Goal: Communication & Community: Answer question/provide support

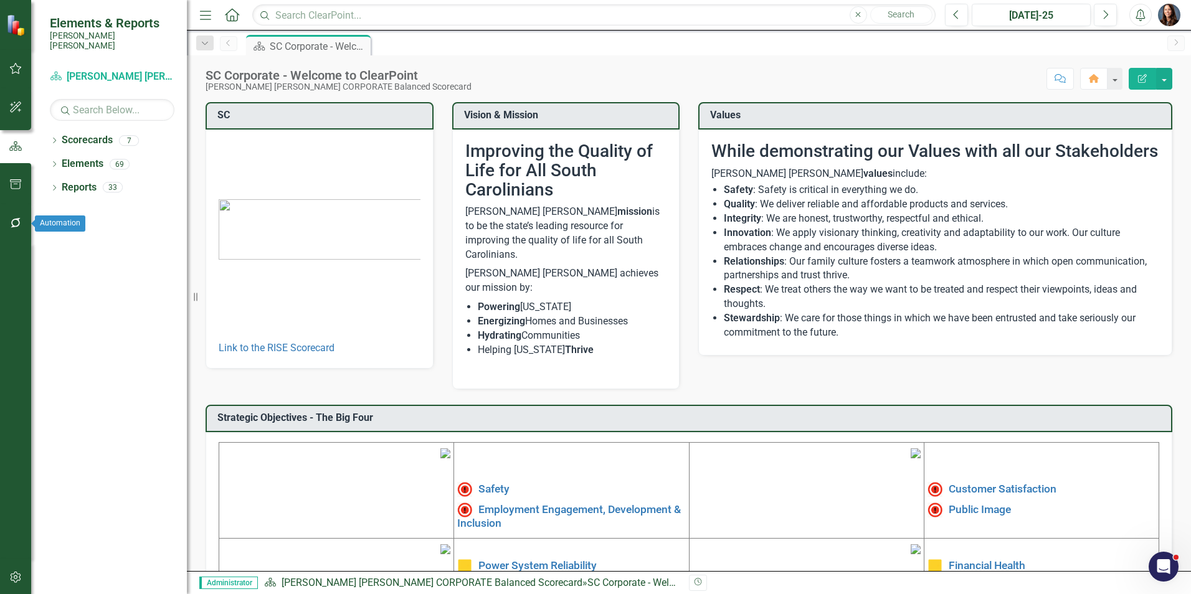
click at [16, 223] on icon "button" at bounding box center [15, 223] width 13 height 10
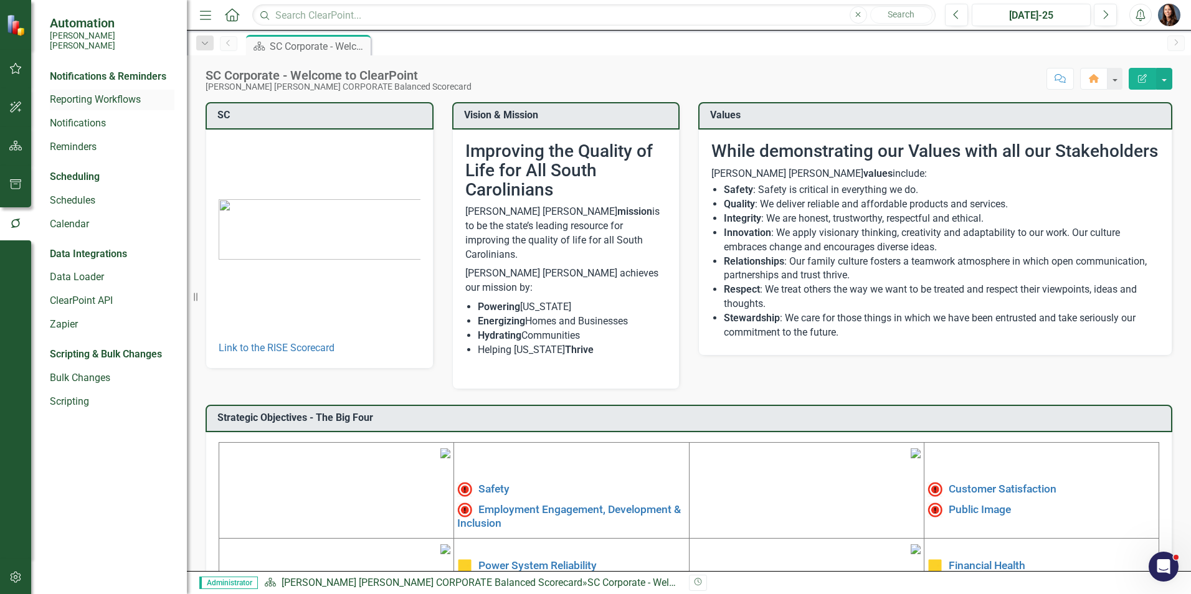
click at [94, 93] on link "Reporting Workflows" at bounding box center [112, 100] width 125 height 14
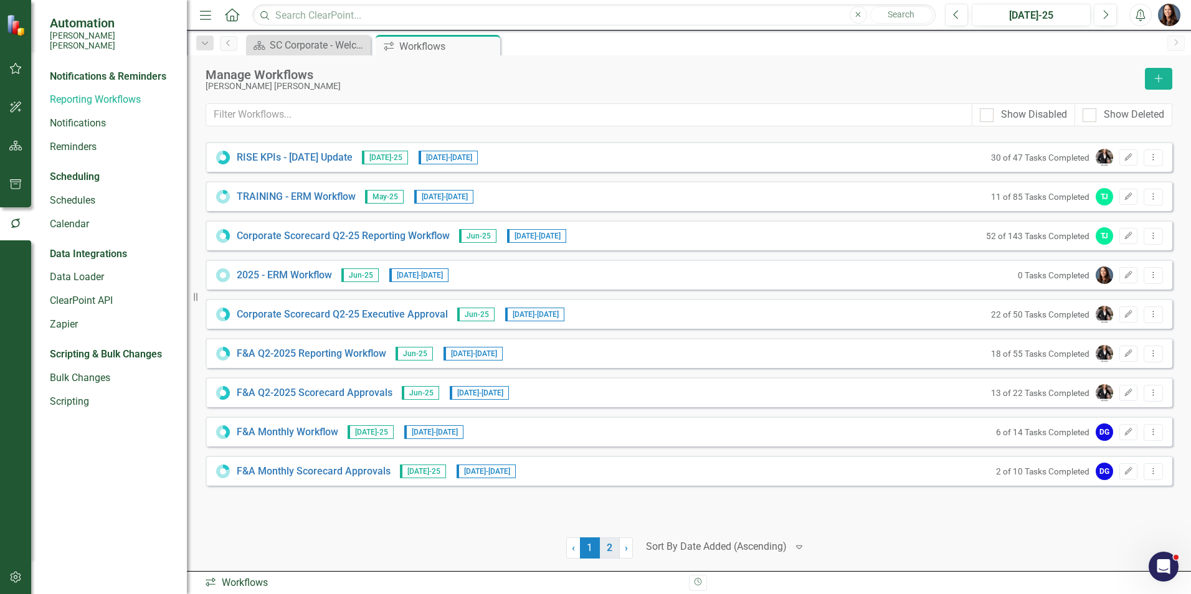
click at [612, 545] on link "2" at bounding box center [610, 548] width 20 height 21
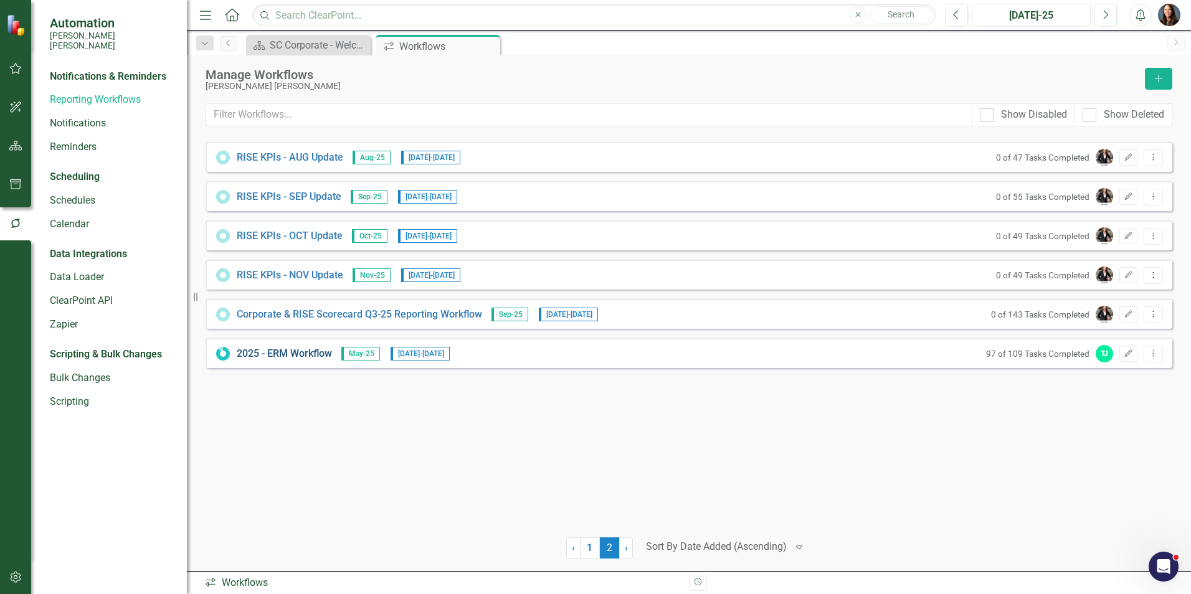
click at [304, 356] on link "2025 - ERM Workflow" at bounding box center [284, 354] width 95 height 14
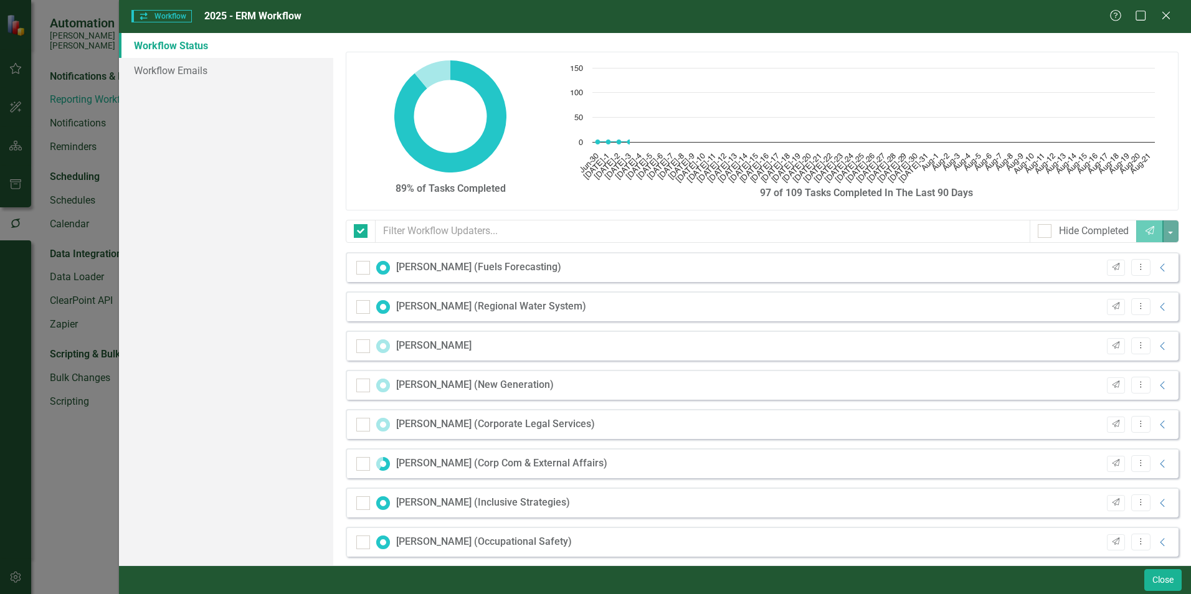
checkbox input "false"
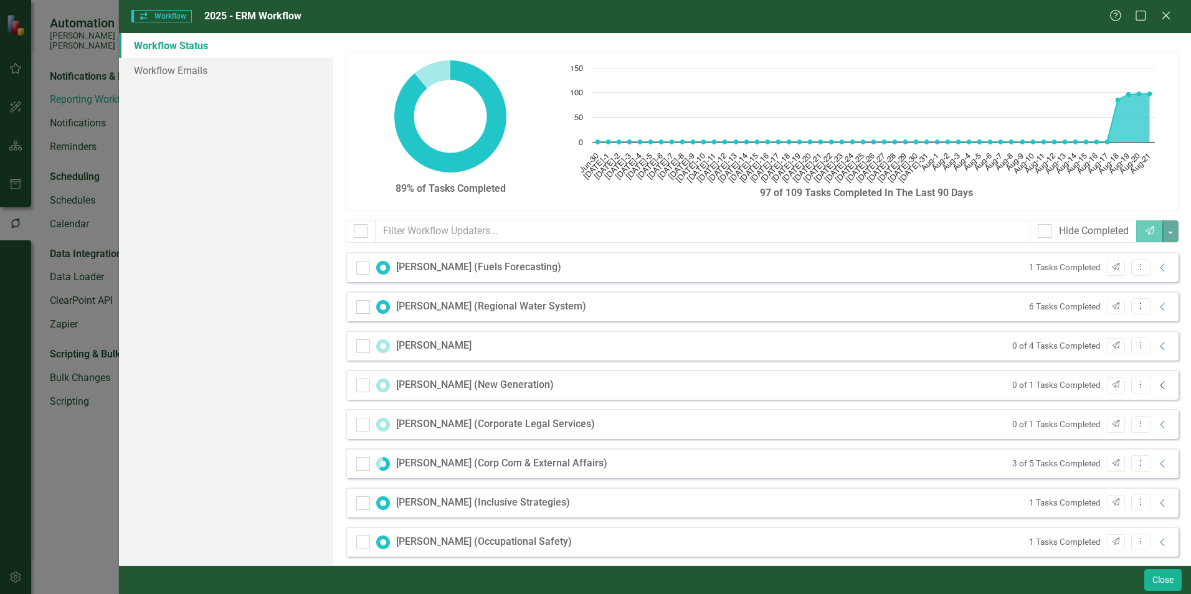
click at [1157, 387] on icon "Collapse" at bounding box center [1163, 386] width 12 height 10
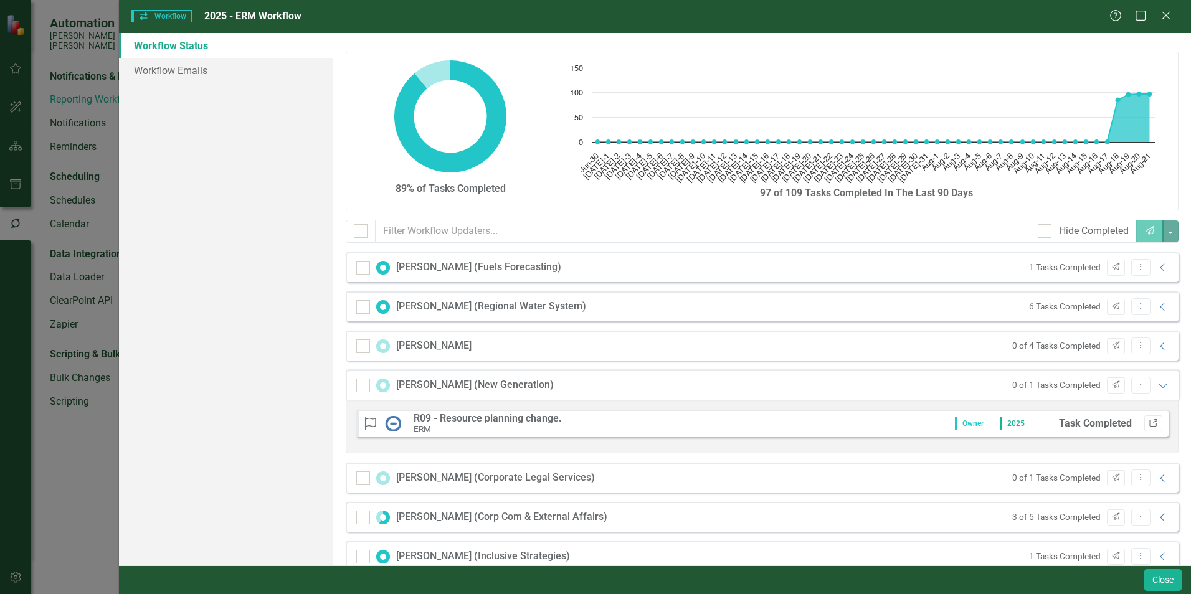
click at [1149, 427] on icon "Link" at bounding box center [1153, 423] width 9 height 7
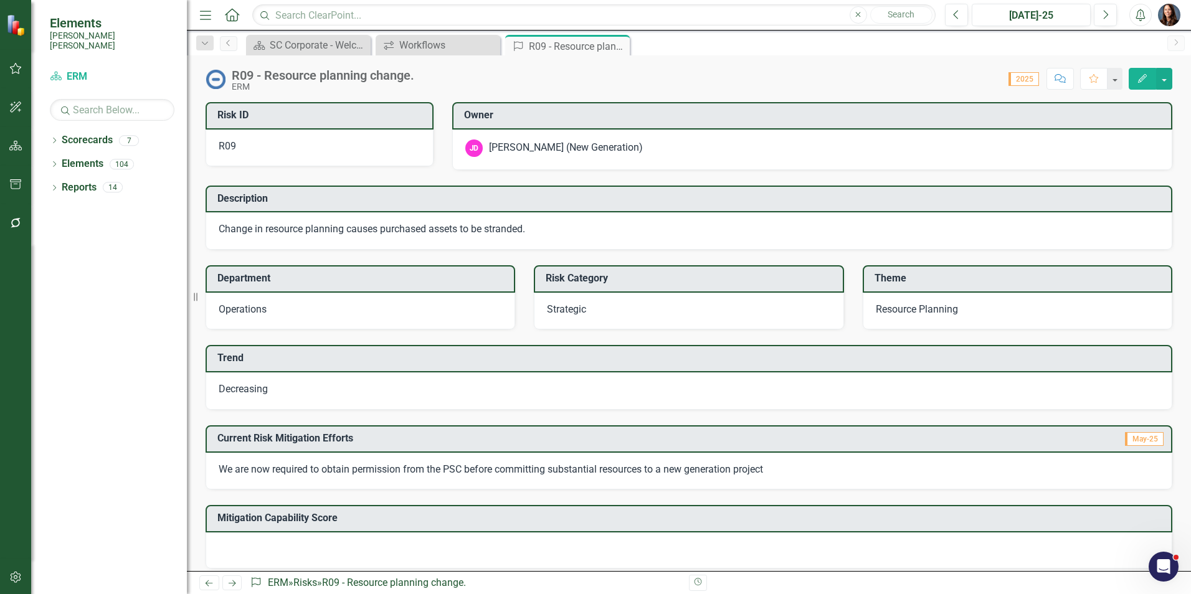
click at [1058, 79] on icon "Comment" at bounding box center [1060, 78] width 11 height 9
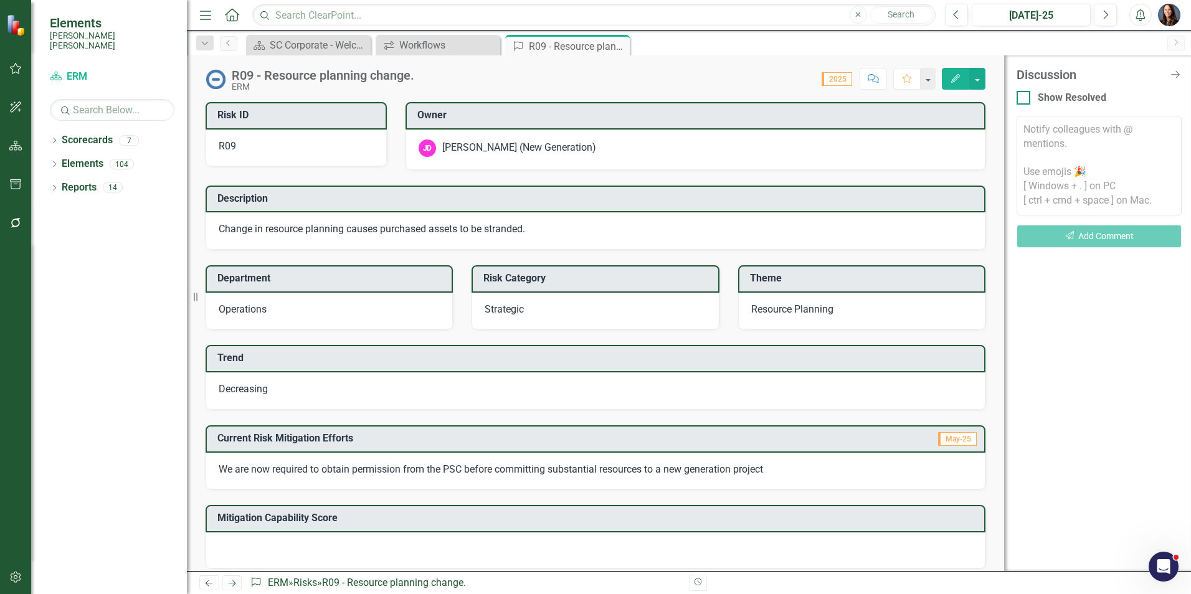
click at [1027, 93] on div at bounding box center [1024, 98] width 14 height 14
click at [1025, 93] on input "Show Resolved" at bounding box center [1021, 95] width 8 height 8
checkbox input "true"
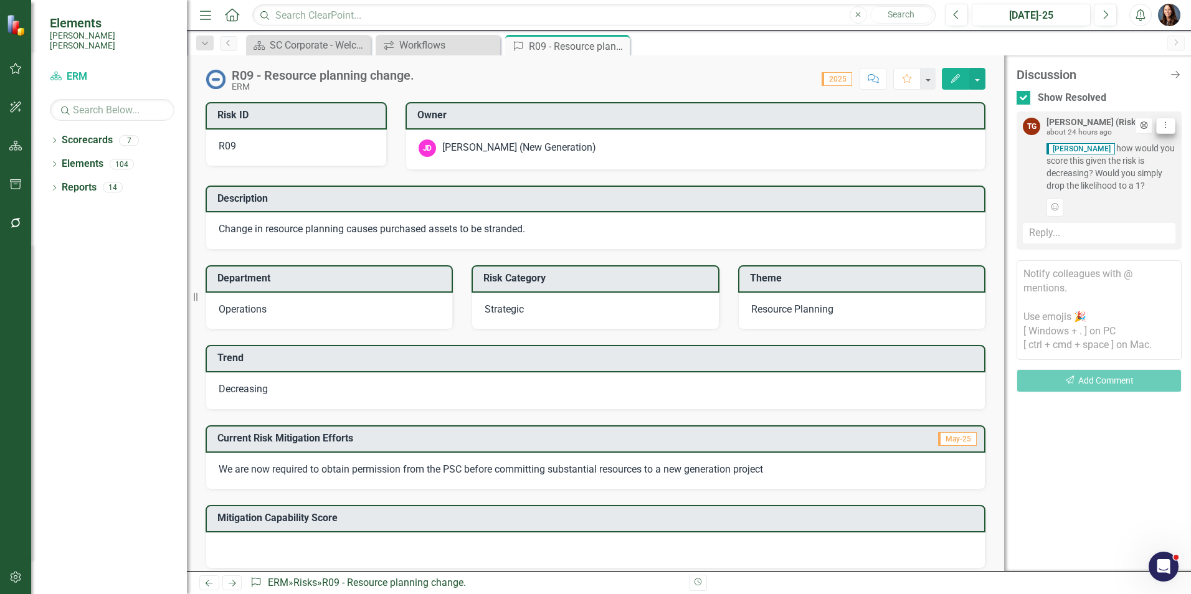
click at [1162, 131] on button "Dropdown Menu" at bounding box center [1165, 126] width 19 height 17
click at [1118, 147] on link "Unresolve Unresolve Thread" at bounding box center [1121, 146] width 107 height 23
click at [1068, 237] on div "Reply..." at bounding box center [1099, 233] width 153 height 21
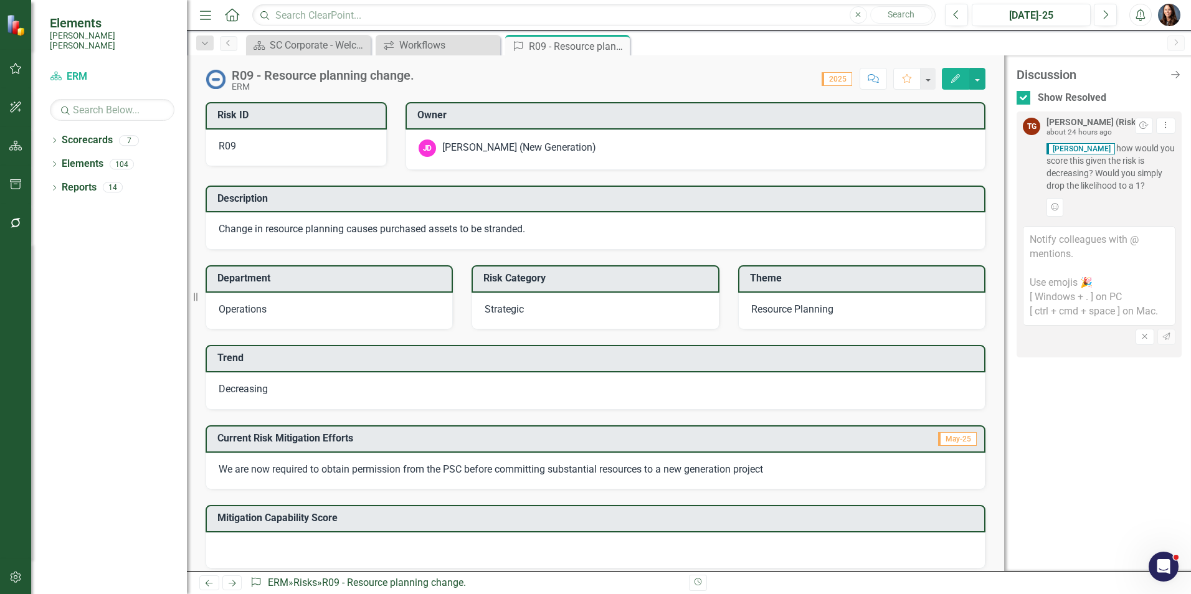
click at [1035, 242] on textarea at bounding box center [1099, 276] width 153 height 100
type textarea "Discussed with John in person and he said yes."
click at [1167, 338] on icon "Send" at bounding box center [1166, 336] width 9 height 7
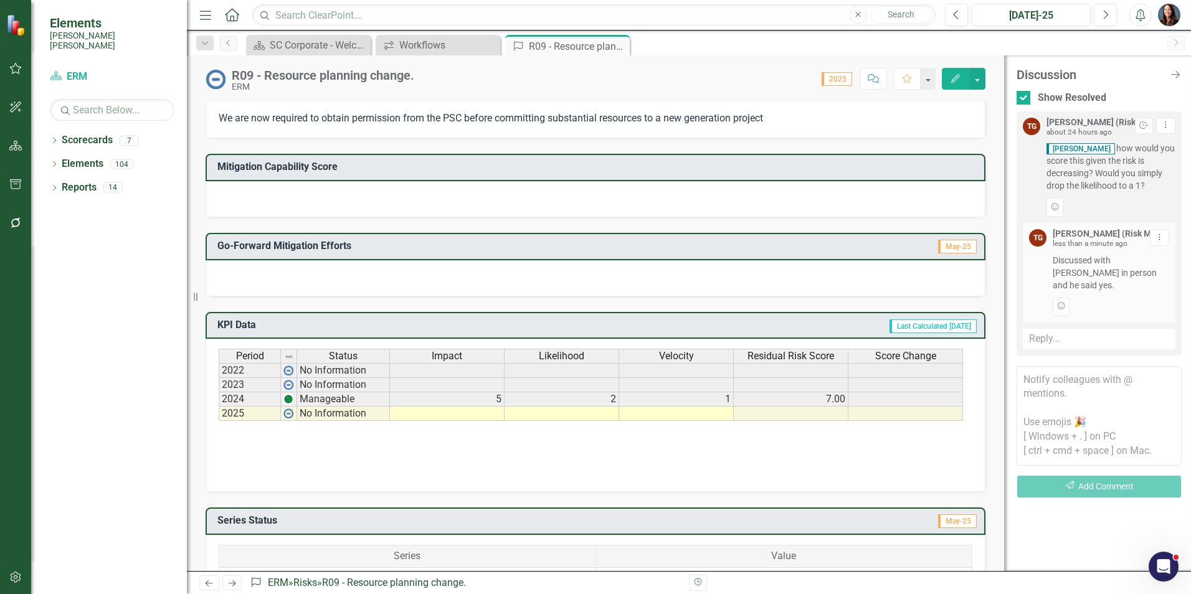
scroll to position [374, 0]
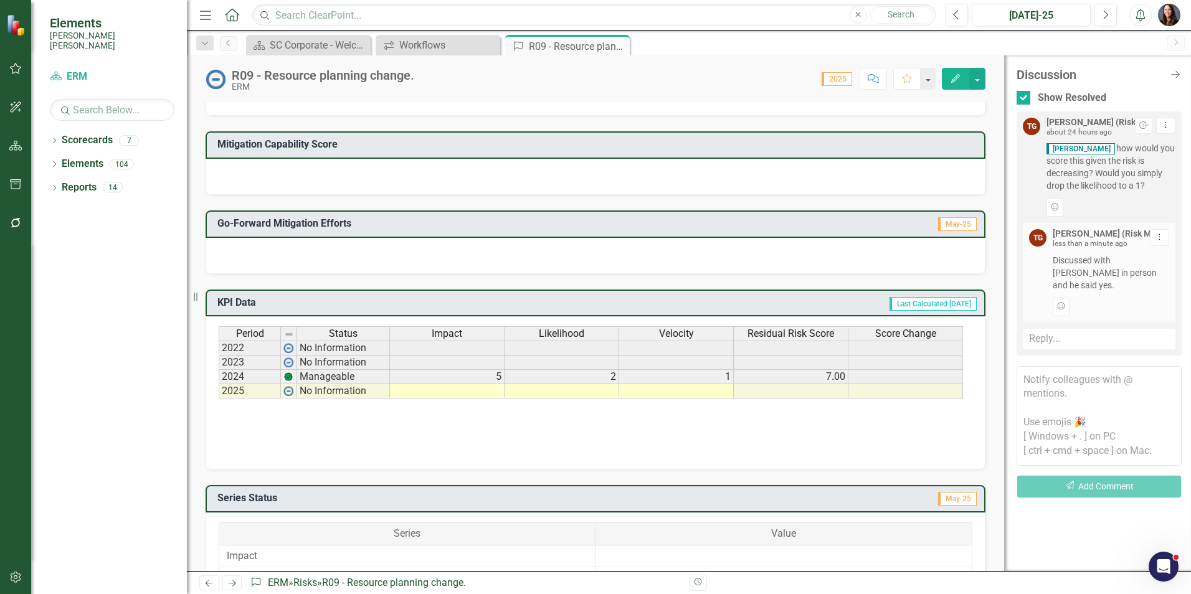
click at [483, 389] on td at bounding box center [447, 391] width 115 height 14
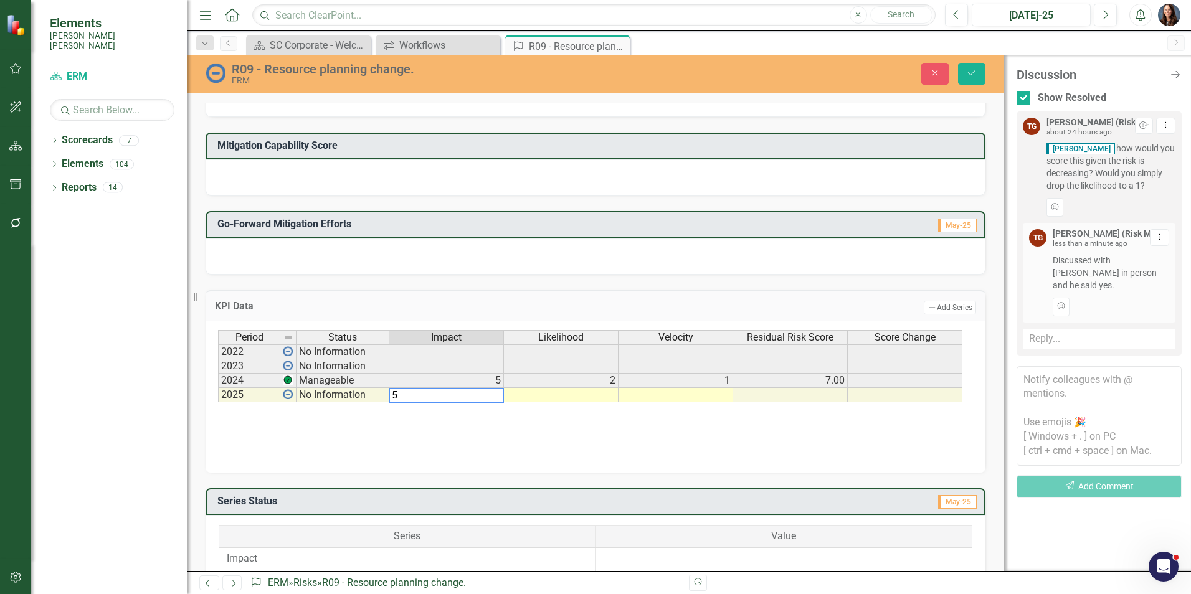
type textarea "5"
click at [576, 400] on td at bounding box center [561, 395] width 115 height 14
click at [699, 403] on div "Period Status Impact Likelihood Velocity Residual Risk Score Score Change 2022 …" at bounding box center [595, 392] width 755 height 125
click at [704, 396] on td at bounding box center [676, 395] width 115 height 14
type textarea "1"
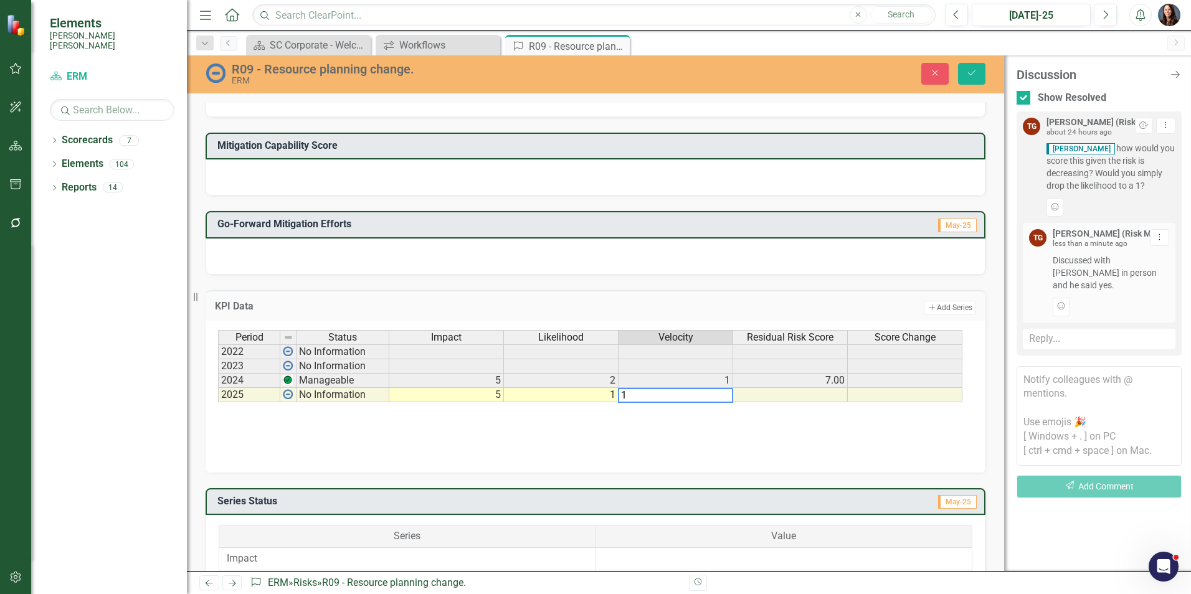
click at [645, 444] on div "Period Status Impact Likelihood Velocity Residual Risk Score Score Change 2022 …" at bounding box center [595, 392] width 755 height 125
drag, startPoint x: 370, startPoint y: 179, endPoint x: 361, endPoint y: 176, distance: 10.1
click at [362, 176] on div at bounding box center [596, 177] width 780 height 36
click at [361, 175] on div at bounding box center [596, 177] width 780 height 36
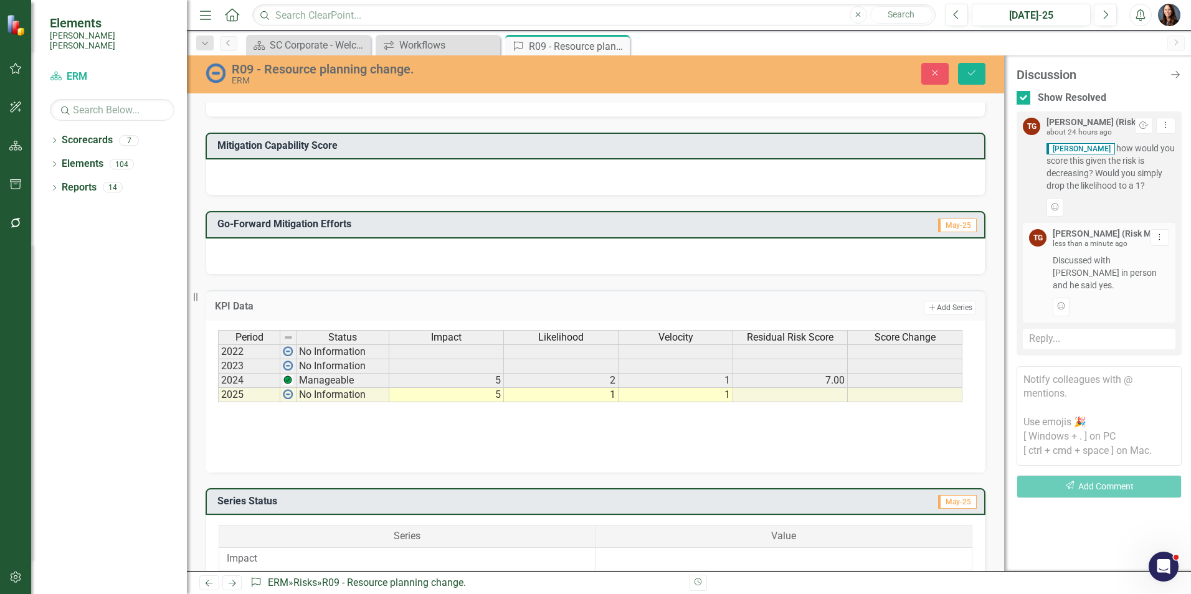
click at [361, 175] on div at bounding box center [596, 177] width 780 height 36
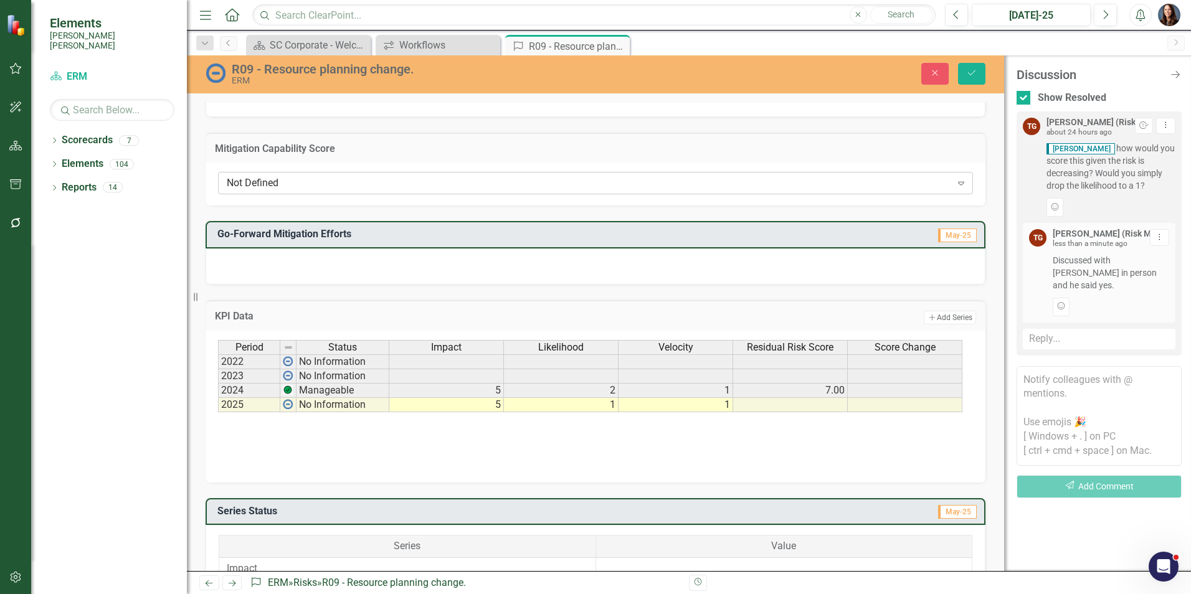
click at [351, 185] on div "Not Defined" at bounding box center [589, 183] width 724 height 14
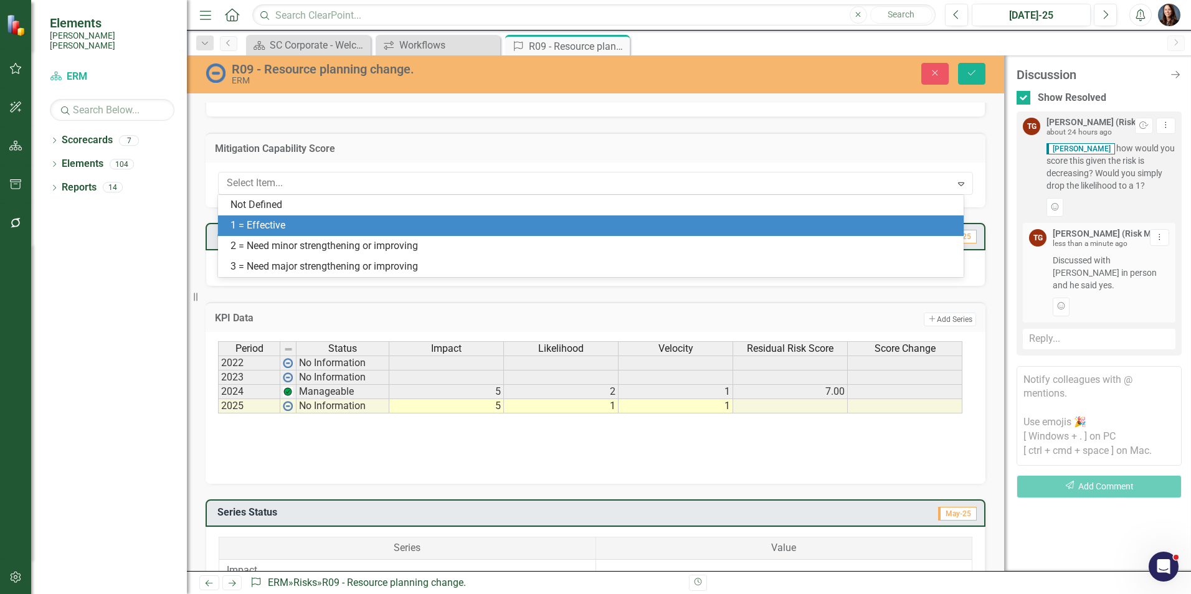
click at [326, 221] on div "1 = Effective" at bounding box center [593, 226] width 726 height 14
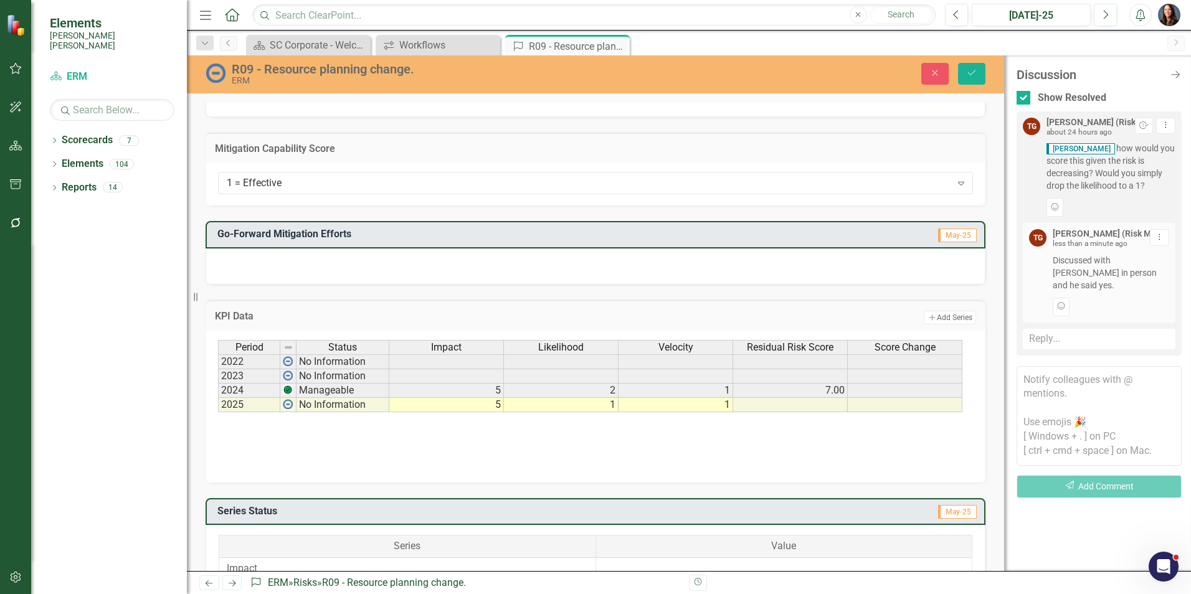
click at [444, 449] on div "Period Status Impact Likelihood Velocity Residual Risk Score Score Change 2022 …" at bounding box center [595, 402] width 755 height 125
click at [973, 72] on icon "Save" at bounding box center [971, 73] width 11 height 9
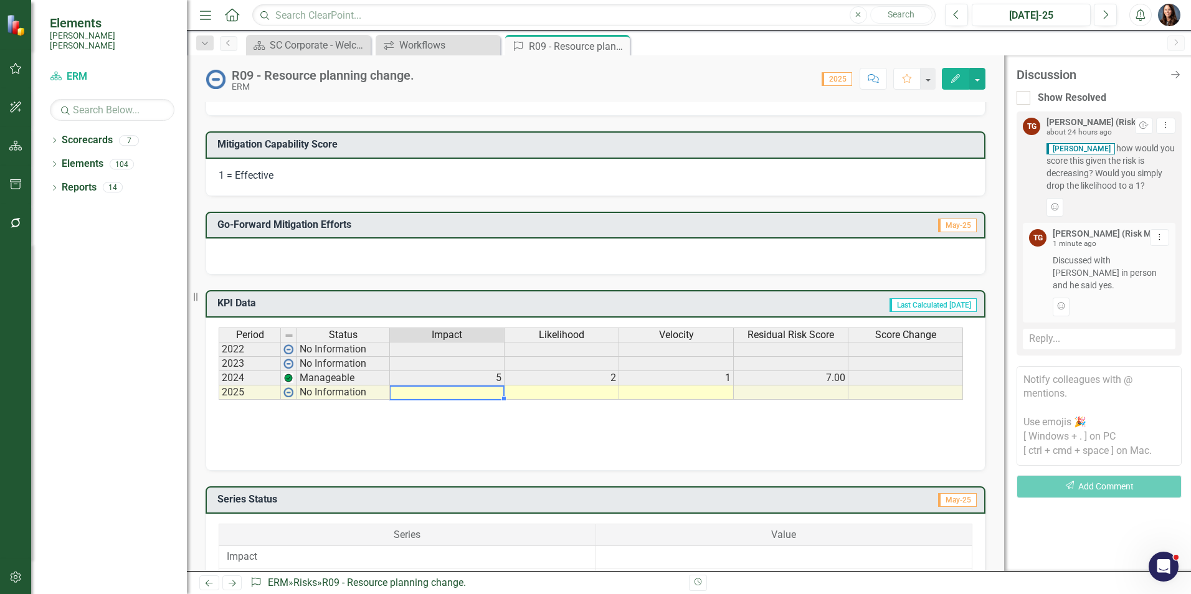
click at [476, 396] on td at bounding box center [447, 393] width 115 height 14
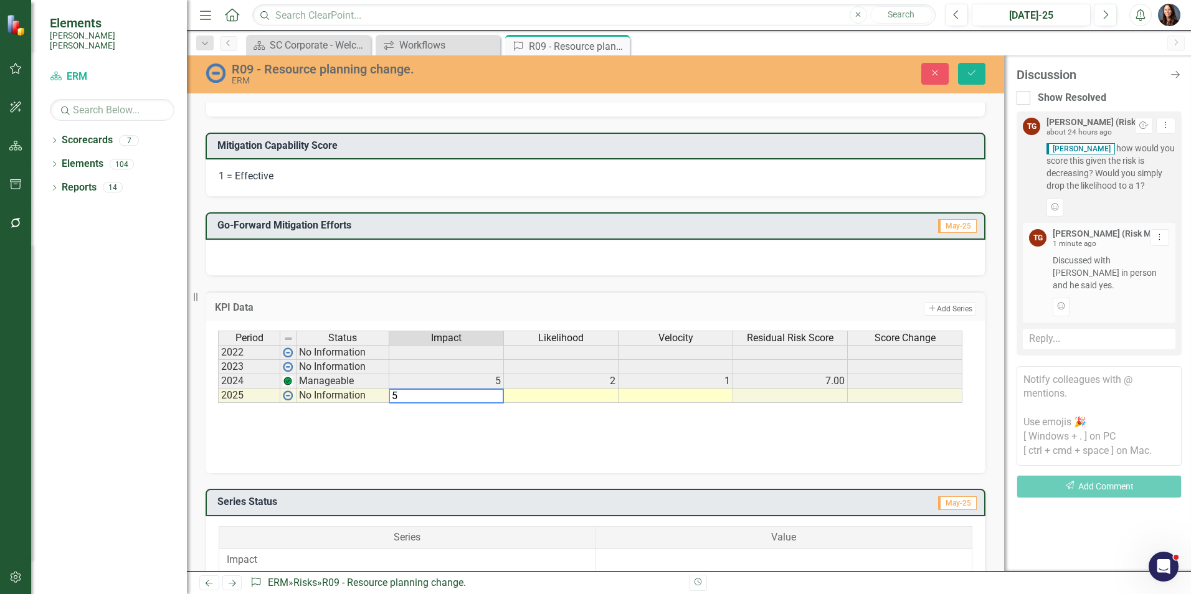
click at [597, 396] on td at bounding box center [561, 396] width 115 height 14
click at [661, 396] on td at bounding box center [676, 396] width 115 height 14
click at [714, 399] on td at bounding box center [676, 396] width 115 height 14
type textarea "1"
click at [769, 392] on td at bounding box center [790, 396] width 115 height 14
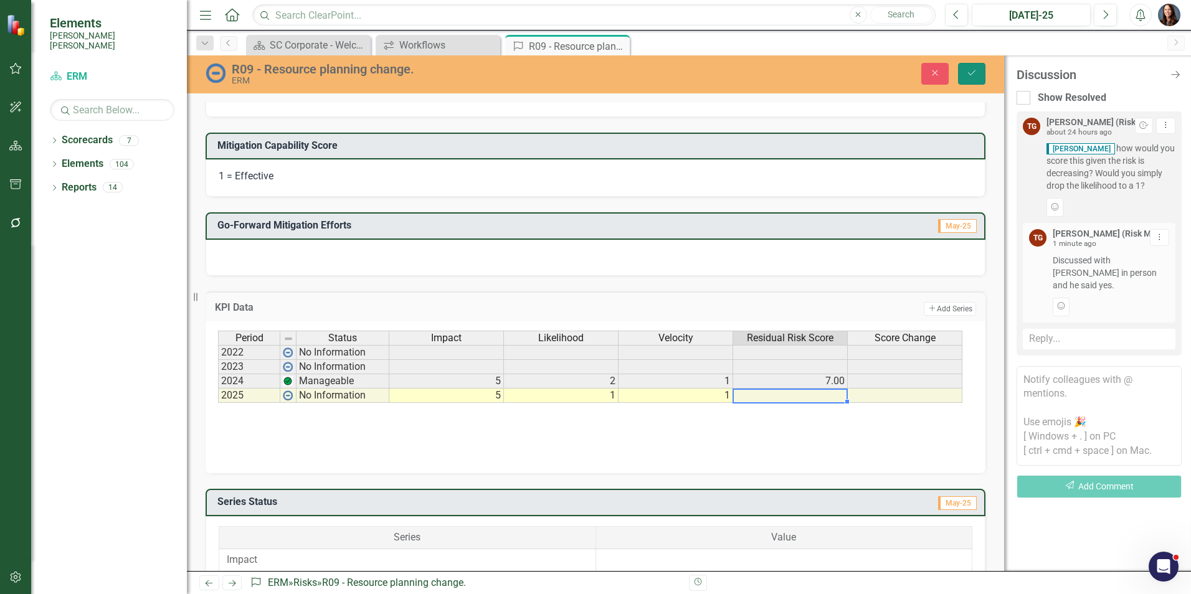
click at [975, 69] on icon "Save" at bounding box center [971, 73] width 11 height 9
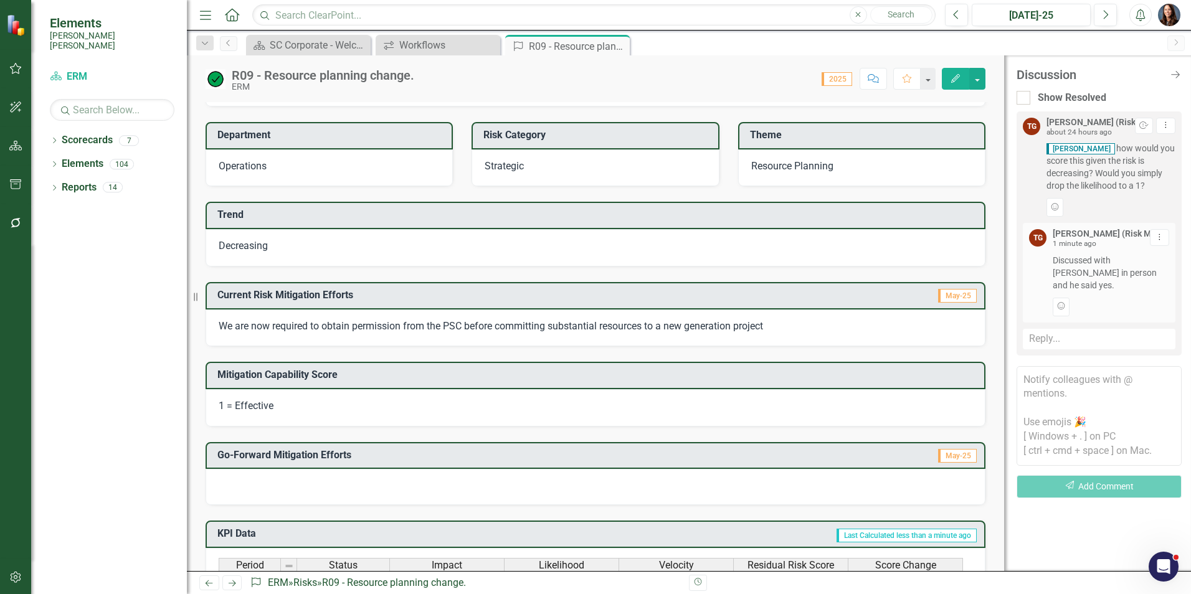
scroll to position [0, 0]
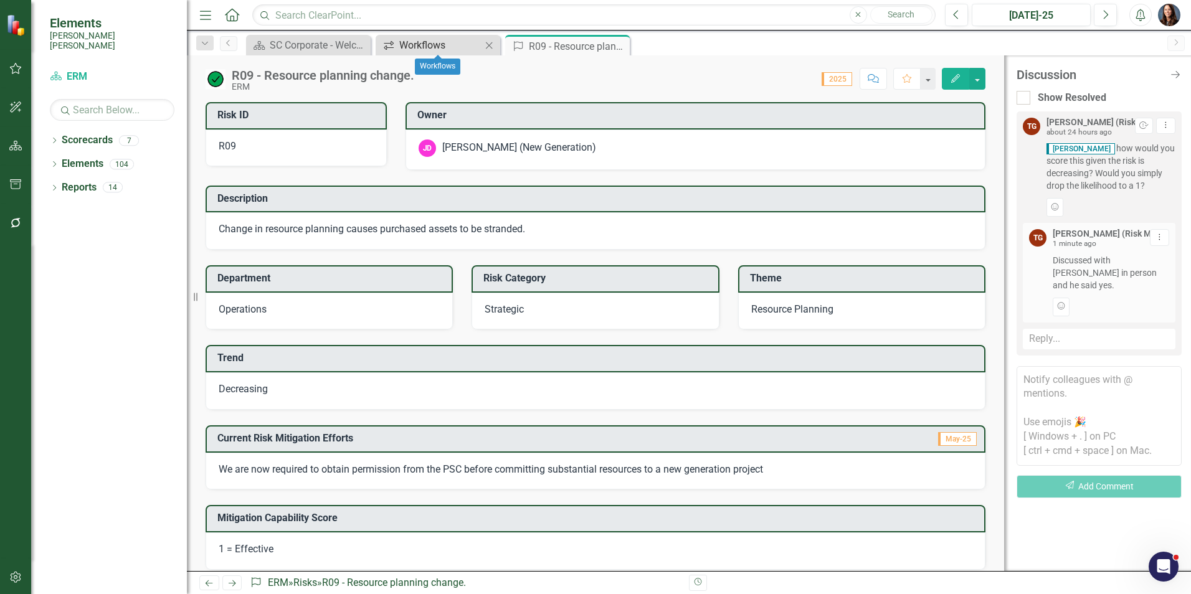
click at [445, 44] on div "Workflows" at bounding box center [440, 45] width 82 height 16
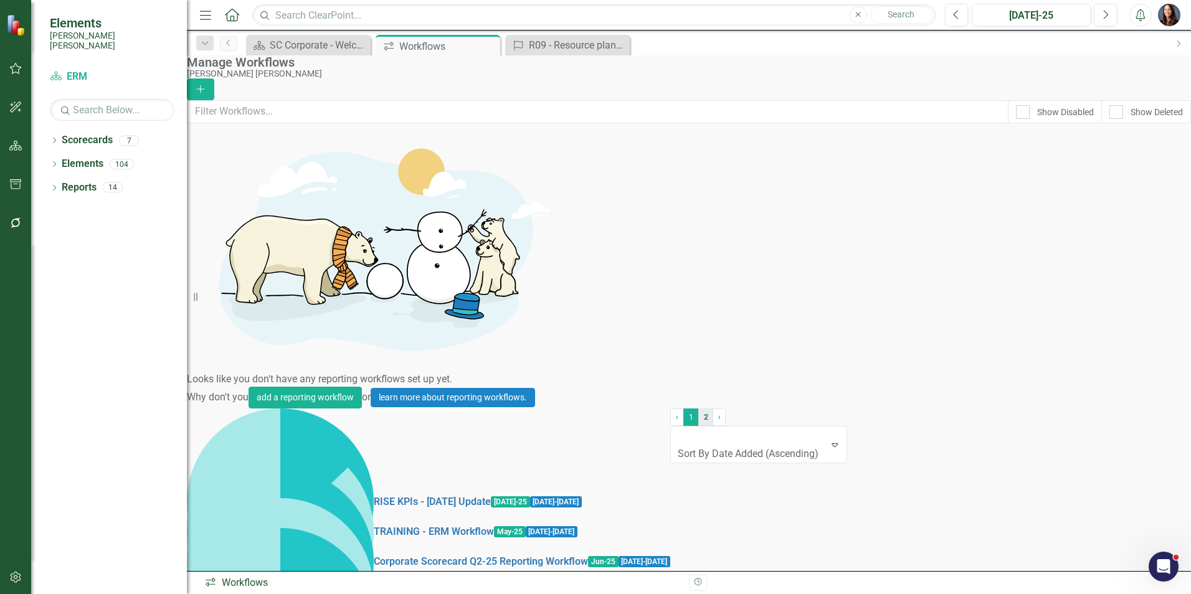
click at [698, 426] on link "2" at bounding box center [705, 417] width 15 height 17
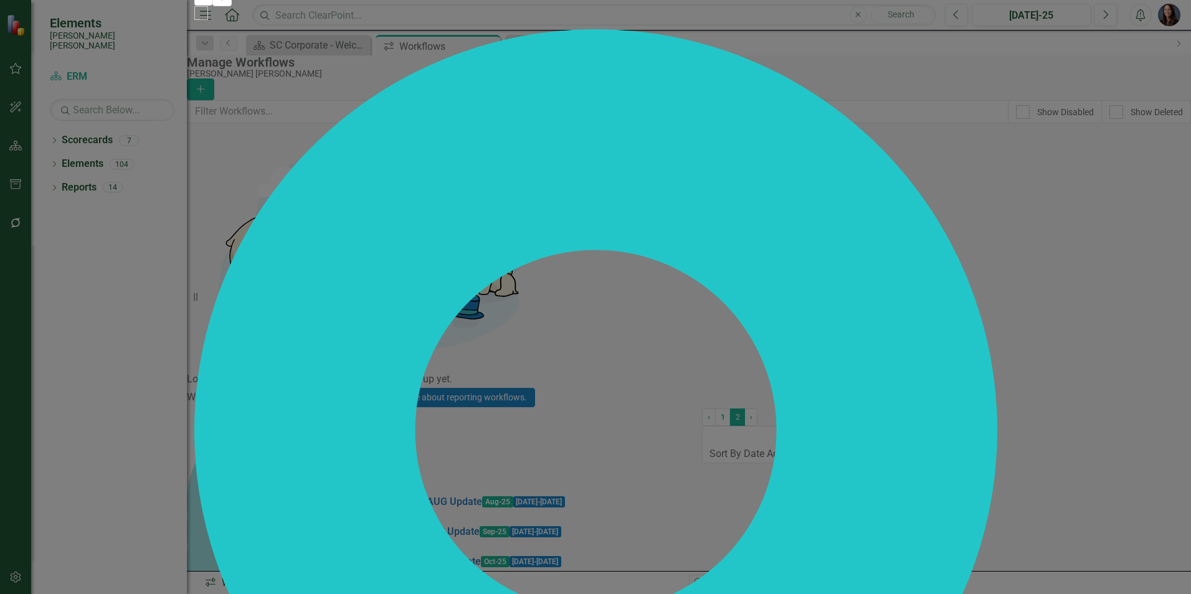
checkbox input "false"
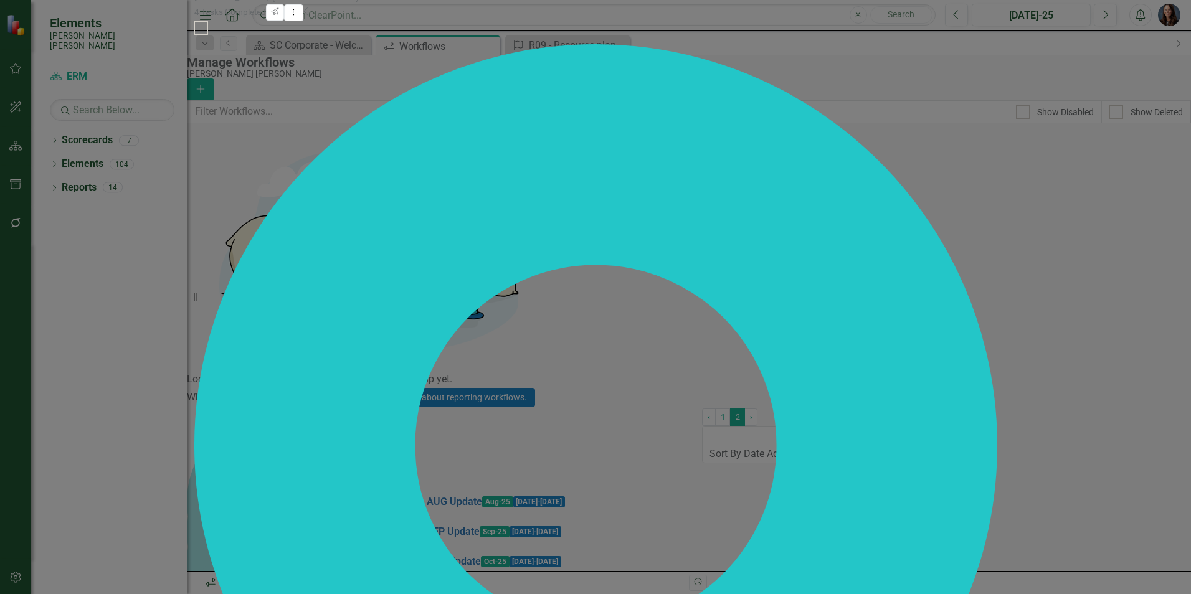
checkbox input "true"
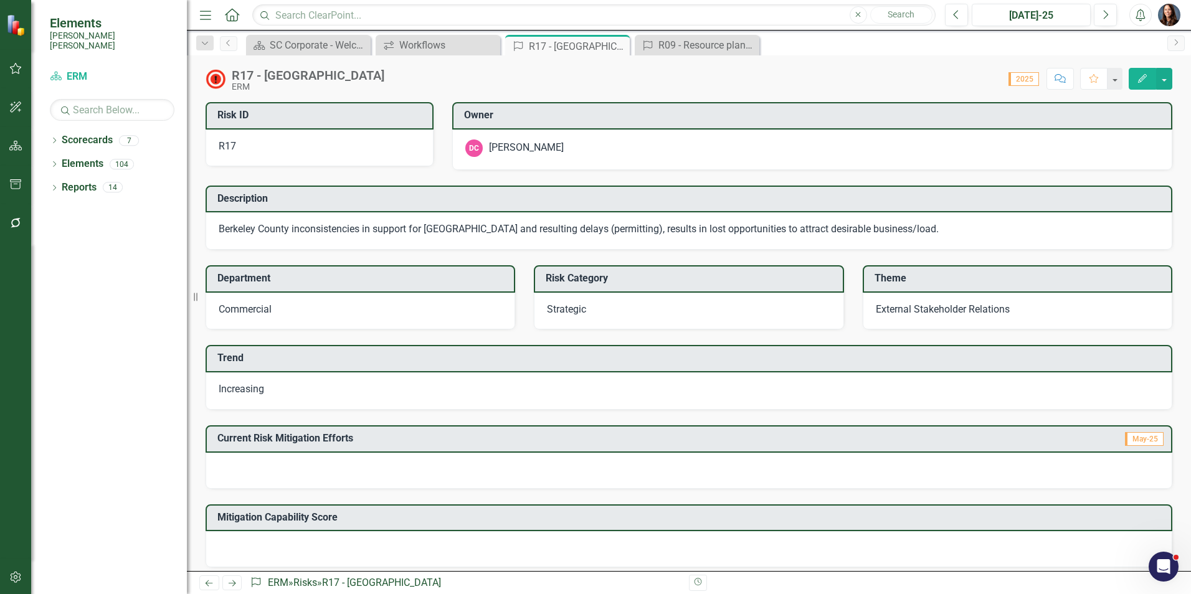
click at [1061, 71] on button "Comment" at bounding box center [1060, 79] width 27 height 22
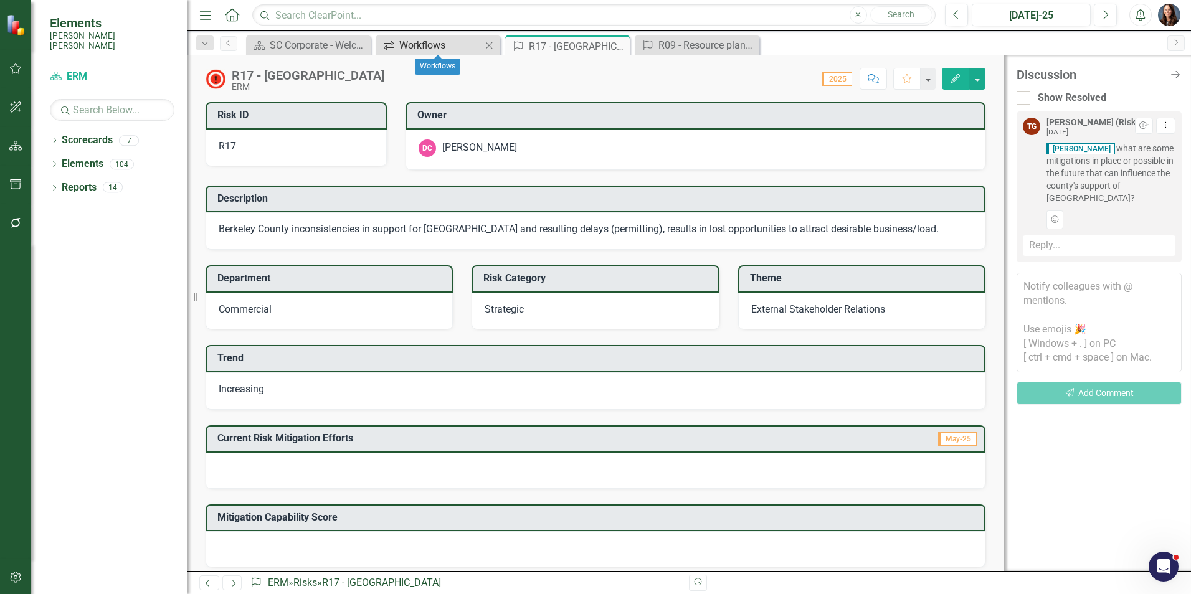
click at [440, 45] on div "Workflows" at bounding box center [440, 45] width 82 height 16
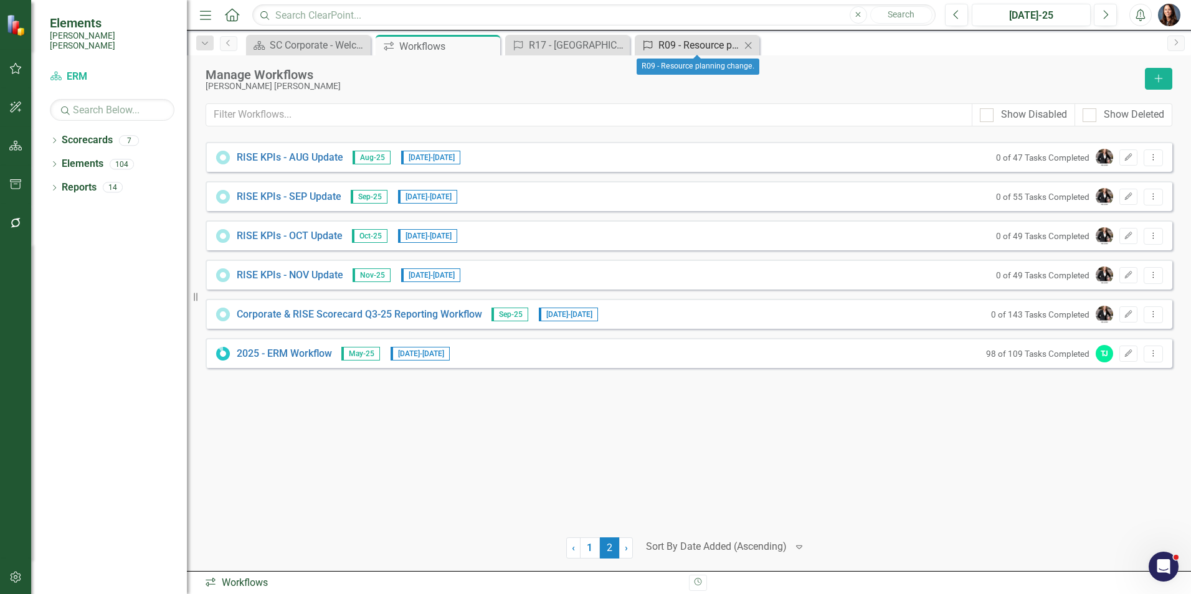
click at [691, 37] on div "R09 - Resource planning change." at bounding box center [699, 45] width 82 height 16
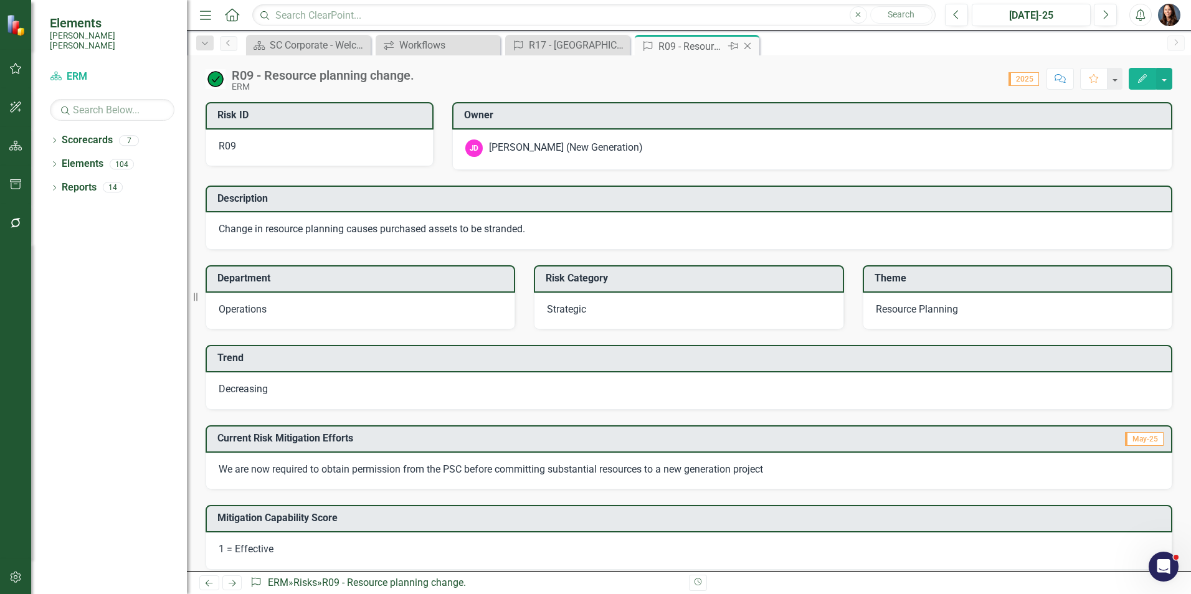
click at [749, 44] on icon "Close" at bounding box center [747, 46] width 12 height 10
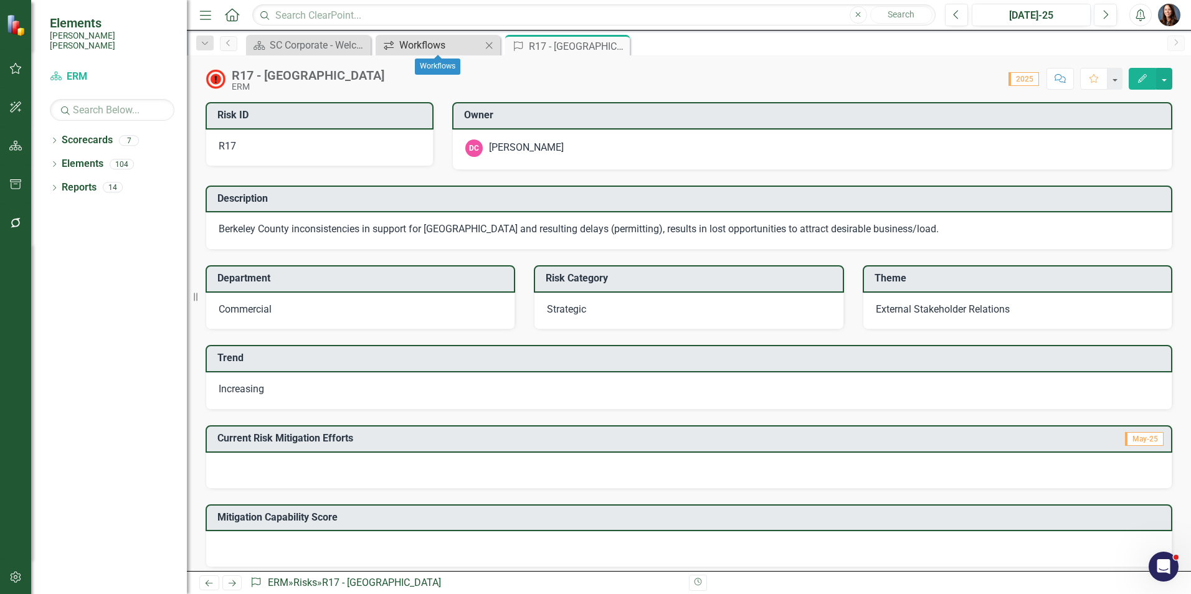
click at [420, 42] on div "Workflows" at bounding box center [440, 45] width 82 height 16
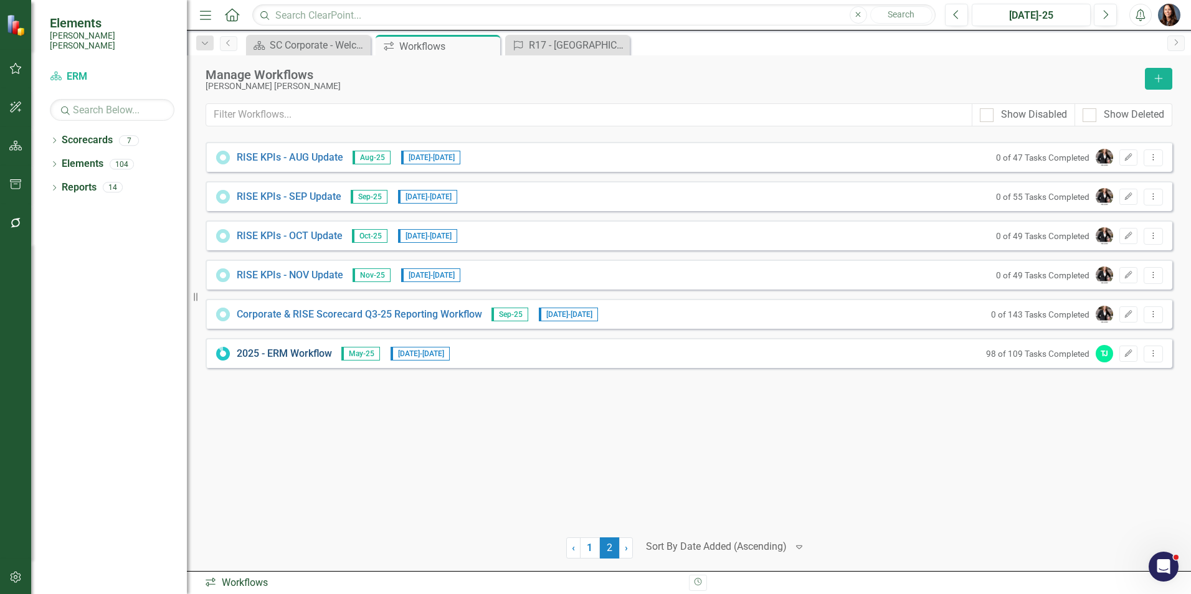
click at [307, 353] on link "2025 - ERM Workflow" at bounding box center [284, 354] width 95 height 14
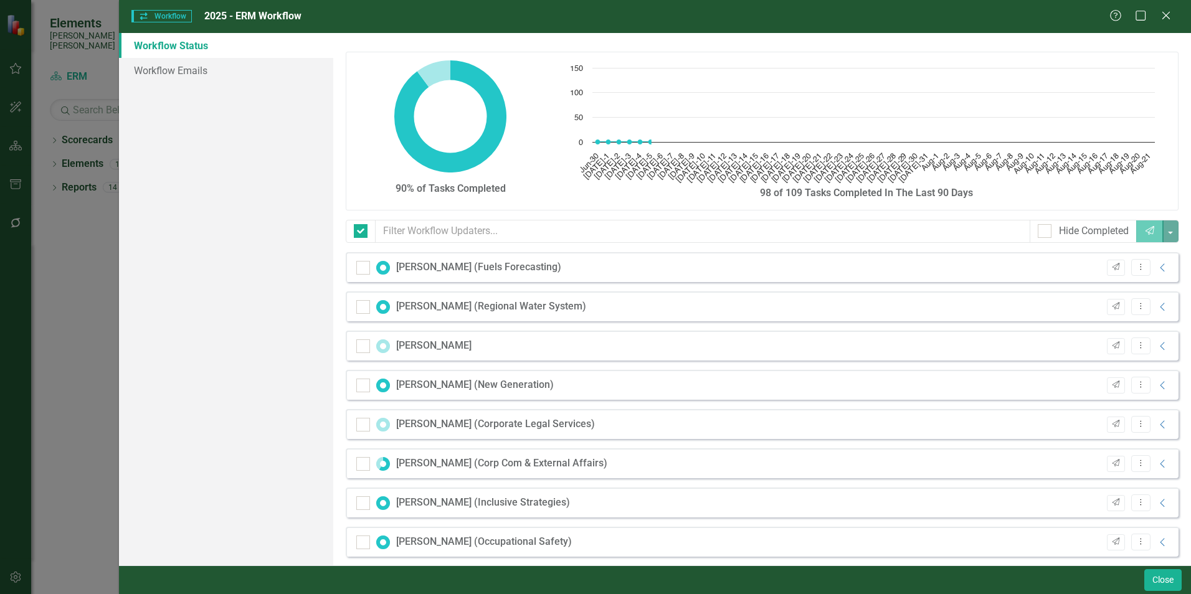
checkbox input "false"
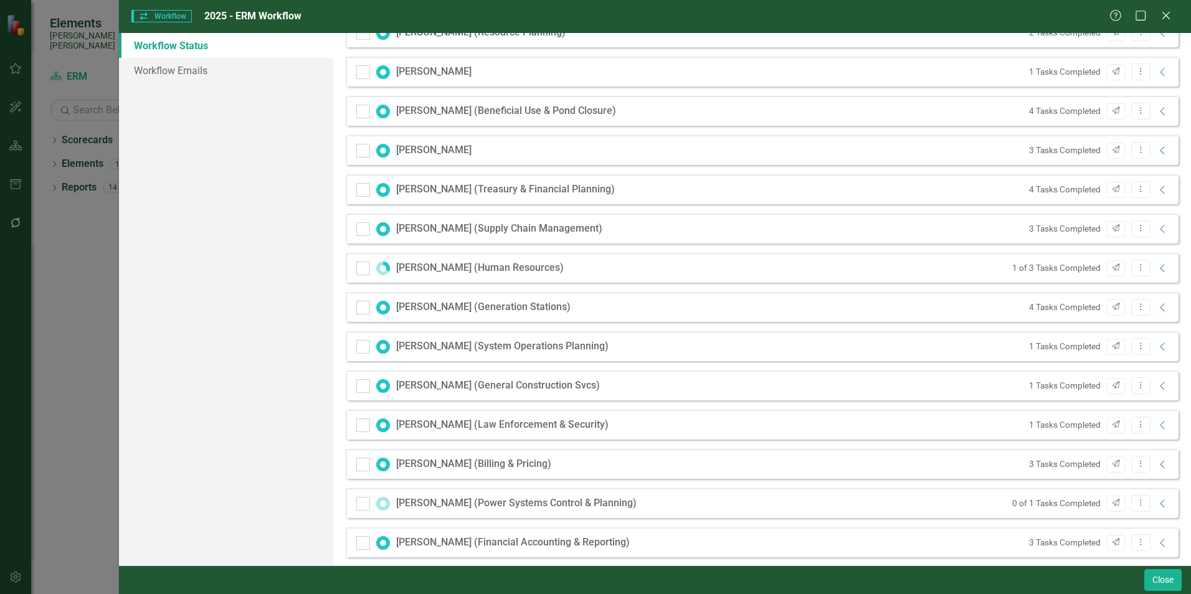
scroll to position [1121, 0]
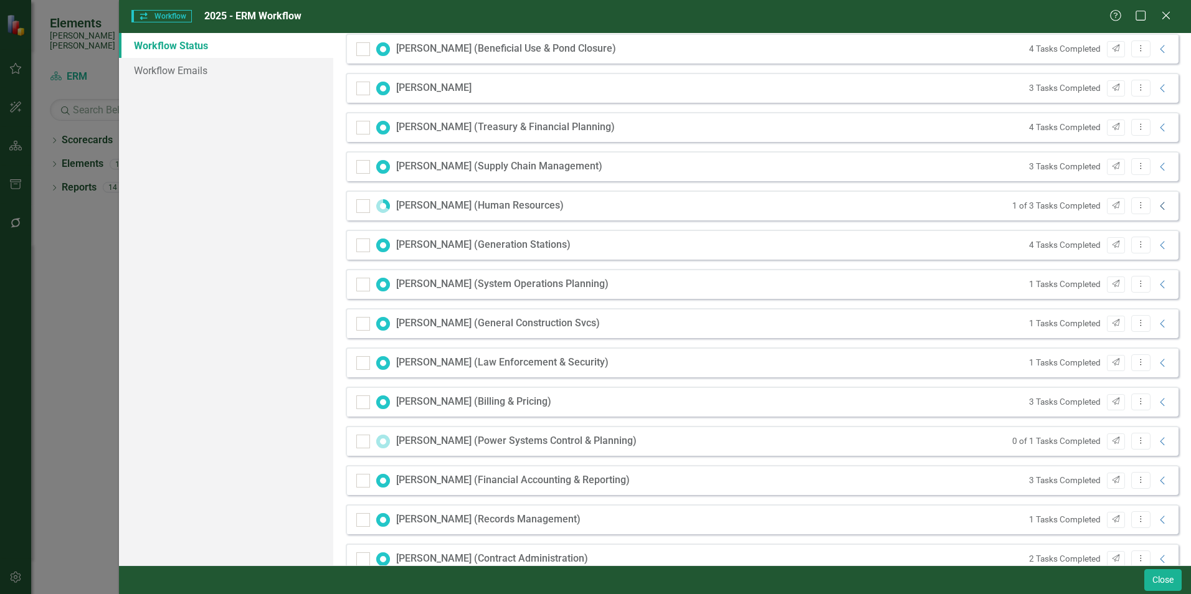
click at [1157, 206] on icon "Collapse" at bounding box center [1163, 206] width 12 height 10
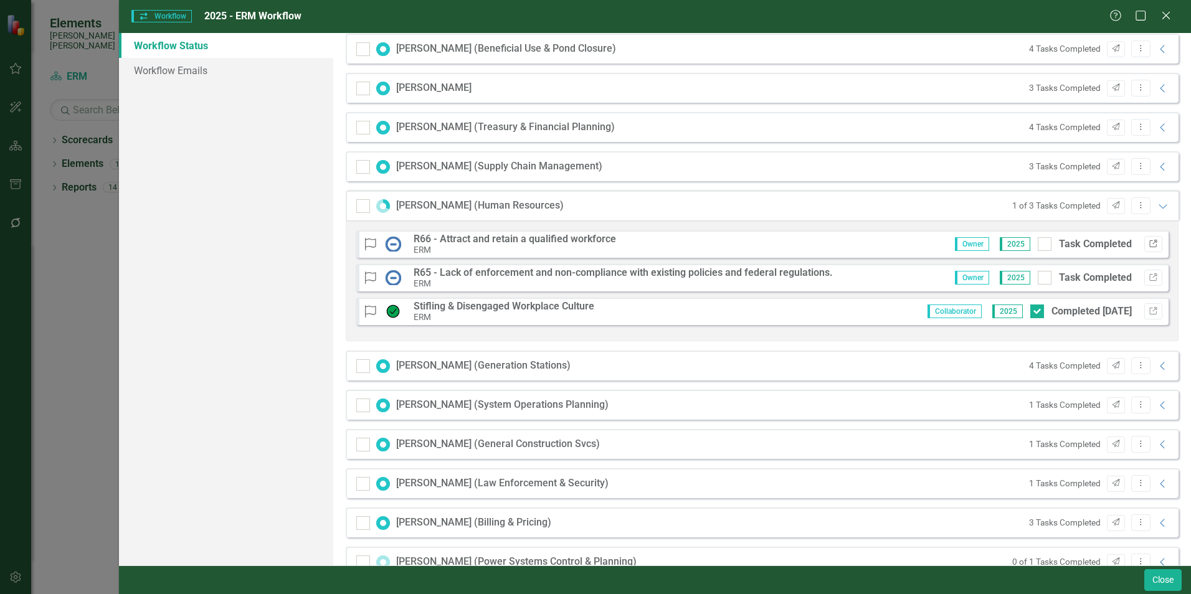
click at [1149, 244] on icon "Link" at bounding box center [1153, 243] width 9 height 7
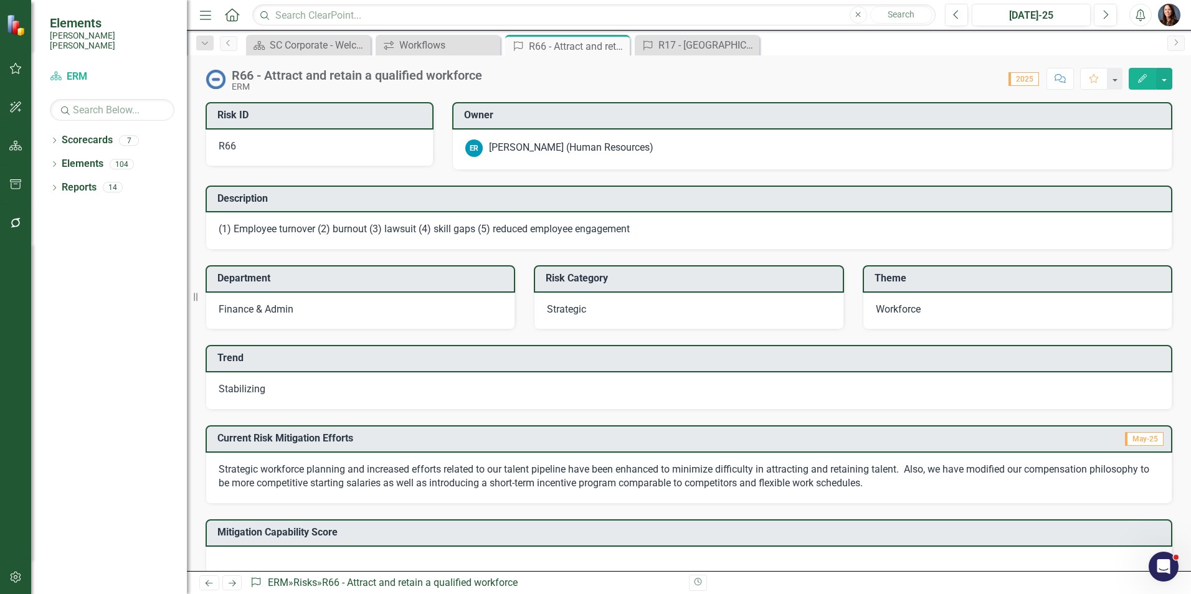
click at [1056, 78] on icon "Comment" at bounding box center [1060, 78] width 11 height 9
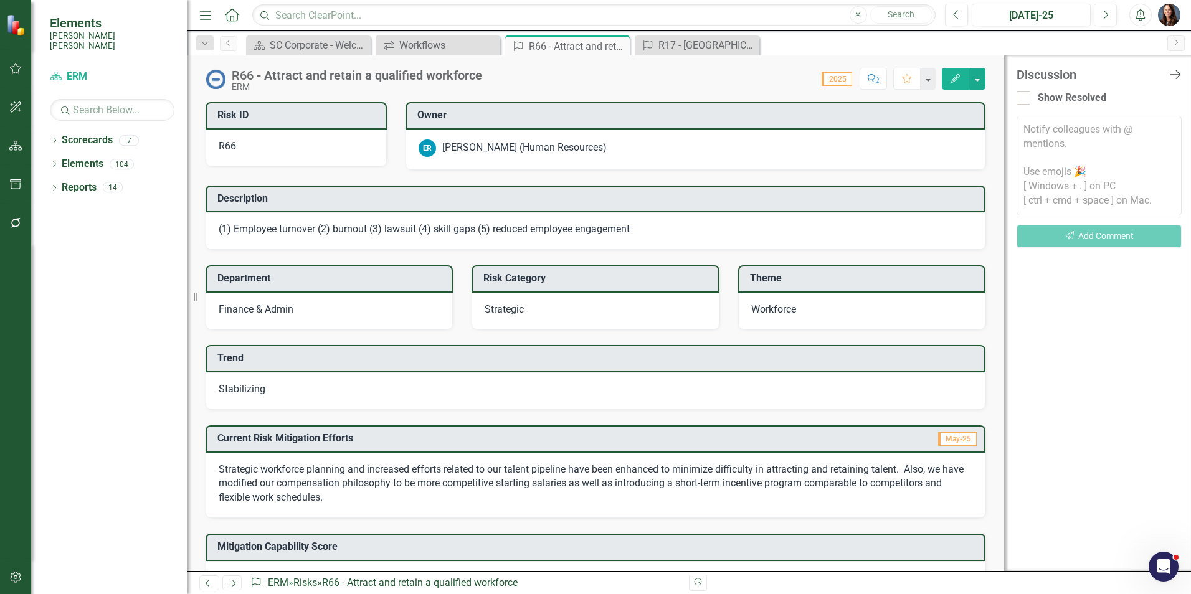
click at [1177, 74] on icon "Close Discussion Bar" at bounding box center [1175, 75] width 16 height 12
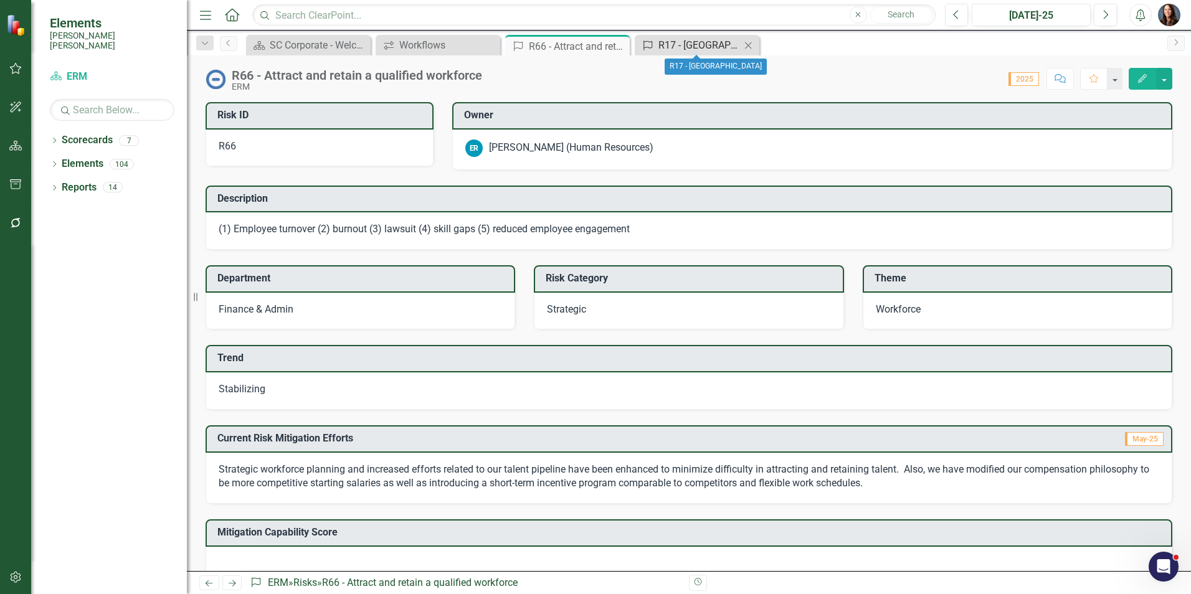
click at [689, 45] on div "R17 - [GEOGRAPHIC_DATA]" at bounding box center [699, 45] width 82 height 16
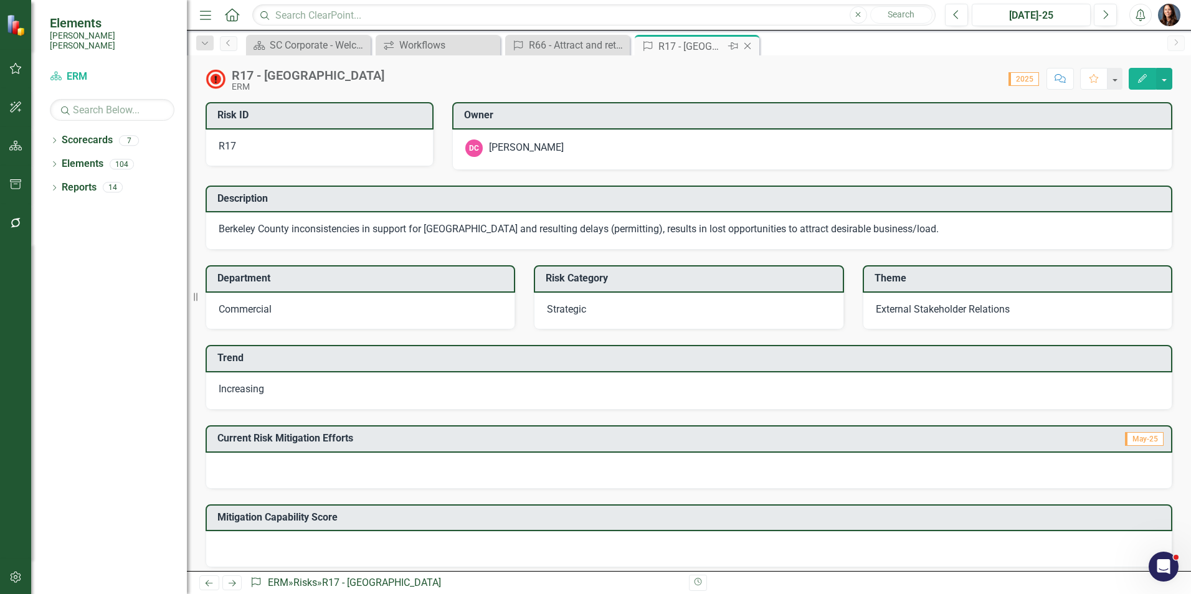
click at [748, 44] on icon "Close" at bounding box center [747, 46] width 12 height 10
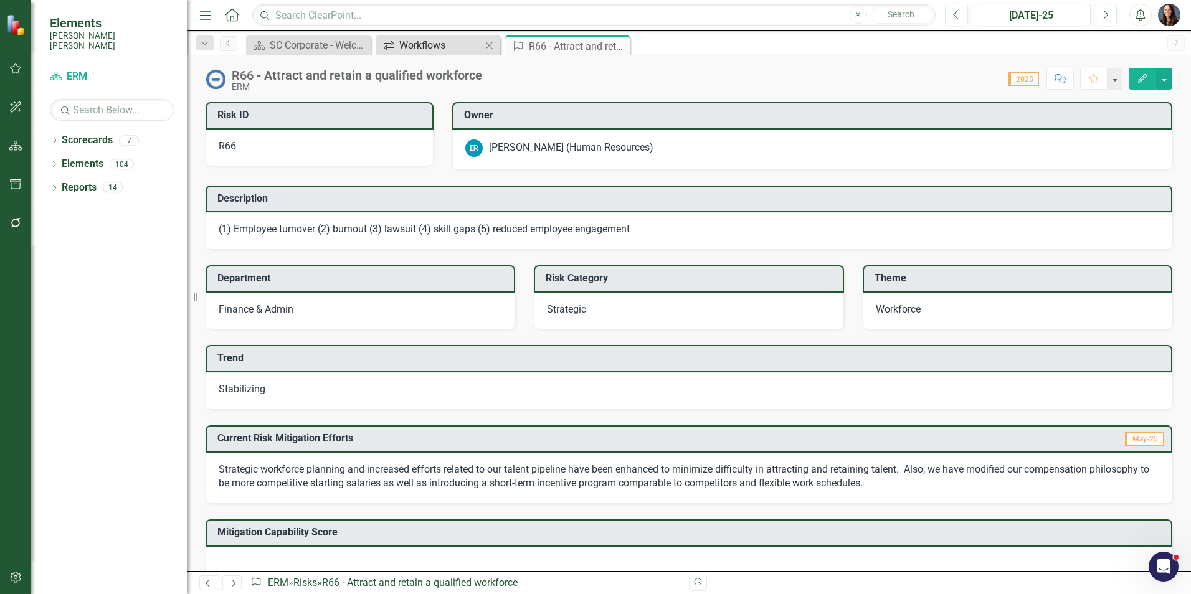
click at [421, 44] on div "Workflows" at bounding box center [440, 45] width 82 height 16
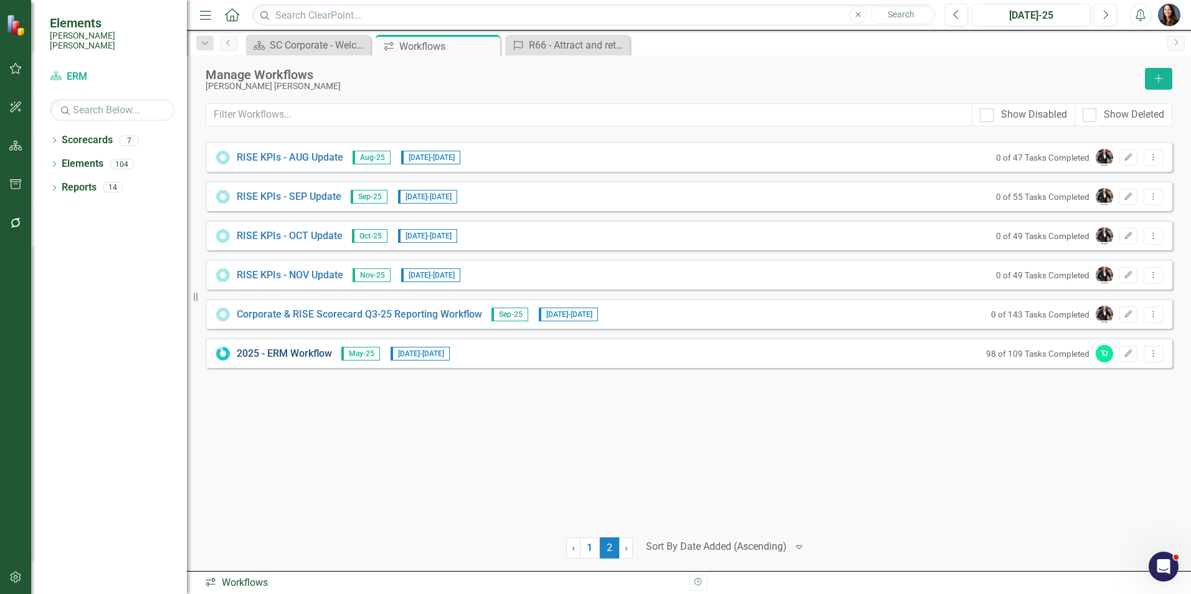
click at [285, 350] on link "2025 - ERM Workflow" at bounding box center [284, 354] width 95 height 14
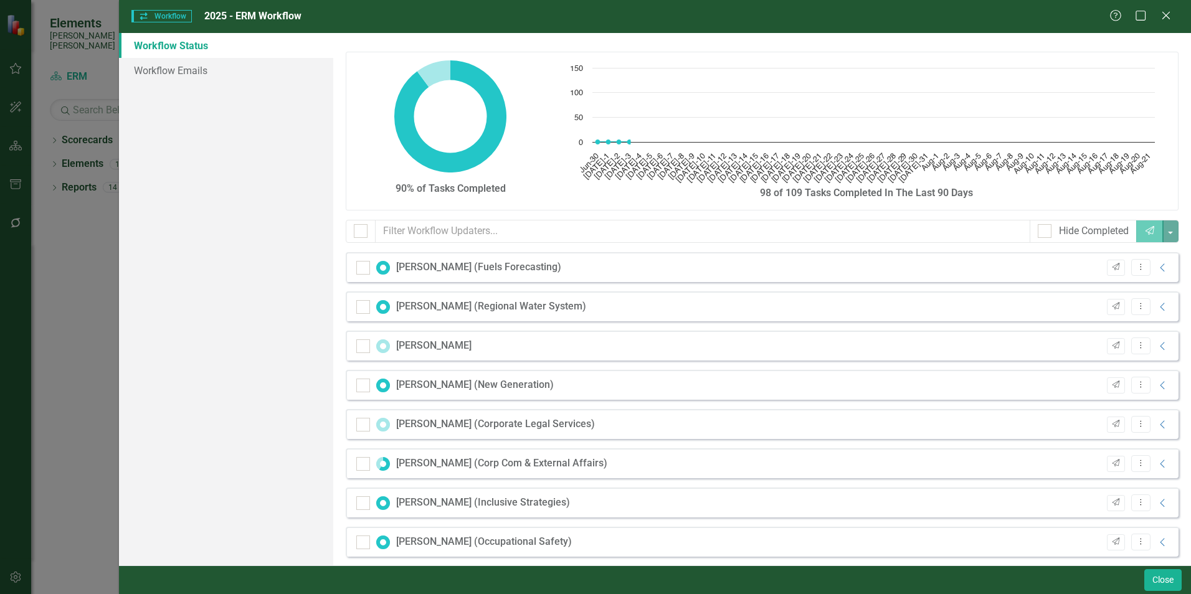
checkbox input "false"
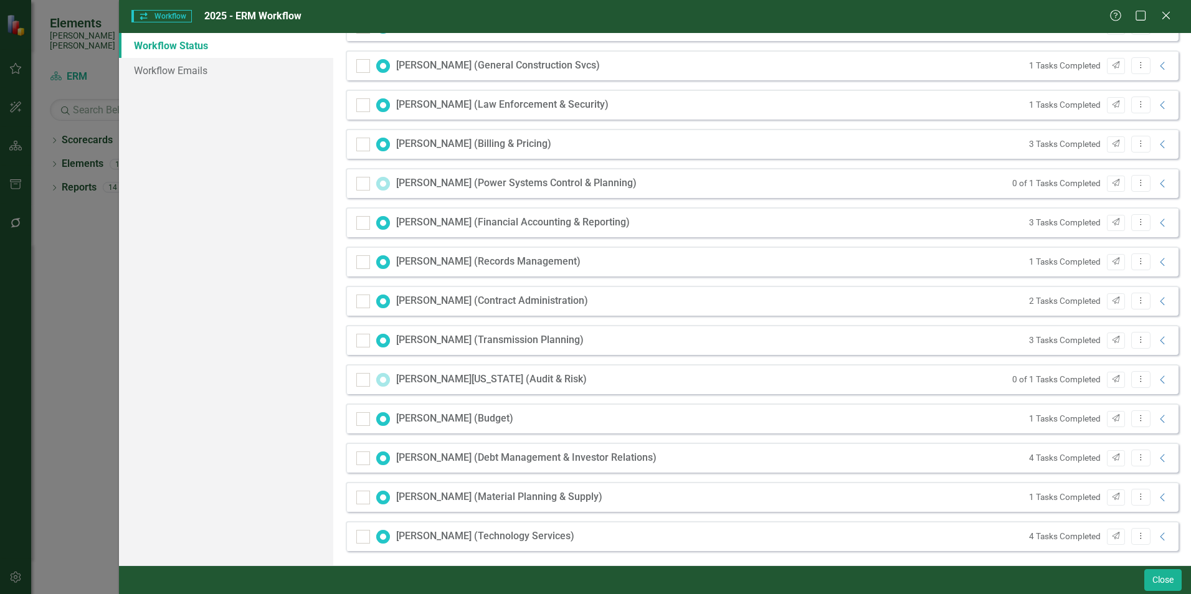
scroll to position [1384, 0]
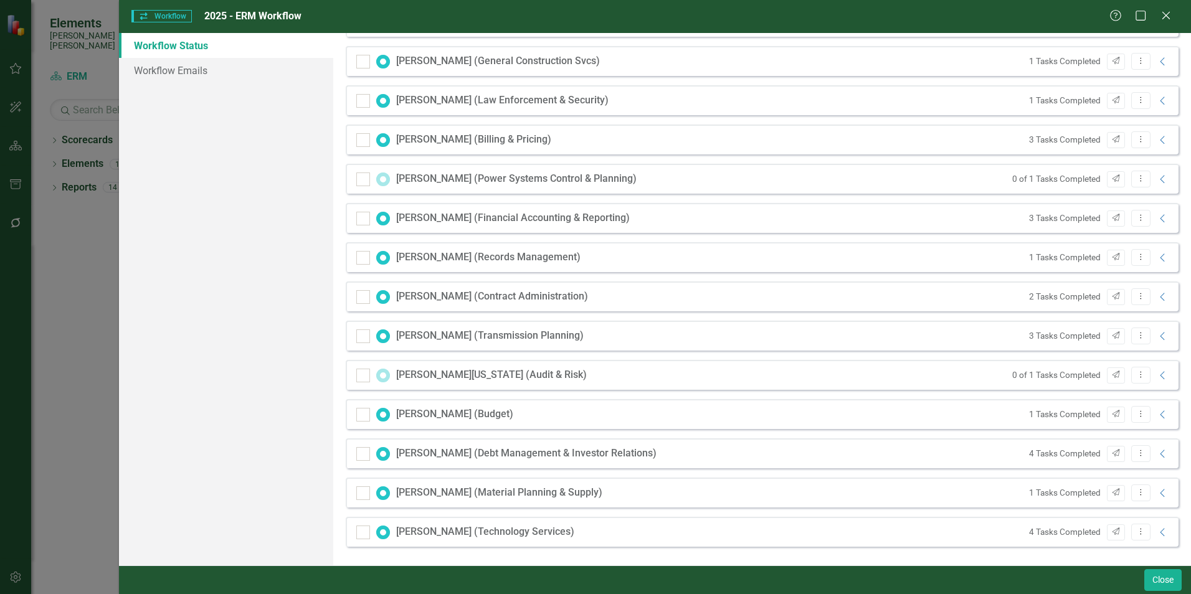
click at [1154, 538] on div "4 Tasks Completed Send Dropdown Menu Collapse" at bounding box center [1096, 532] width 147 height 17
click at [1157, 530] on icon "Collapse" at bounding box center [1163, 533] width 12 height 10
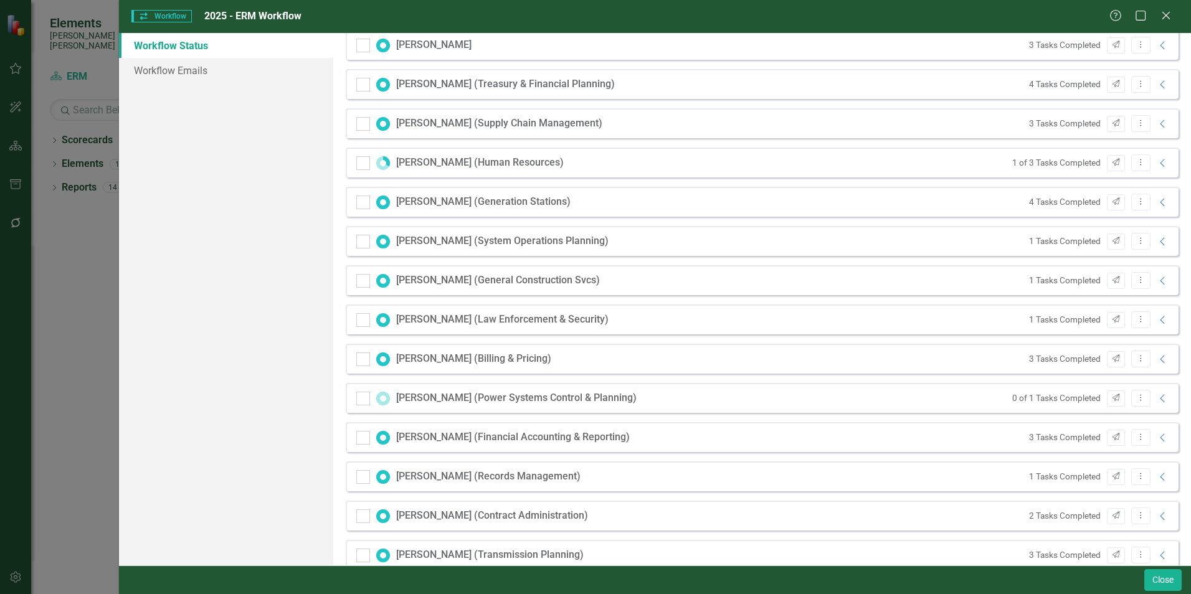
scroll to position [1040, 0]
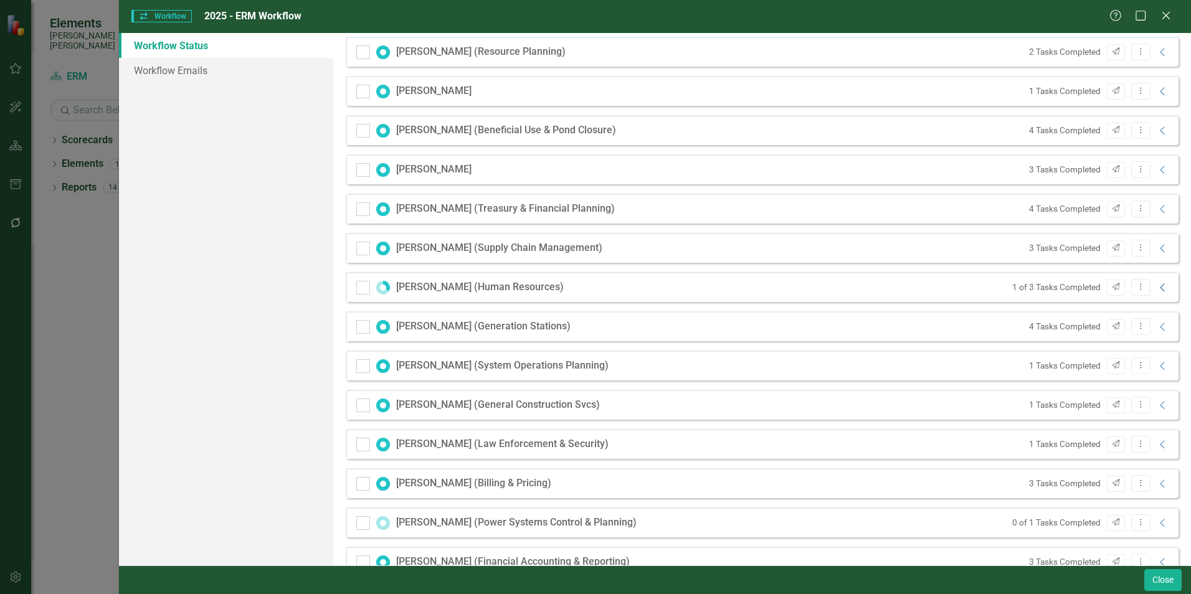
click at [1157, 288] on icon "Collapse" at bounding box center [1163, 288] width 12 height 10
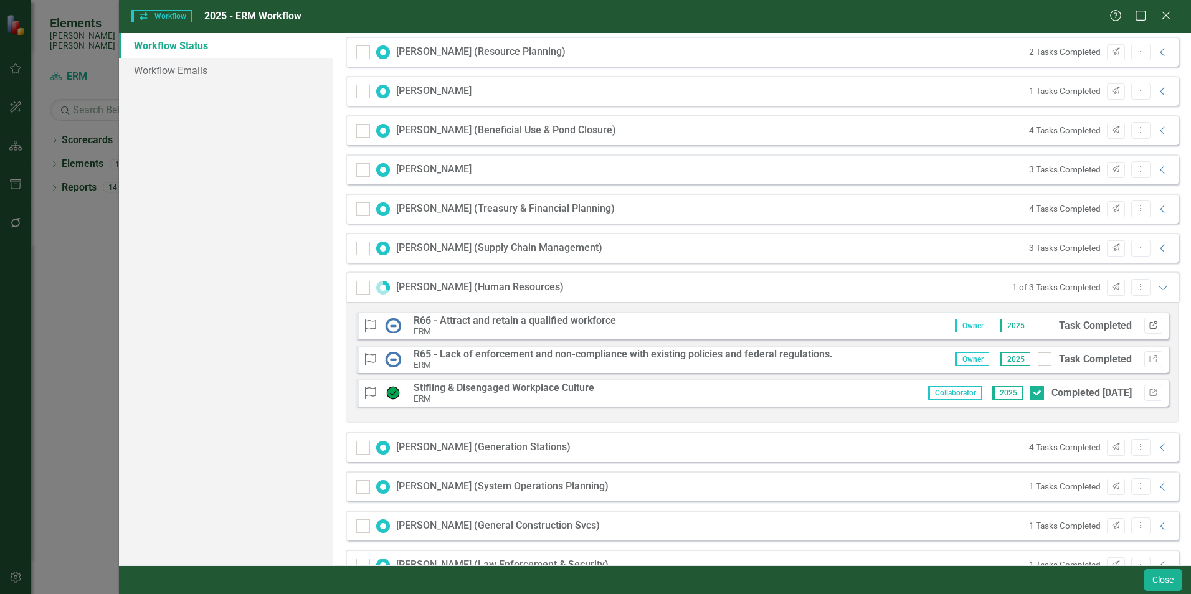
click at [1149, 326] on icon "Link" at bounding box center [1153, 325] width 9 height 7
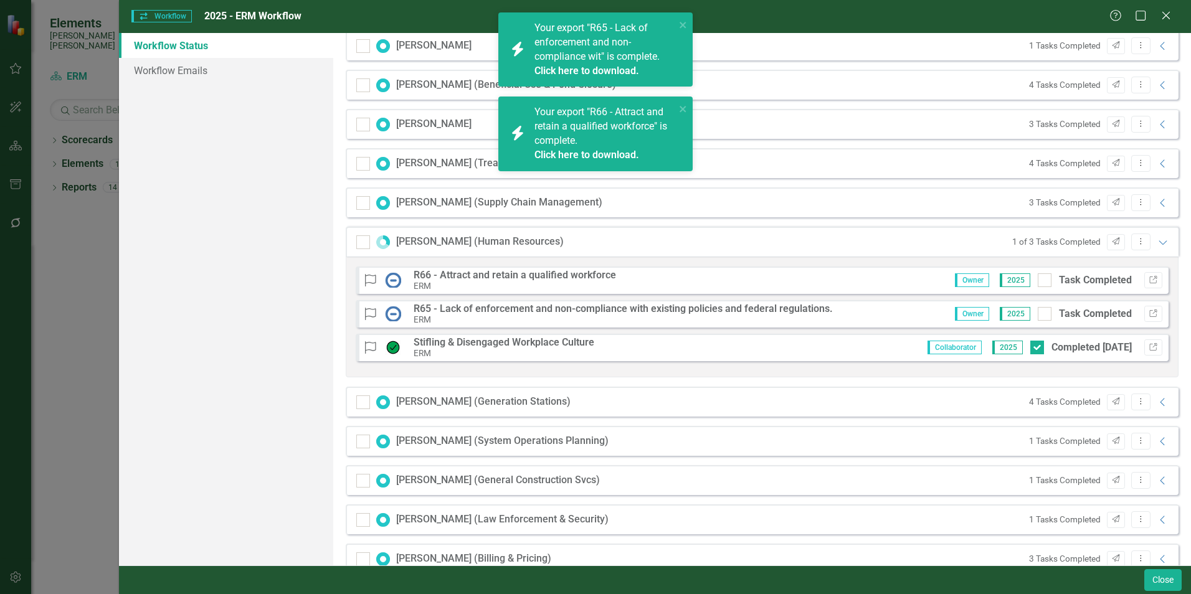
scroll to position [1164, 0]
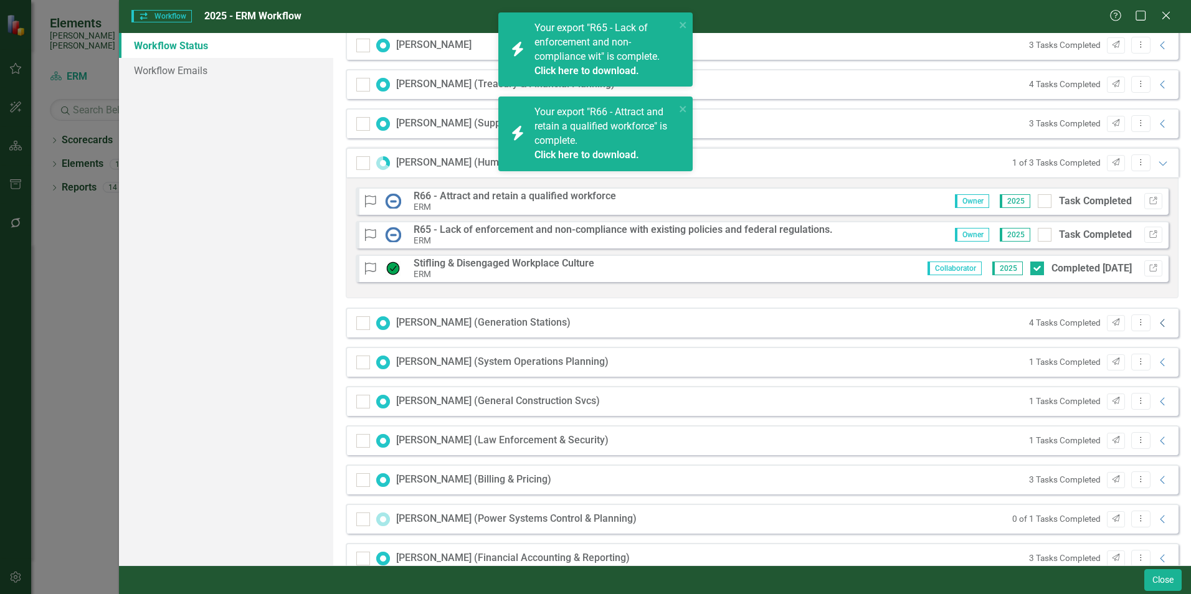
click at [1157, 323] on icon "Collapse" at bounding box center [1163, 323] width 12 height 10
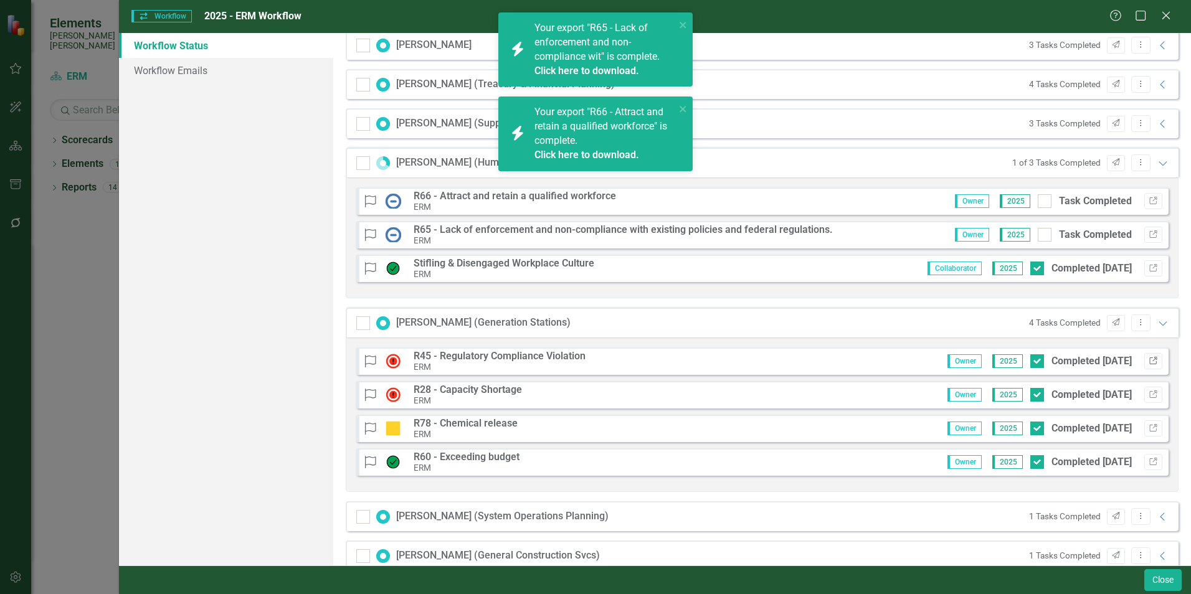
click at [1149, 362] on icon "Link" at bounding box center [1153, 361] width 9 height 7
click at [682, 24] on icon "close" at bounding box center [683, 25] width 6 height 6
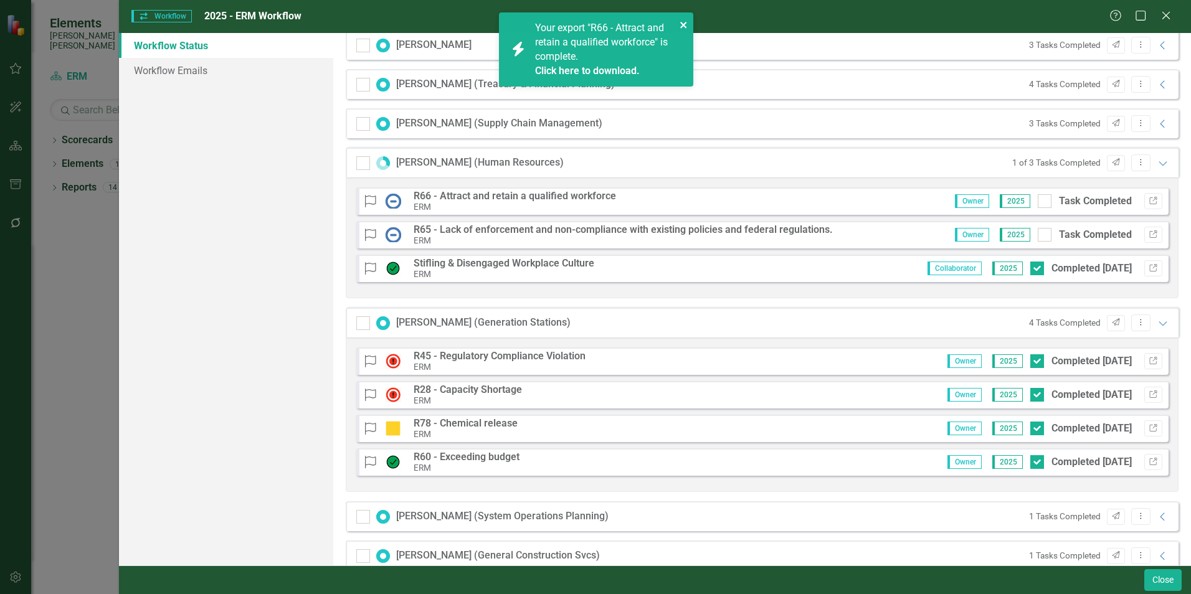
click at [680, 24] on icon "close" at bounding box center [684, 25] width 9 height 10
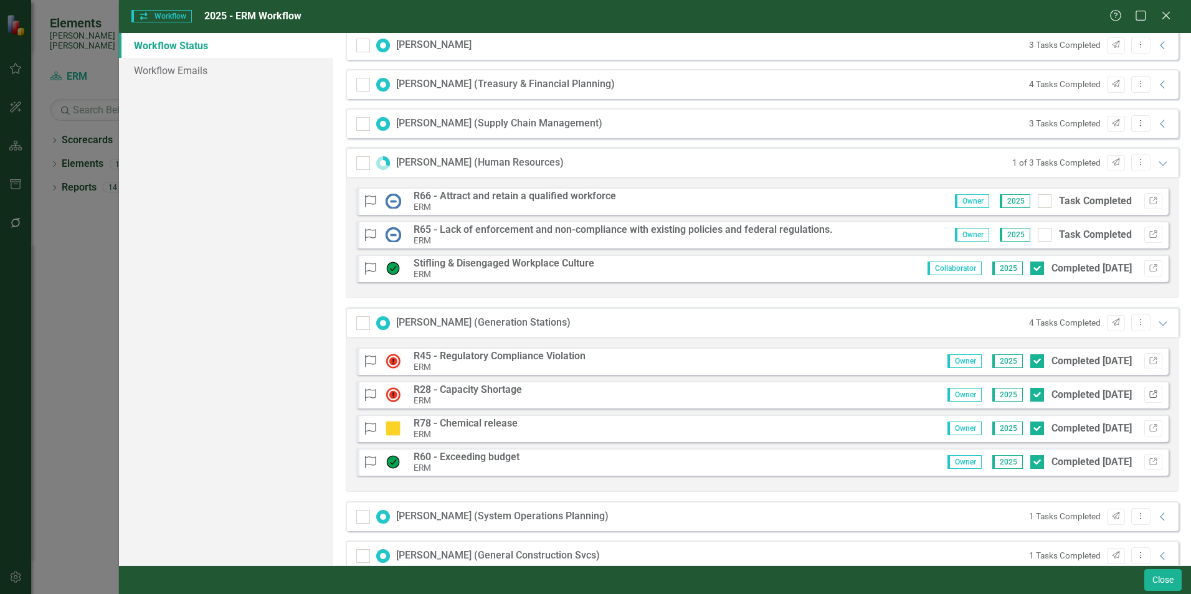
click at [1149, 392] on icon "Link" at bounding box center [1153, 394] width 9 height 7
click at [1149, 427] on icon "Link" at bounding box center [1153, 428] width 9 height 7
click at [1149, 460] on icon "Link" at bounding box center [1153, 461] width 9 height 7
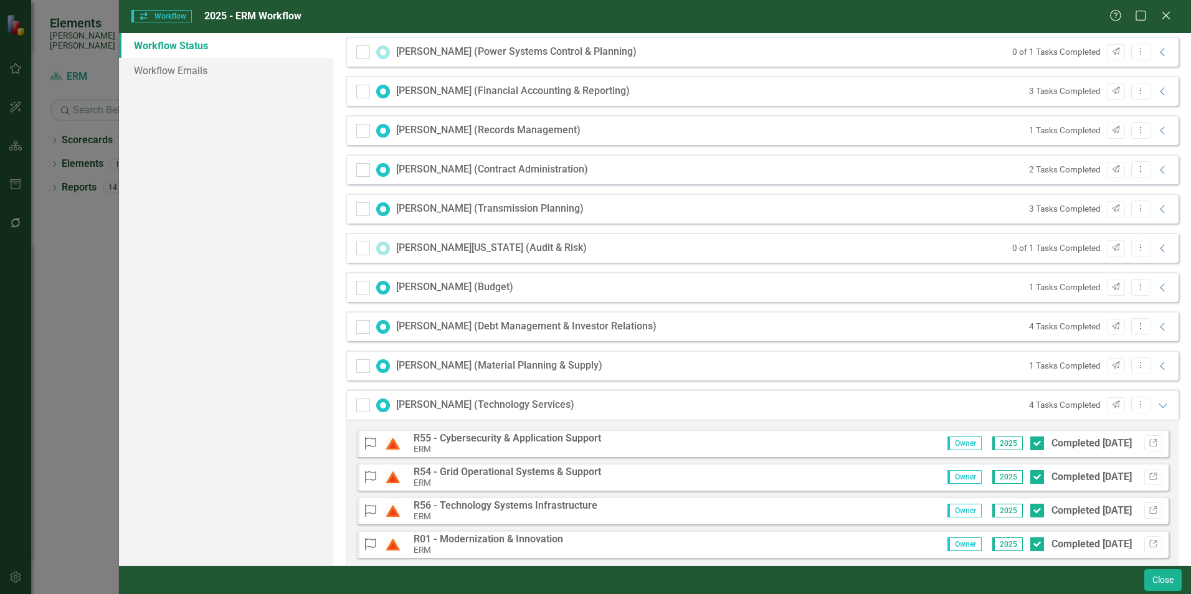
scroll to position [1813, 0]
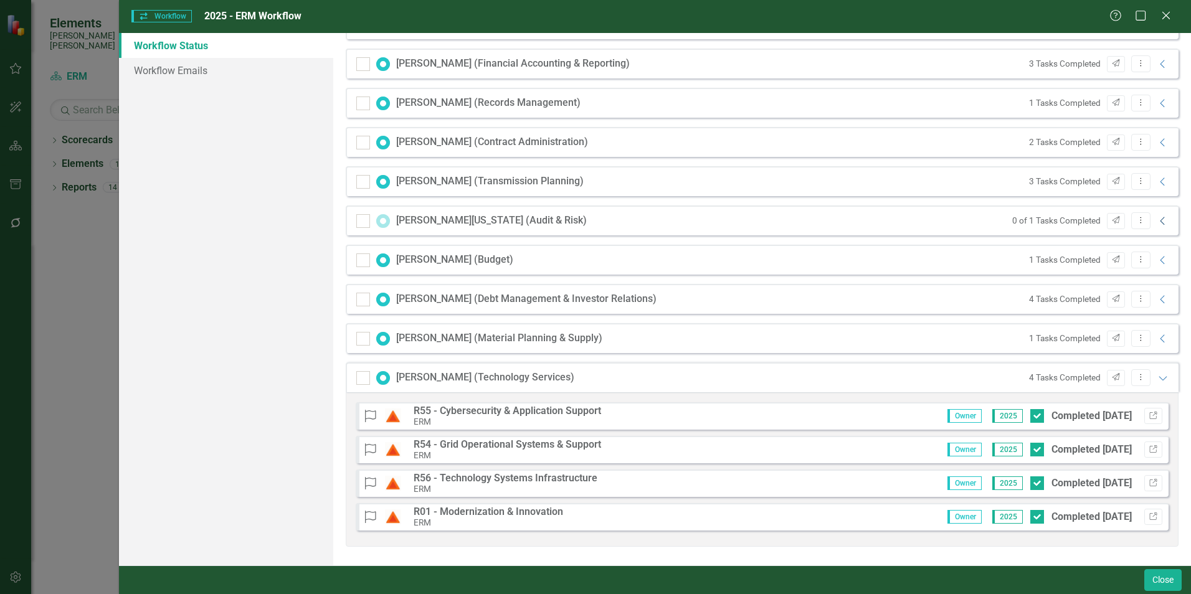
click at [1160, 224] on icon at bounding box center [1162, 221] width 4 height 8
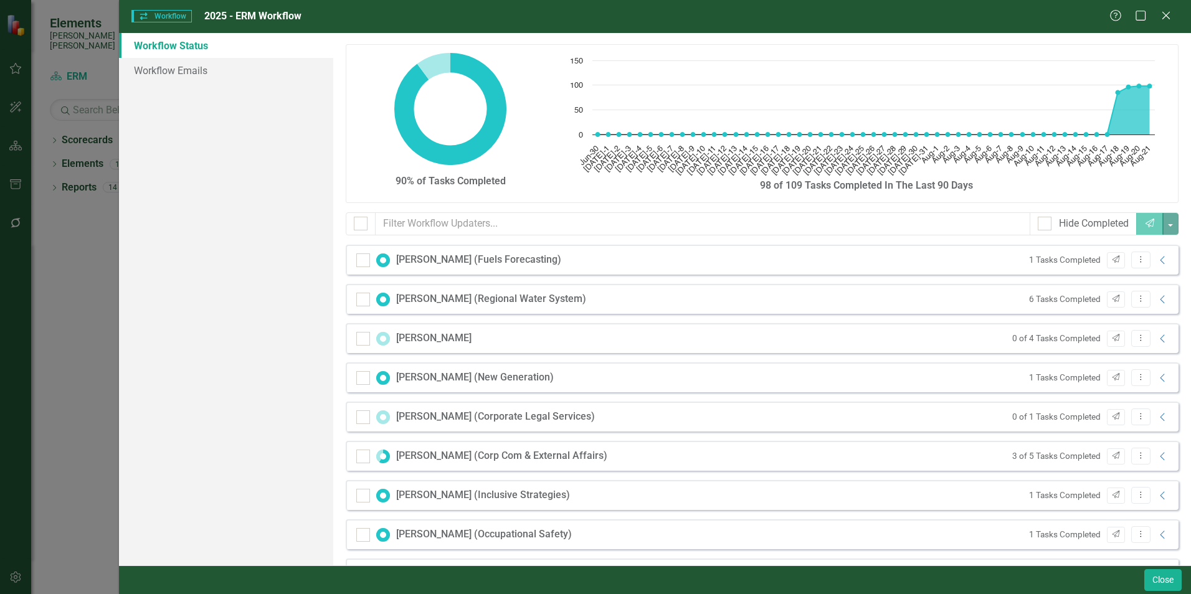
scroll to position [0, 0]
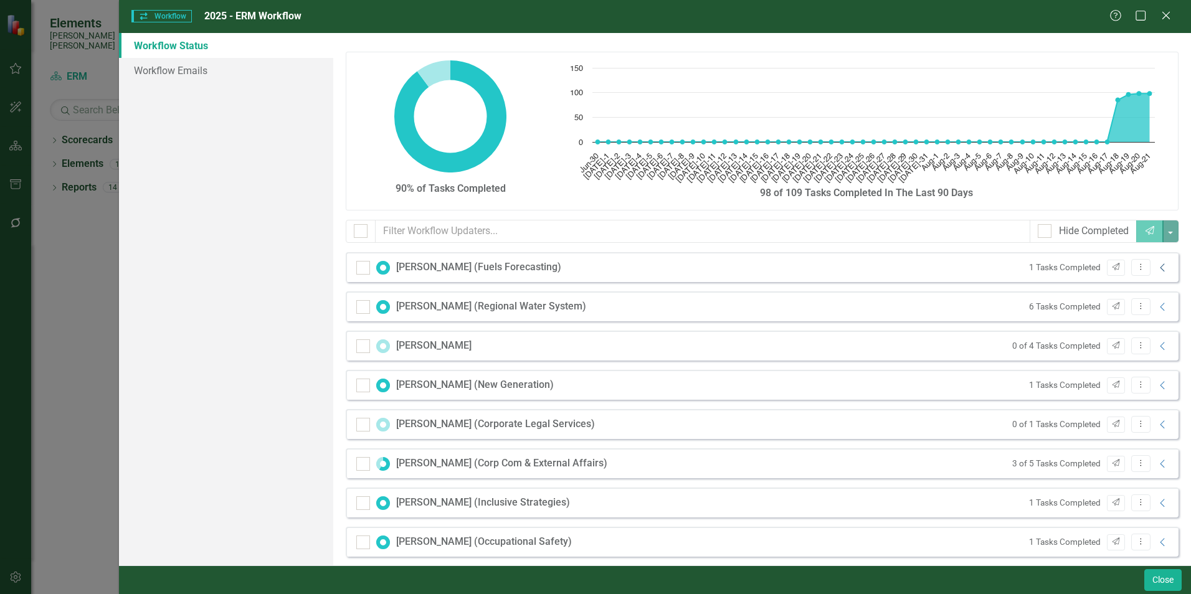
click at [1157, 263] on icon "Collapse" at bounding box center [1163, 268] width 12 height 10
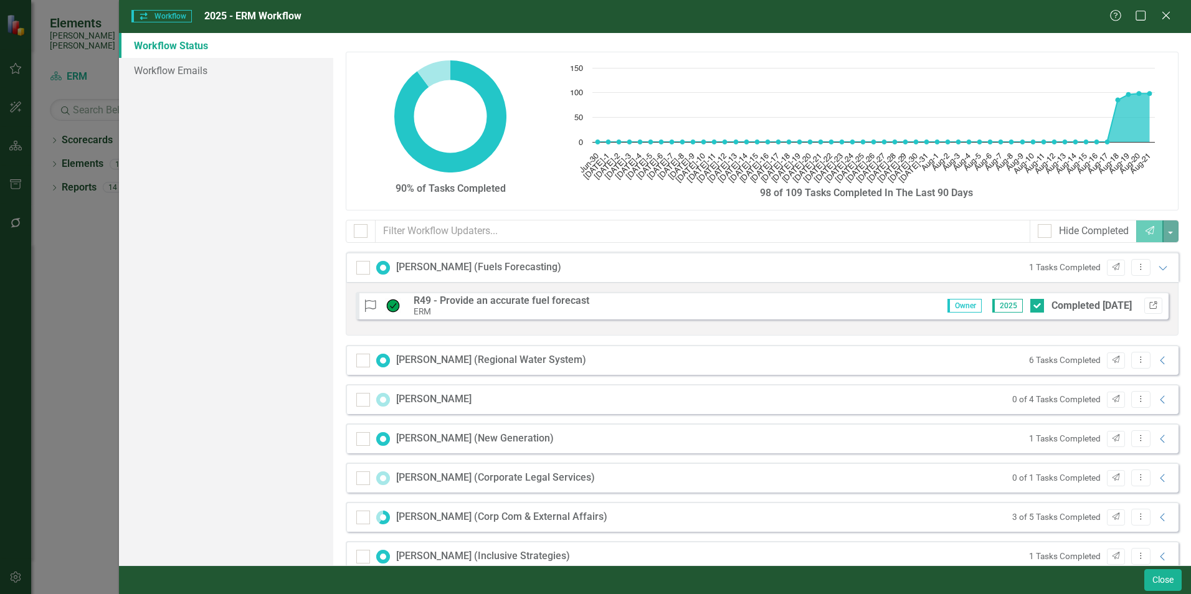
click at [1149, 306] on icon "Link" at bounding box center [1153, 305] width 9 height 7
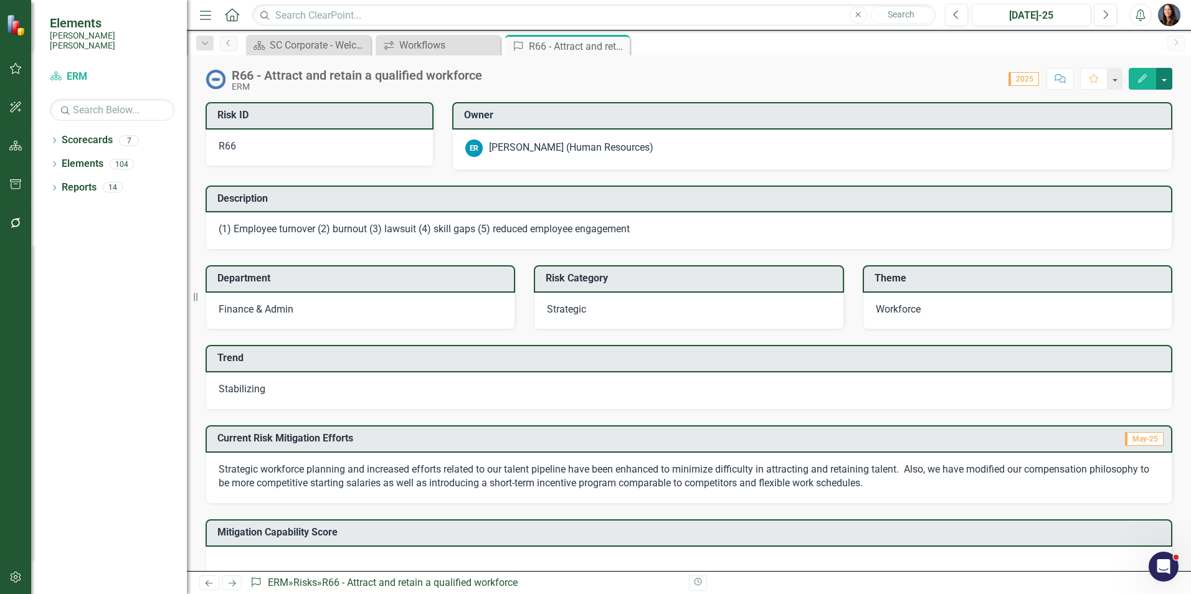
click at [1164, 80] on button "button" at bounding box center [1164, 79] width 16 height 22
click at [1103, 199] on link "PDF Export to PDF" at bounding box center [1121, 197] width 102 height 23
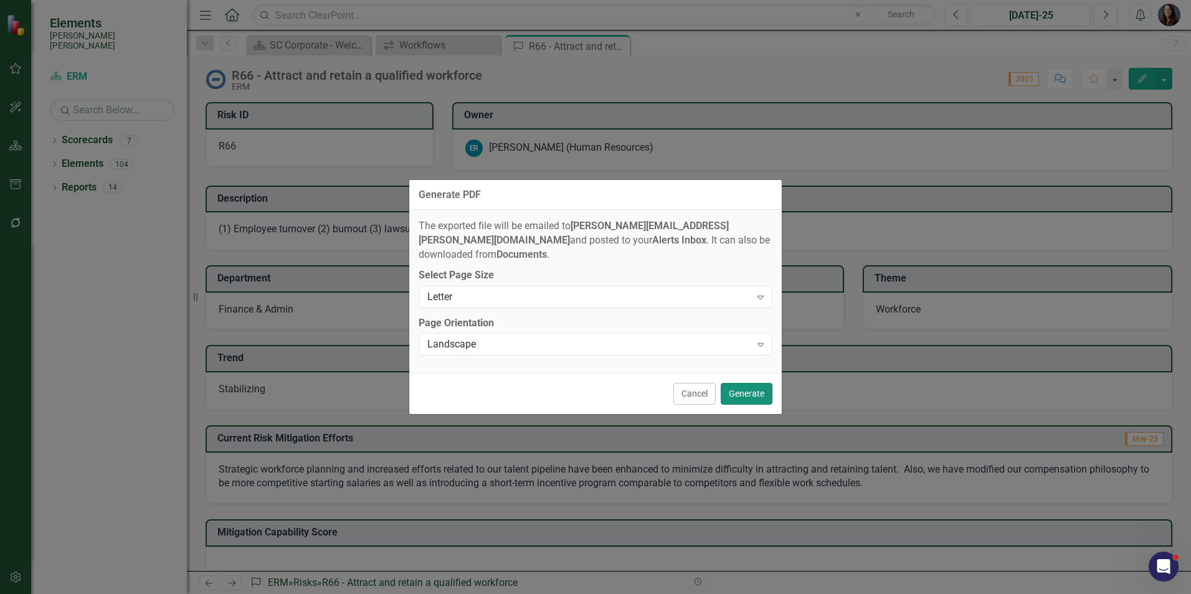
click at [734, 386] on button "Generate" at bounding box center [747, 394] width 52 height 22
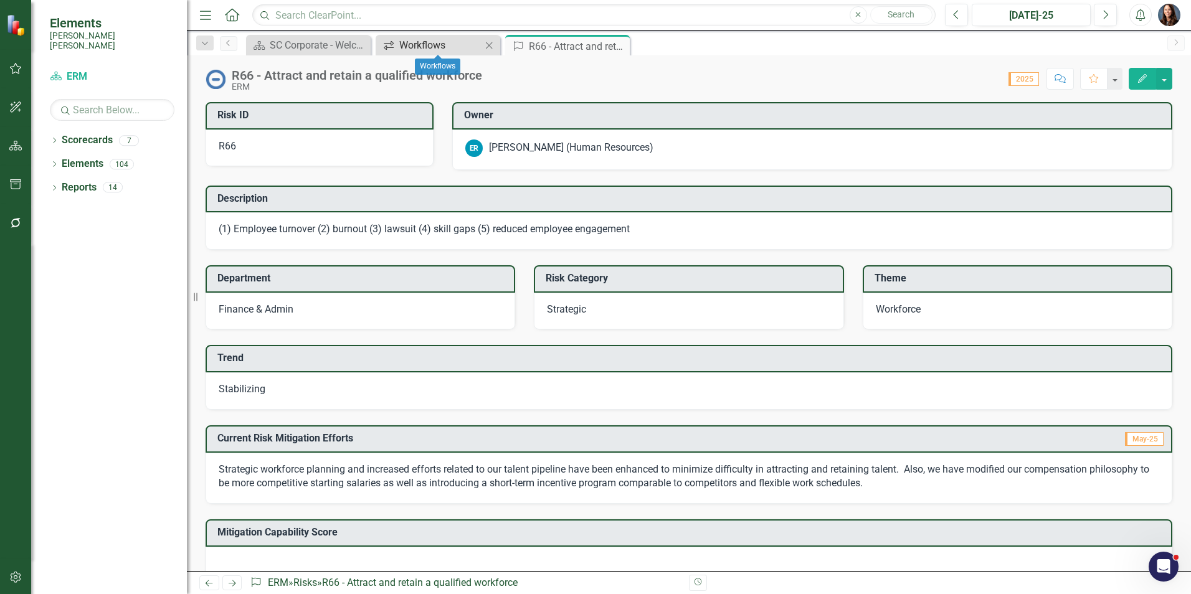
click at [444, 42] on div "Workflows" at bounding box center [440, 45] width 82 height 16
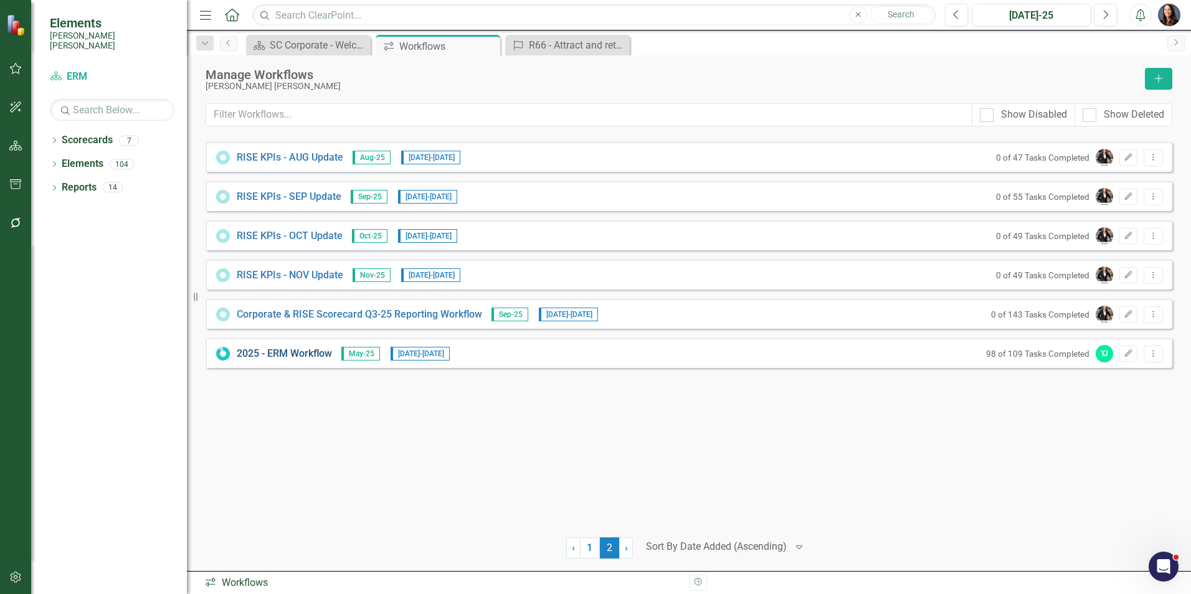
click at [303, 355] on link "2025 - ERM Workflow" at bounding box center [284, 354] width 95 height 14
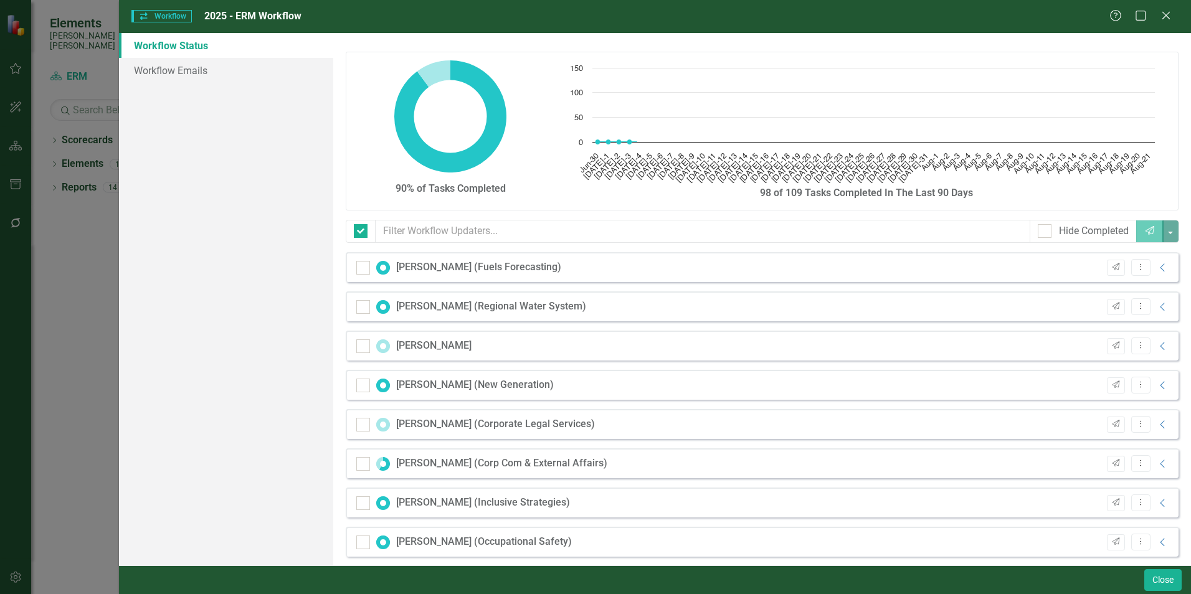
checkbox input "false"
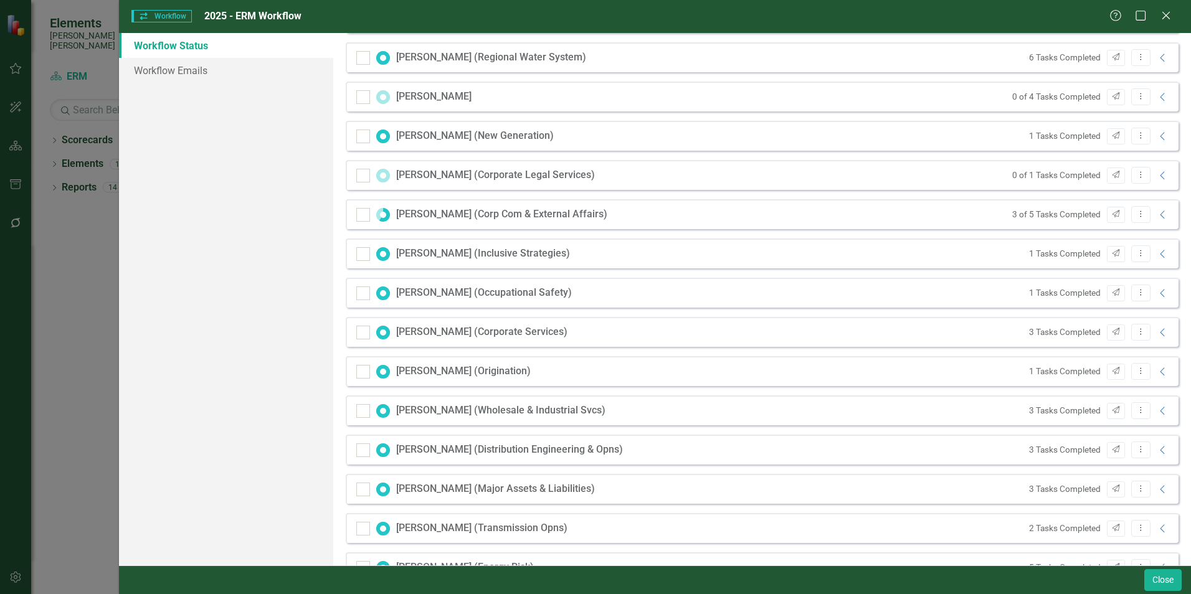
scroll to position [187, 0]
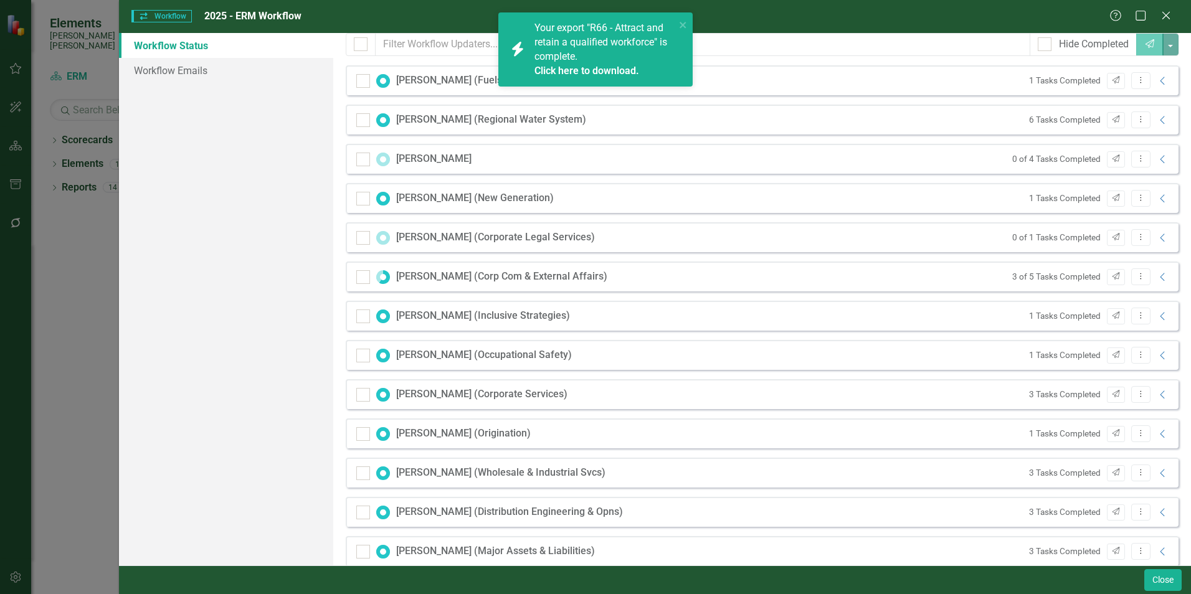
click at [617, 65] on link "Click here to download." at bounding box center [586, 71] width 105 height 12
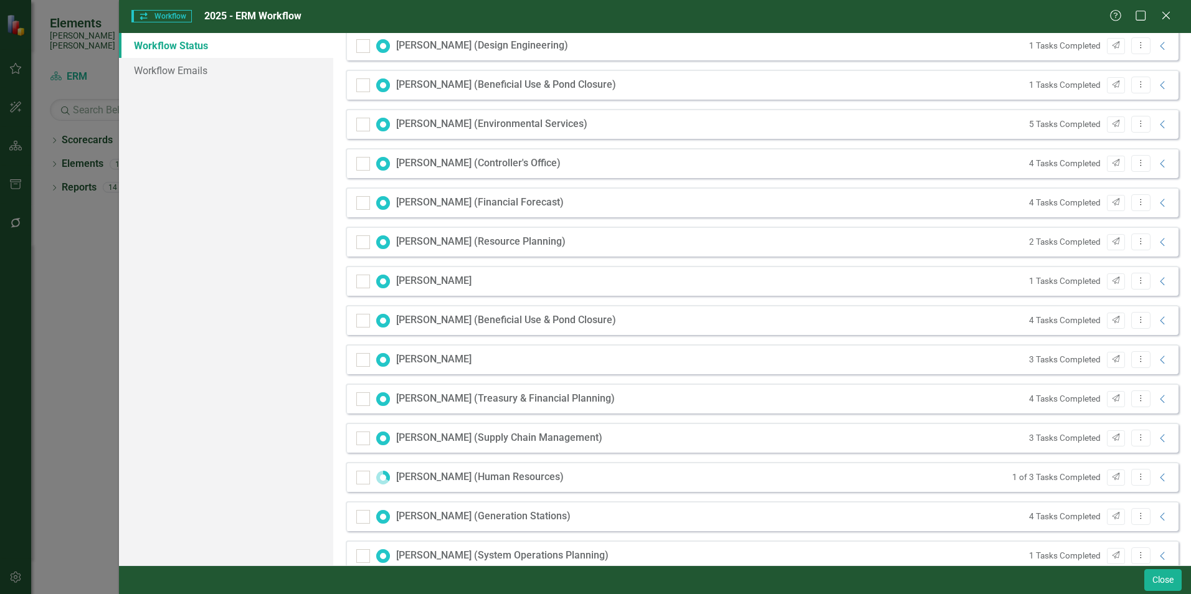
scroll to position [872, 0]
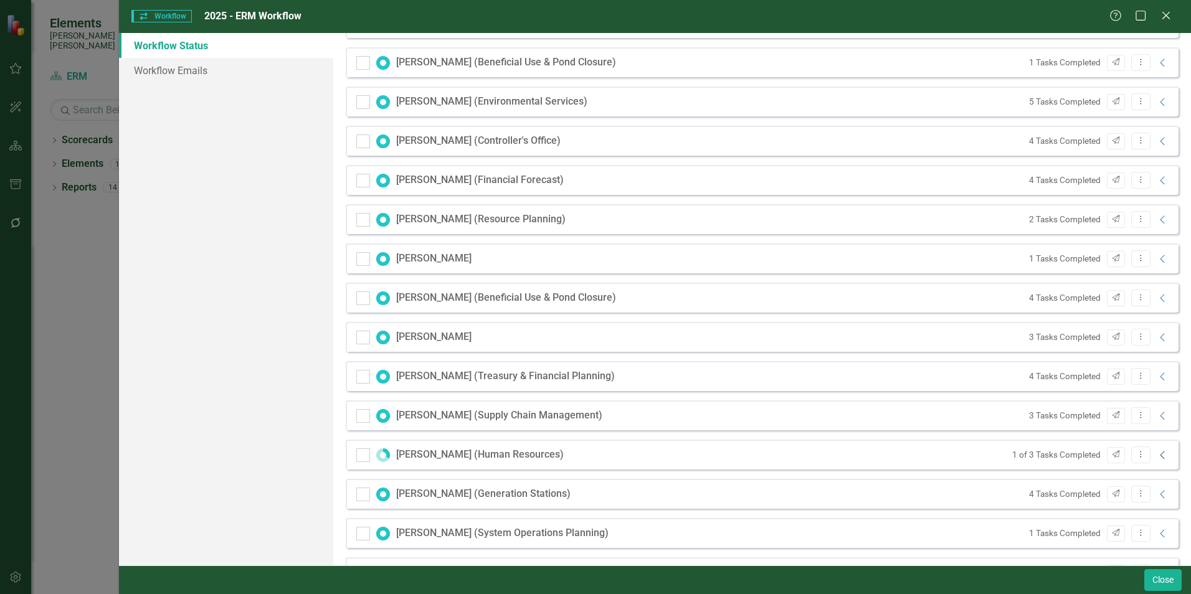
click at [1157, 454] on icon "Collapse" at bounding box center [1163, 455] width 12 height 10
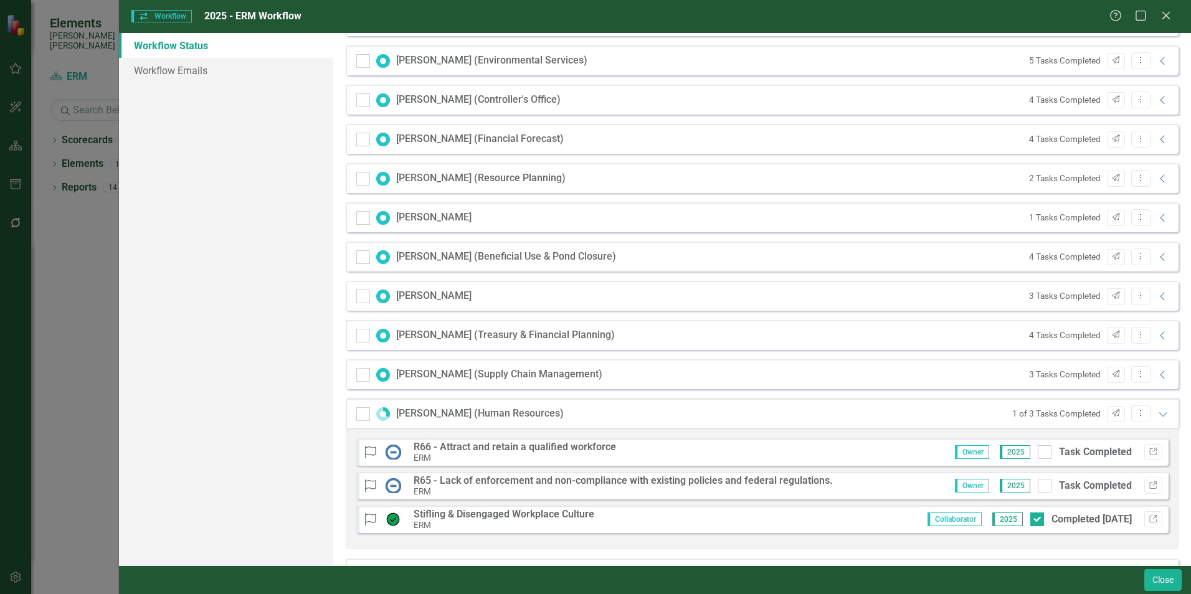
scroll to position [934, 0]
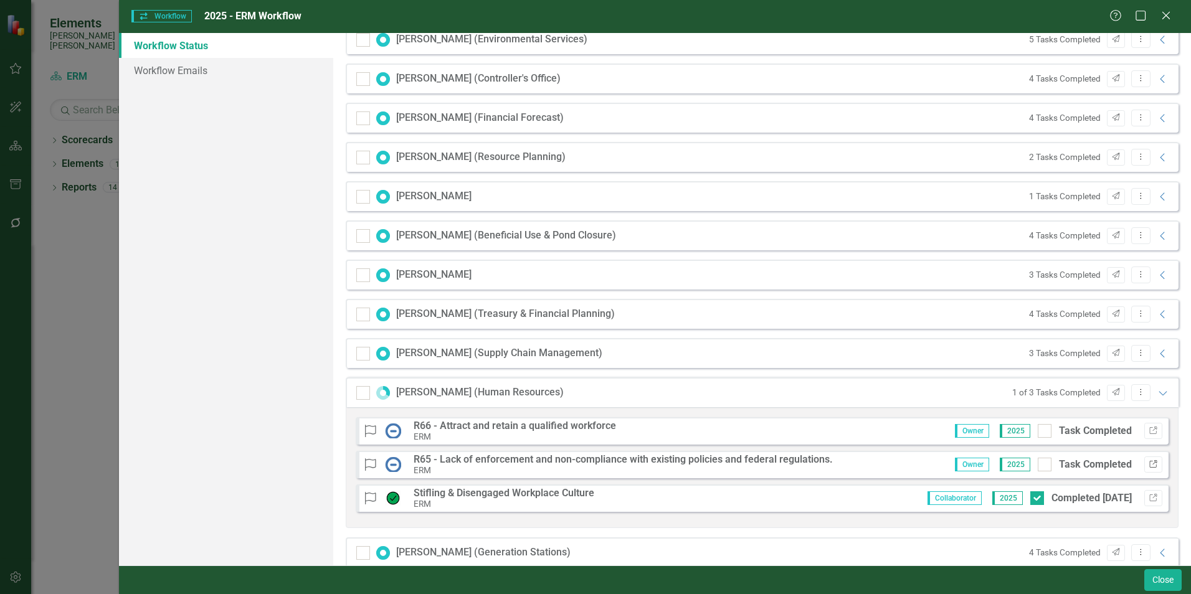
click at [1149, 462] on icon "button" at bounding box center [1152, 463] width 7 height 7
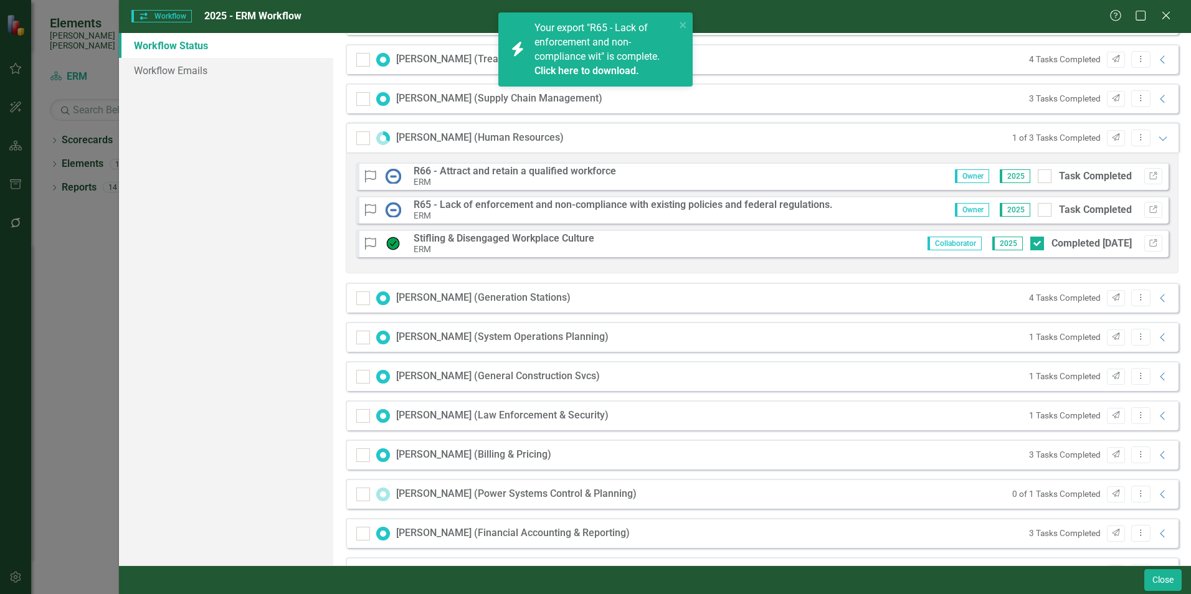
scroll to position [1246, 0]
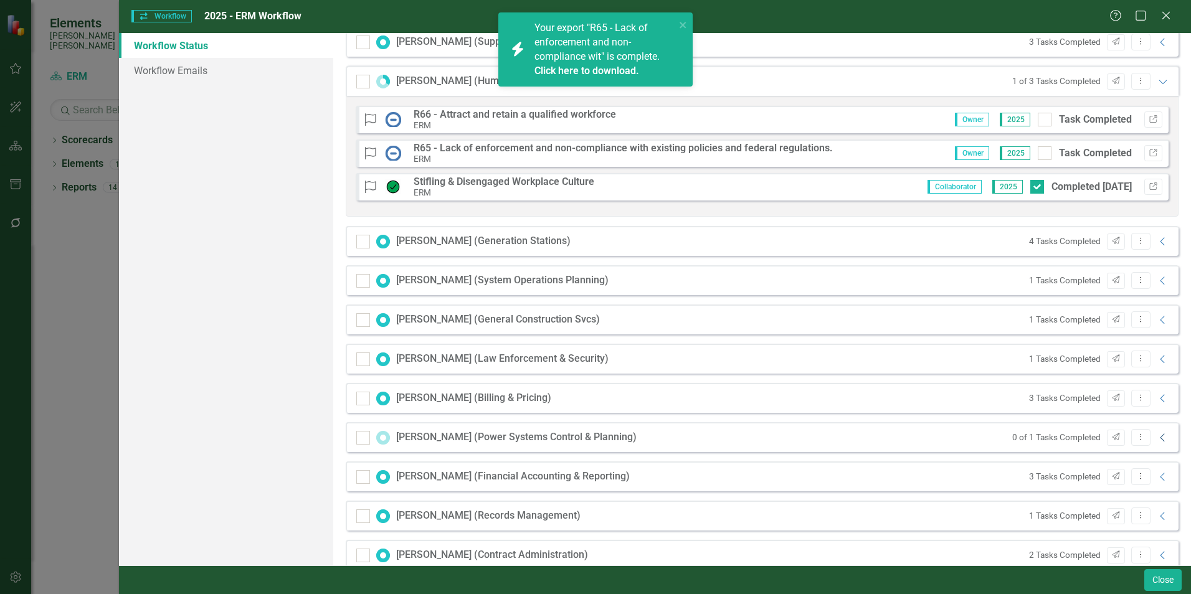
click at [1157, 436] on icon "Collapse" at bounding box center [1163, 438] width 12 height 10
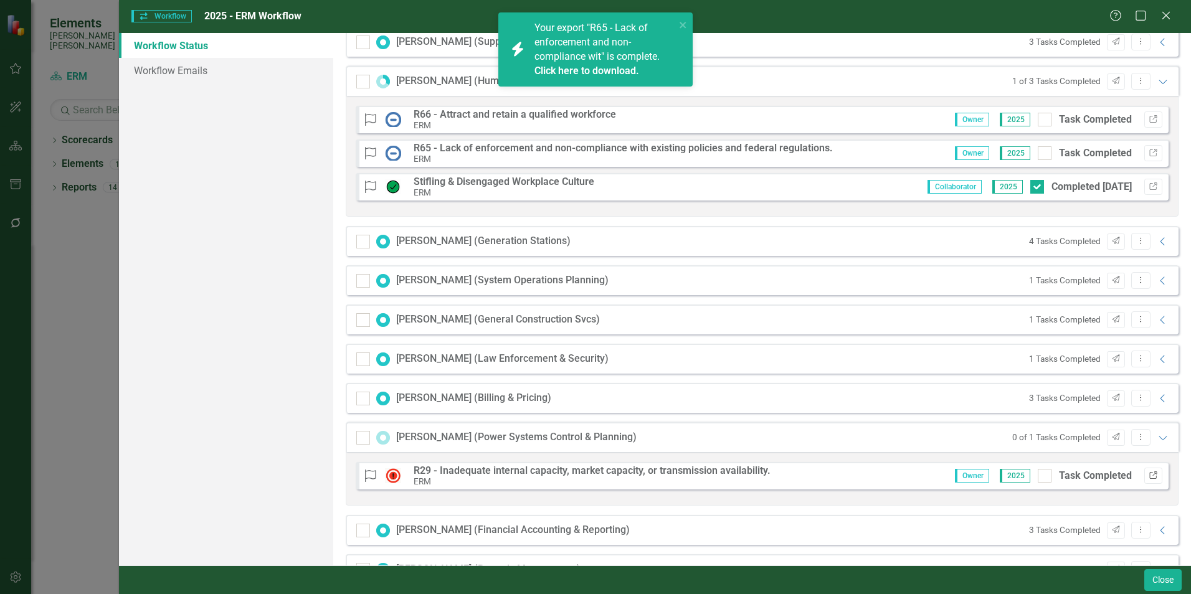
click at [1149, 475] on icon "Link" at bounding box center [1153, 475] width 9 height 7
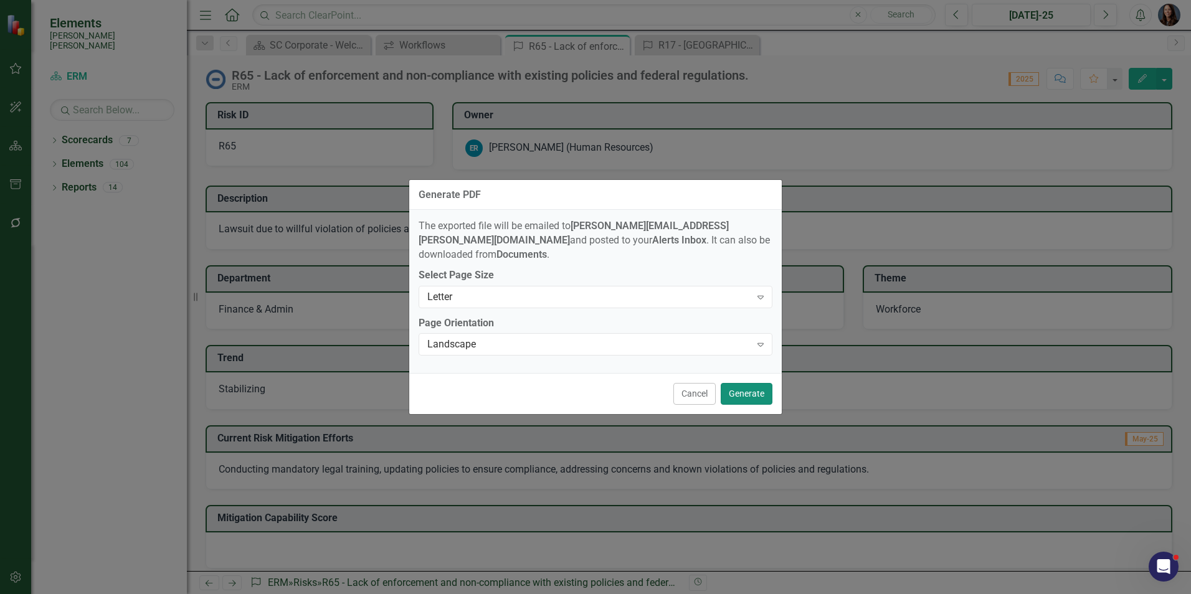
click at [749, 389] on button "Generate" at bounding box center [747, 394] width 52 height 22
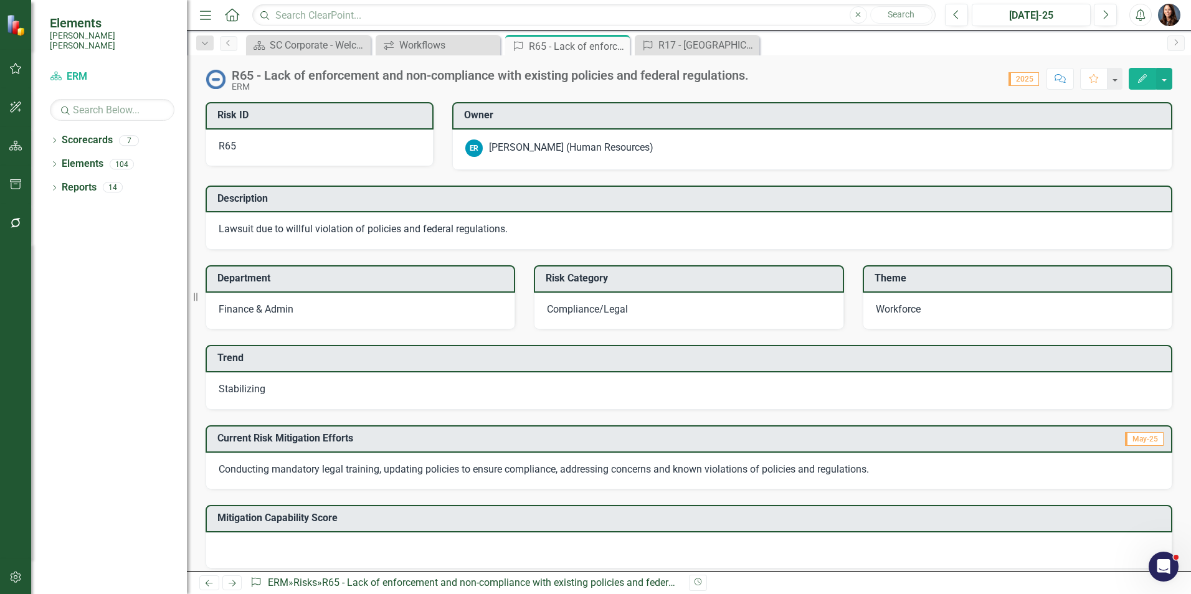
click at [17, 69] on icon "button" at bounding box center [15, 69] width 13 height 10
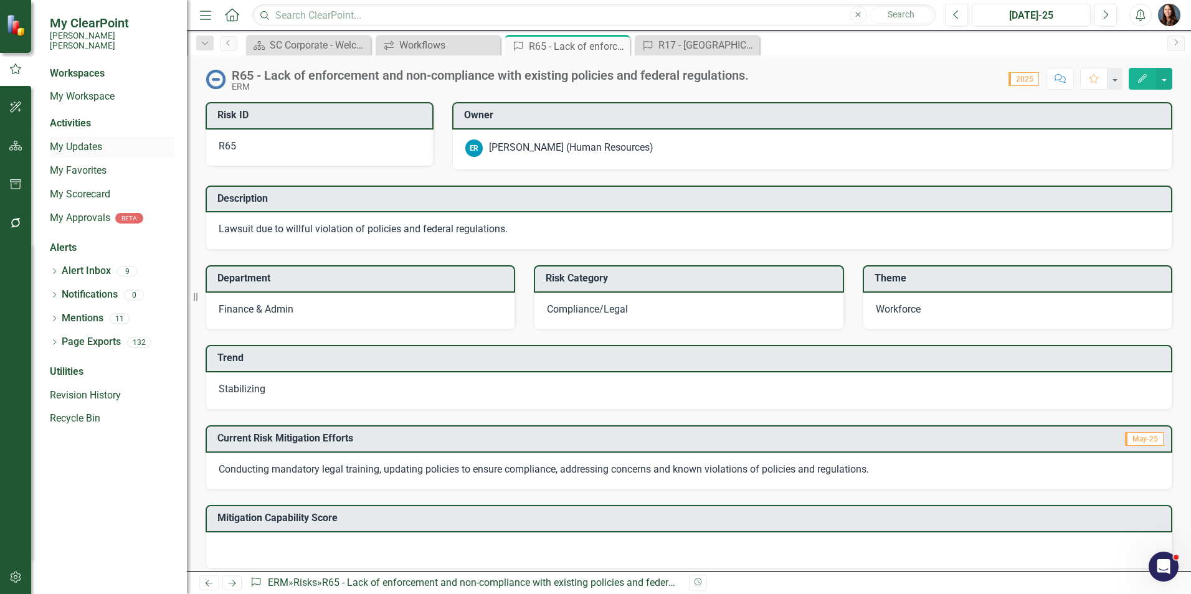
click at [73, 140] on link "My Updates" at bounding box center [112, 147] width 125 height 14
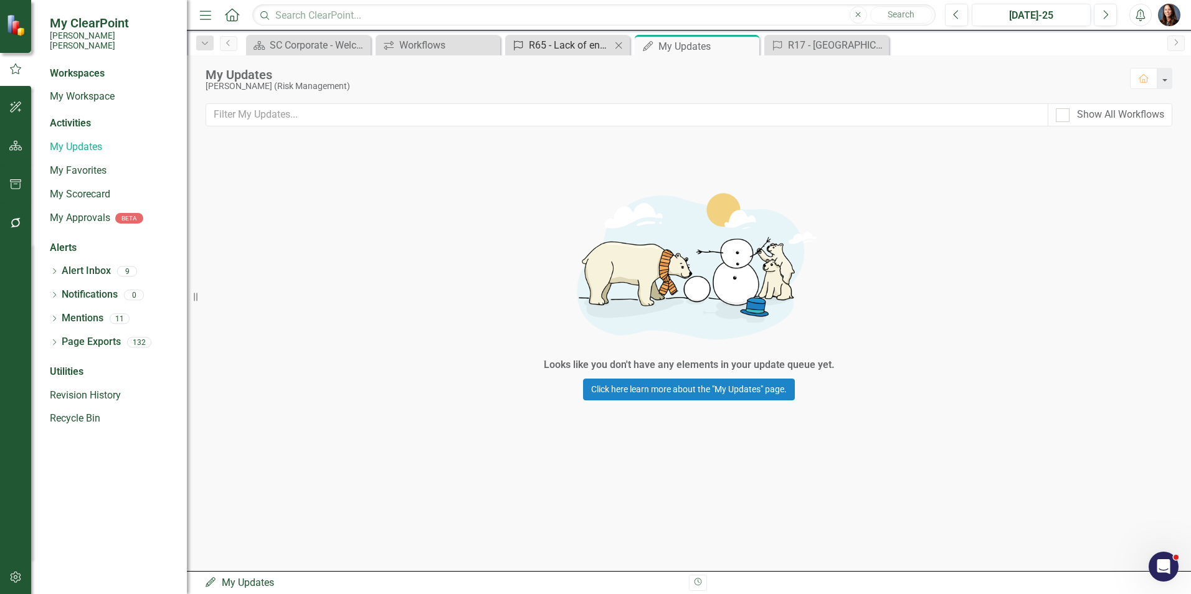
click at [558, 49] on div "R65 - Lack of enforcement and non-compliance with existing policies and federal…" at bounding box center [570, 45] width 82 height 16
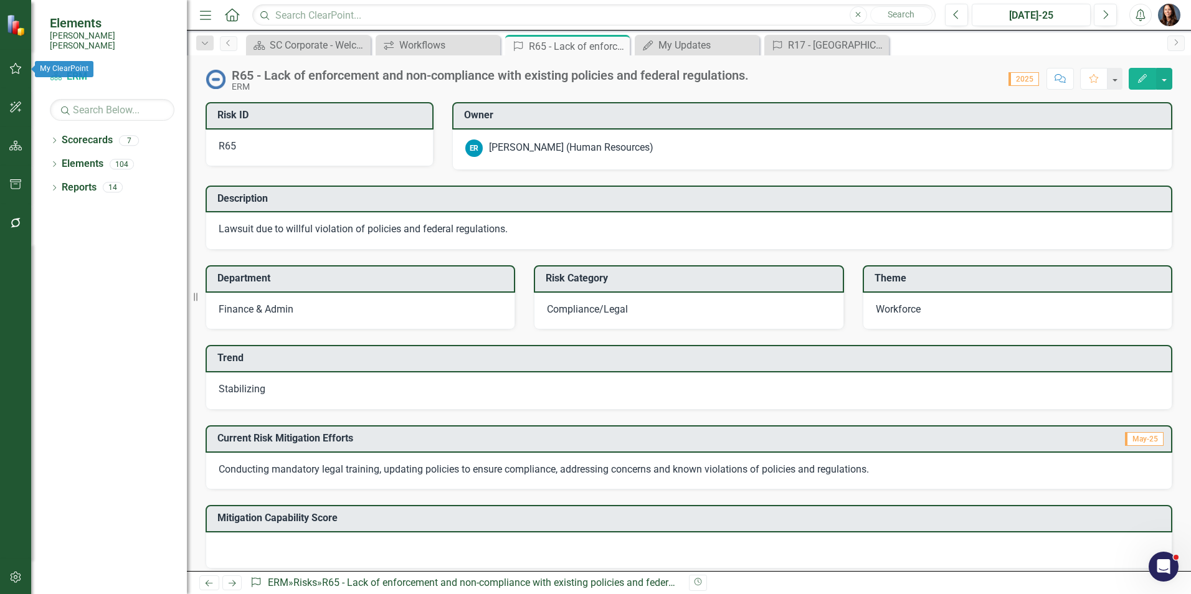
click at [16, 70] on icon "button" at bounding box center [15, 69] width 13 height 10
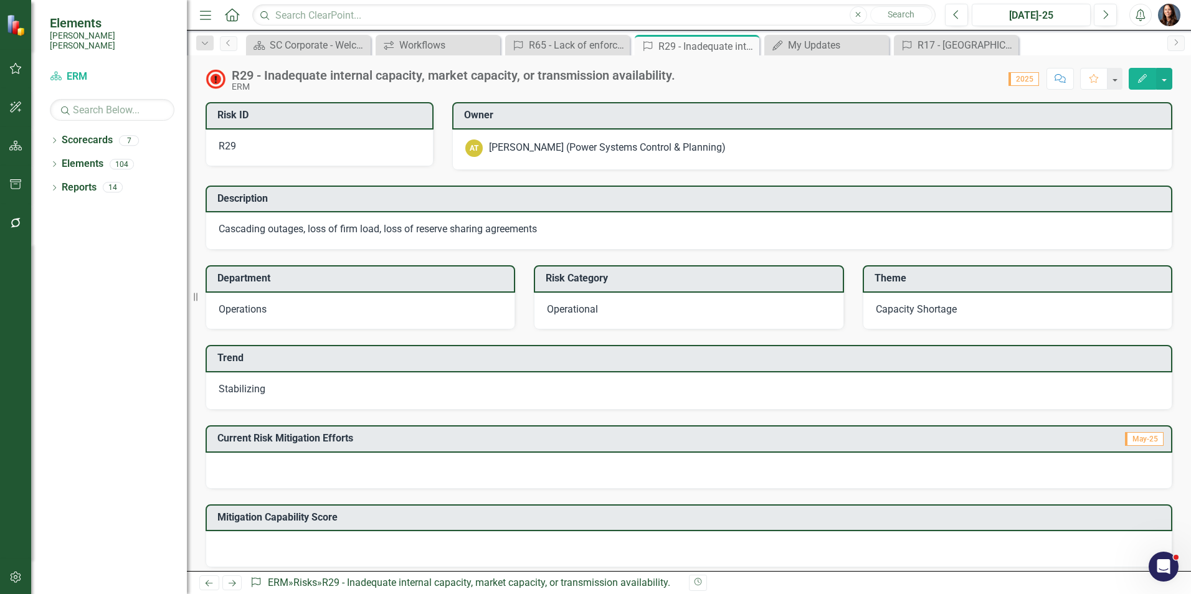
click at [1064, 83] on button "Comment" at bounding box center [1060, 79] width 27 height 22
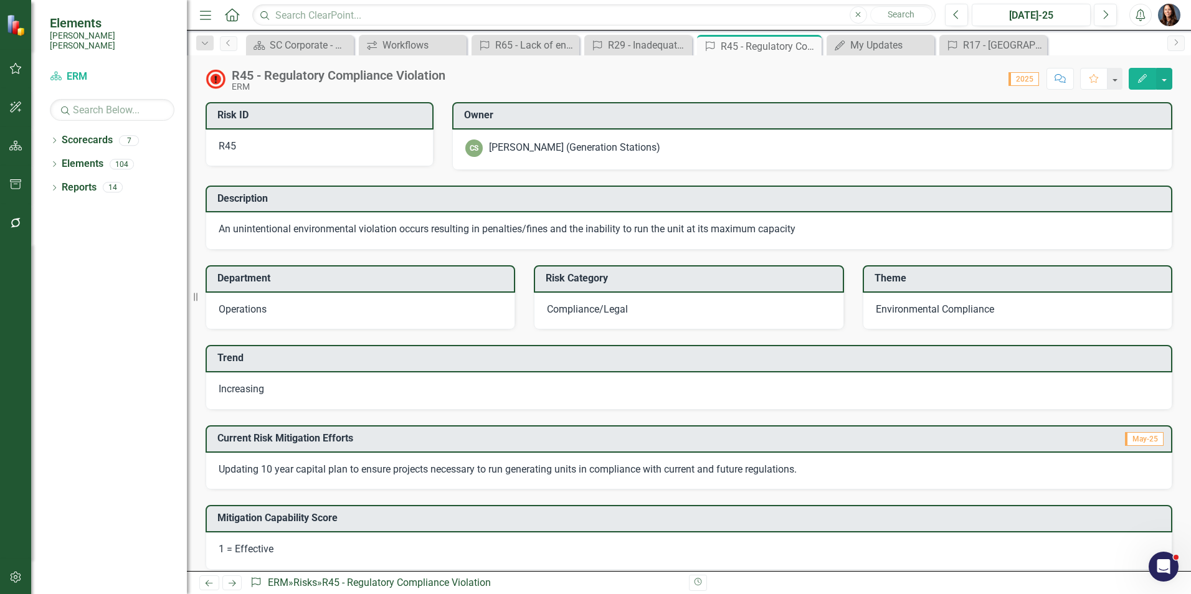
click at [1058, 77] on icon "Comment" at bounding box center [1060, 78] width 11 height 9
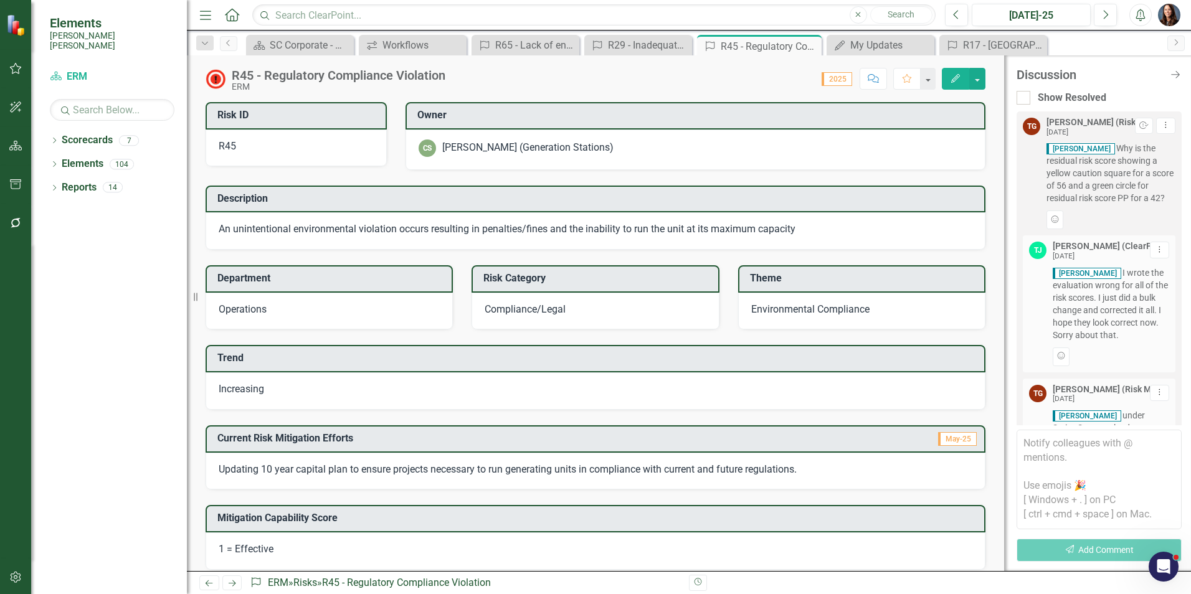
scroll to position [409, 0]
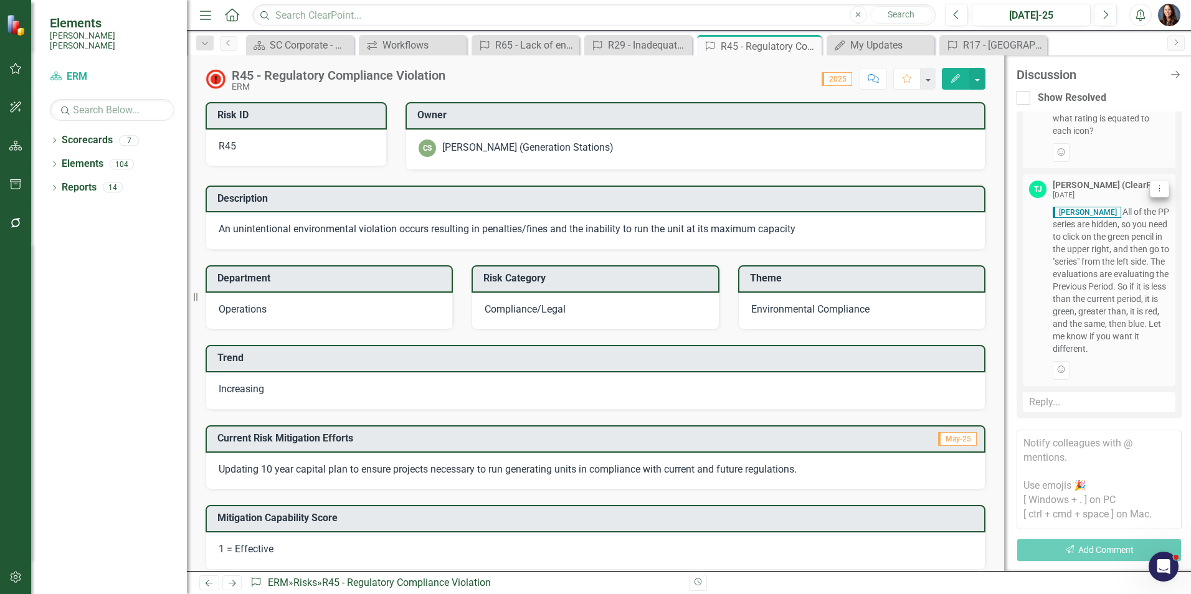
click at [1154, 184] on icon "Dropdown Menu" at bounding box center [1159, 188] width 11 height 8
click at [1102, 186] on link "Trash Delete Comment" at bounding box center [1107, 184] width 103 height 23
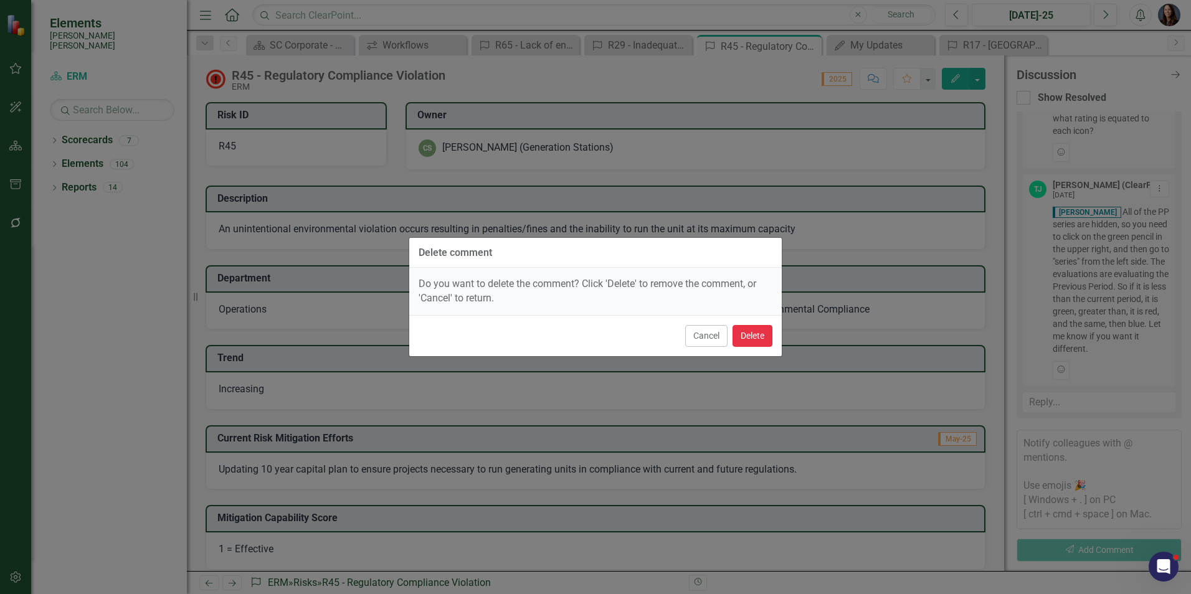
click at [751, 336] on button "Delete" at bounding box center [753, 336] width 40 height 22
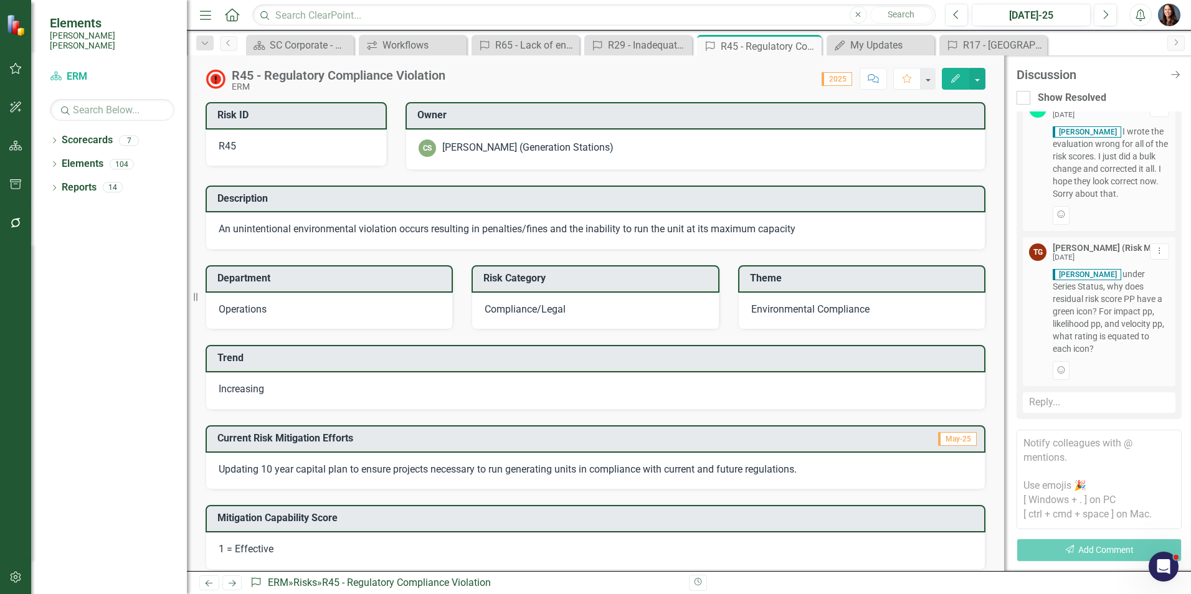
scroll to position [0, 0]
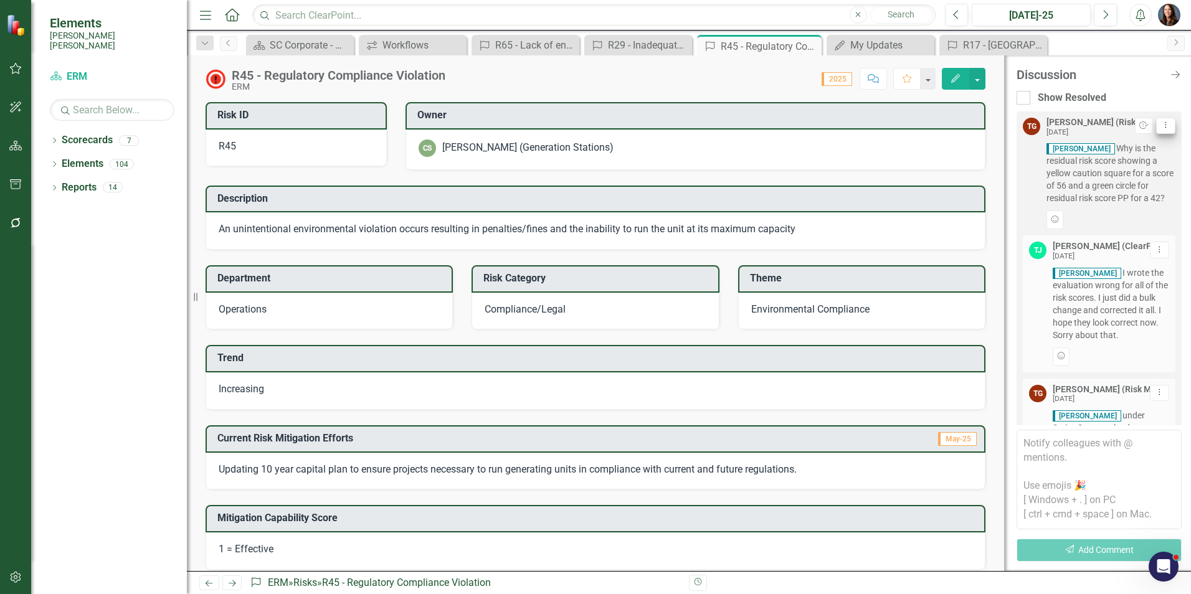
click at [1161, 127] on icon "Dropdown Menu" at bounding box center [1166, 125] width 11 height 8
click at [1122, 187] on link "Trash Delete Thread" at bounding box center [1116, 192] width 98 height 23
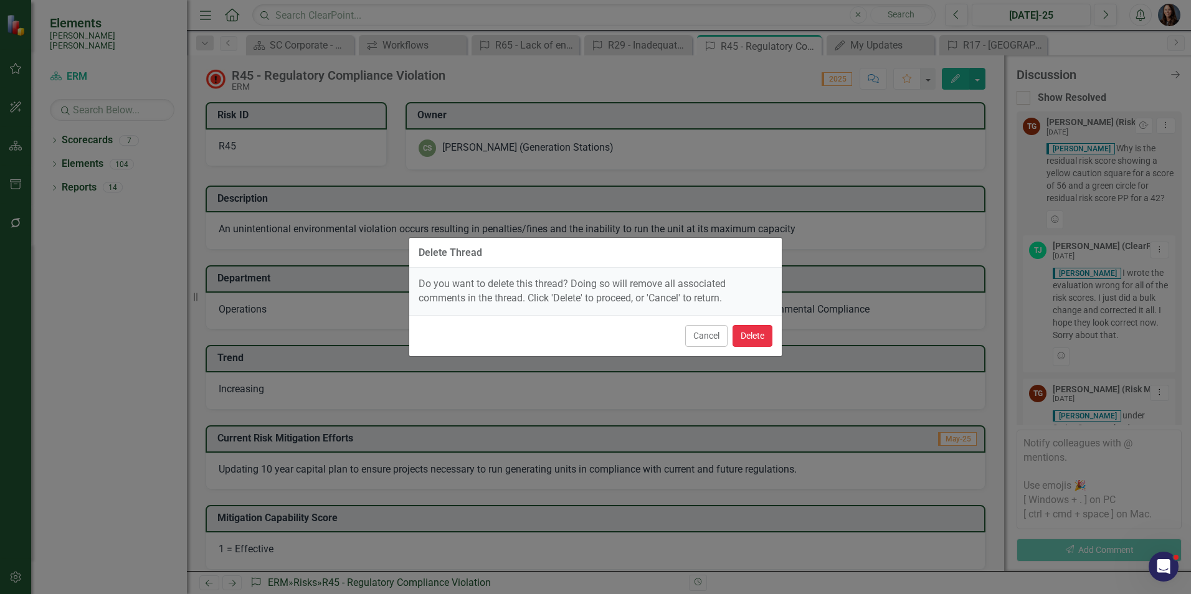
click at [751, 342] on button "Delete" at bounding box center [753, 336] width 40 height 22
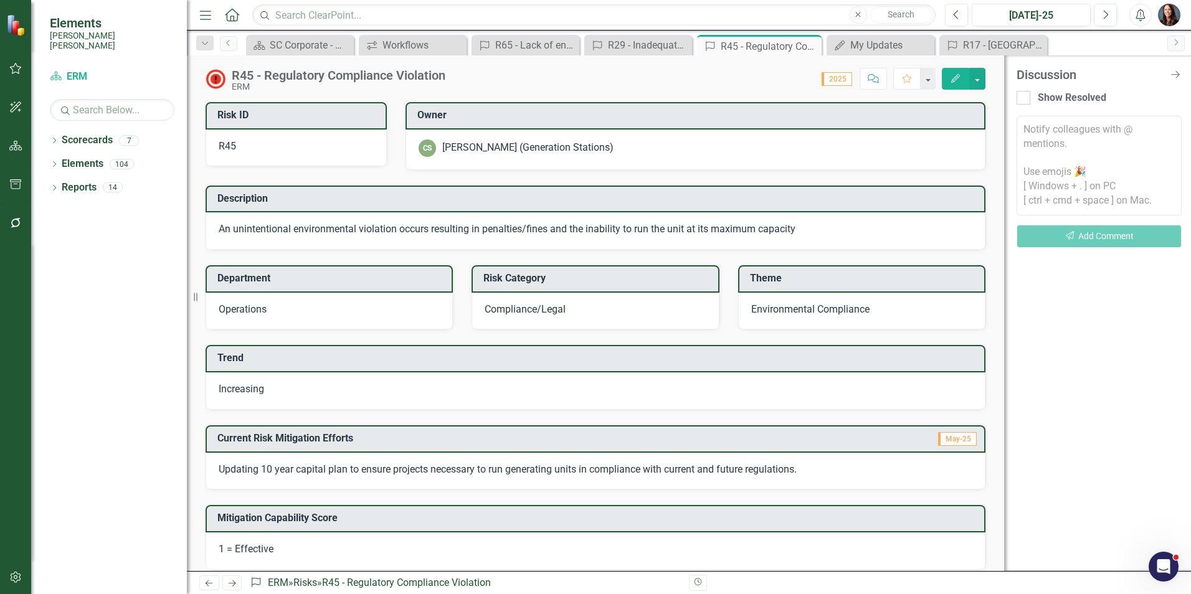
click at [1176, 75] on icon "Close Discussion Bar" at bounding box center [1175, 75] width 12 height 10
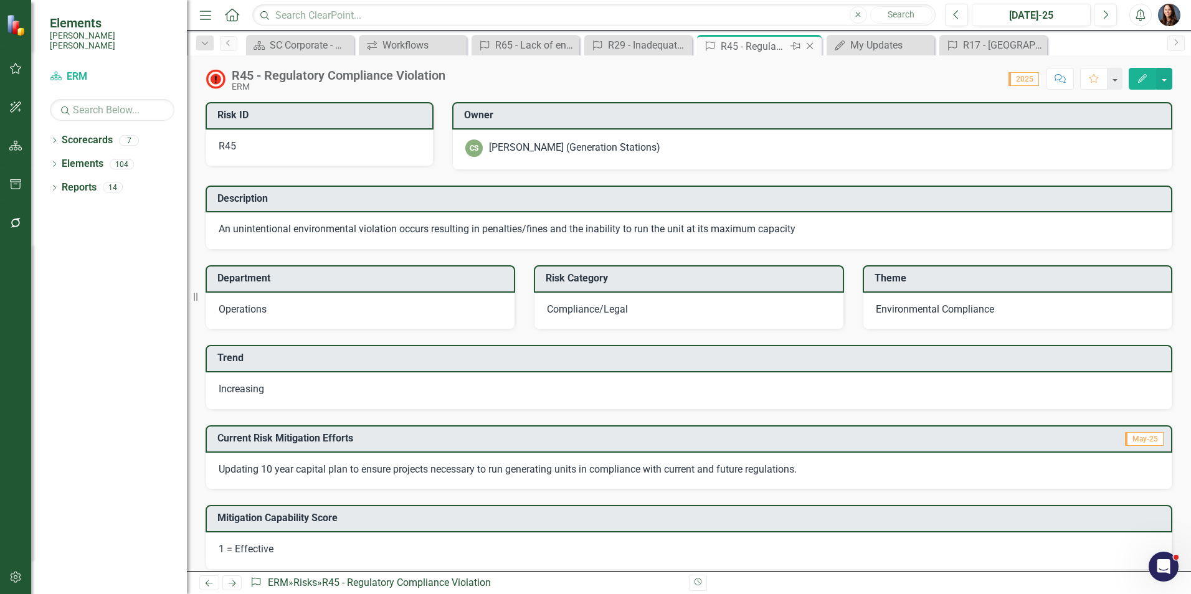
click at [810, 47] on icon "Close" at bounding box center [810, 46] width 12 height 10
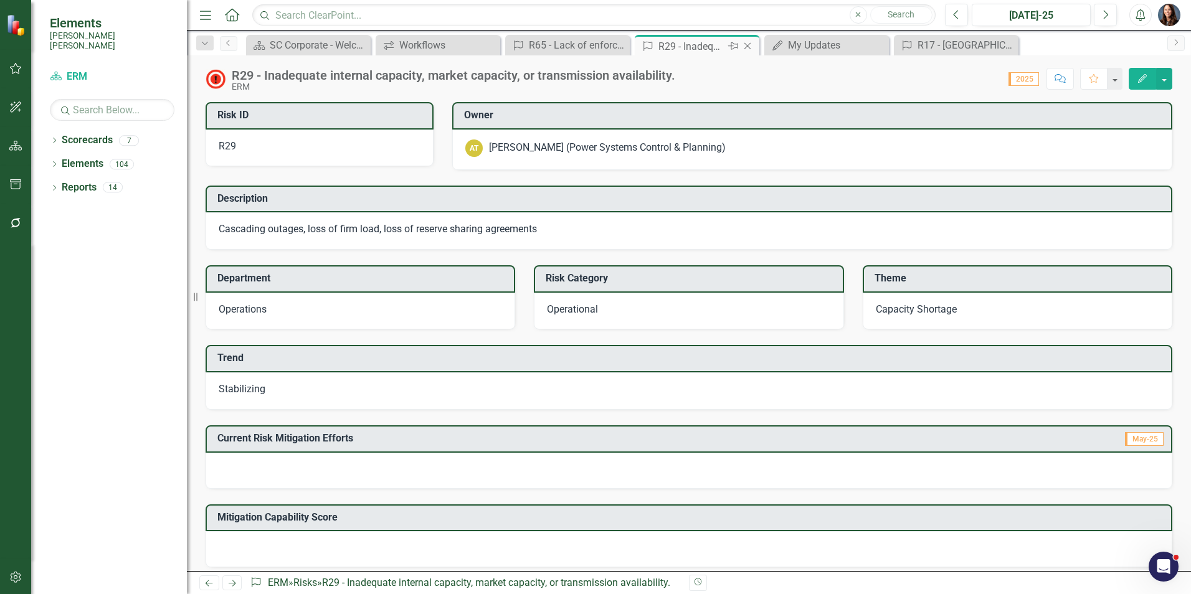
click at [750, 44] on icon "Close" at bounding box center [747, 46] width 12 height 10
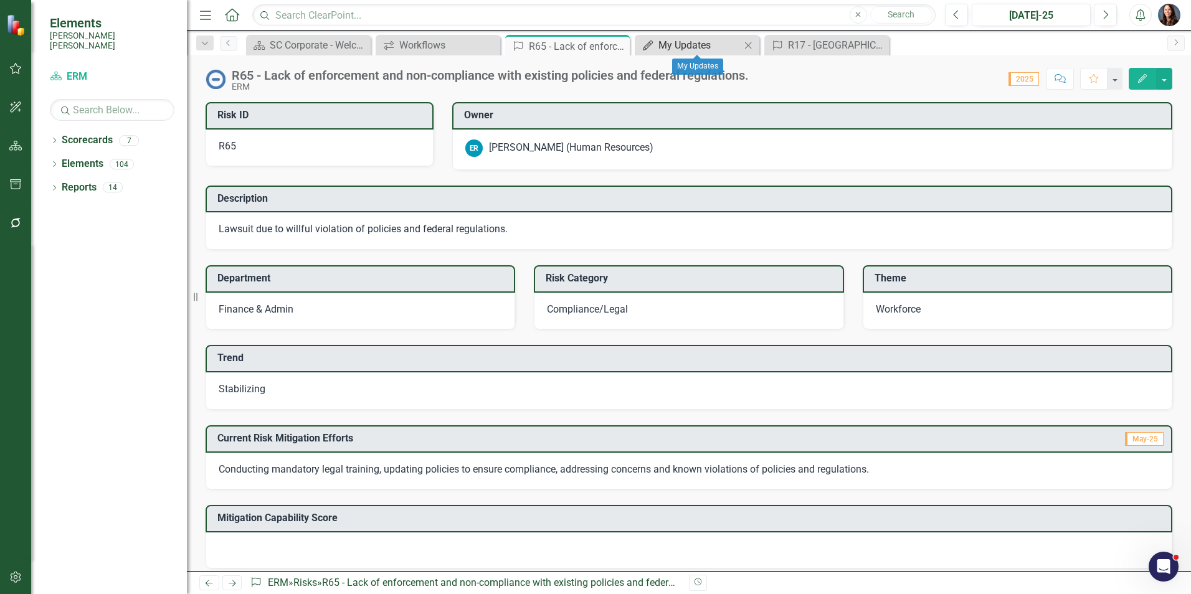
click at [704, 45] on div "My Updates" at bounding box center [699, 45] width 82 height 16
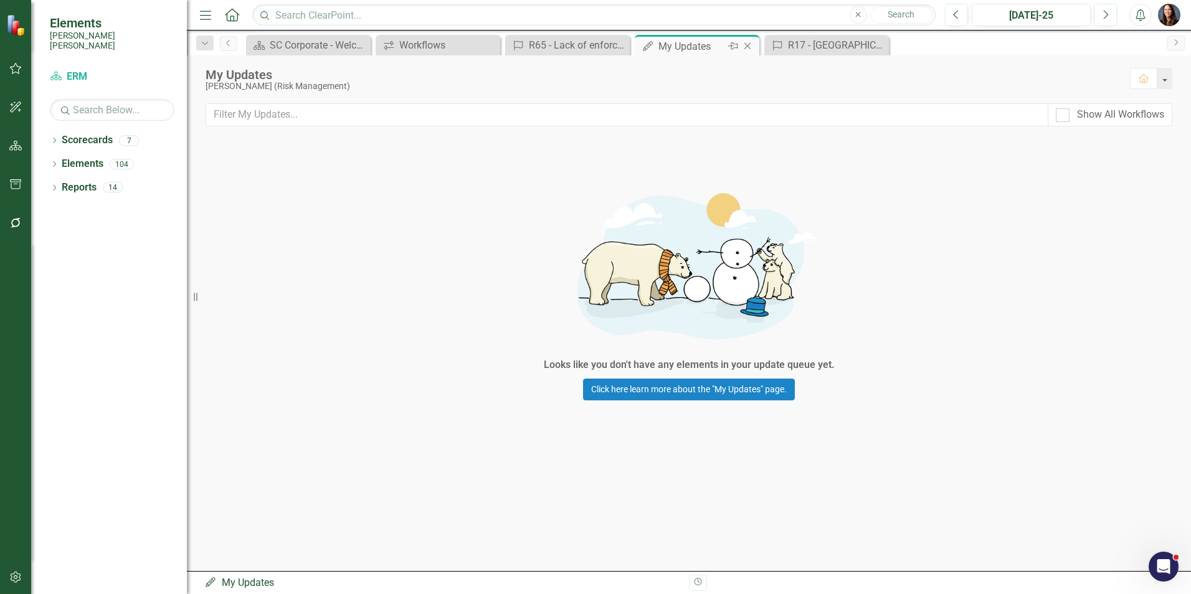
click at [751, 44] on icon "Close" at bounding box center [747, 46] width 12 height 10
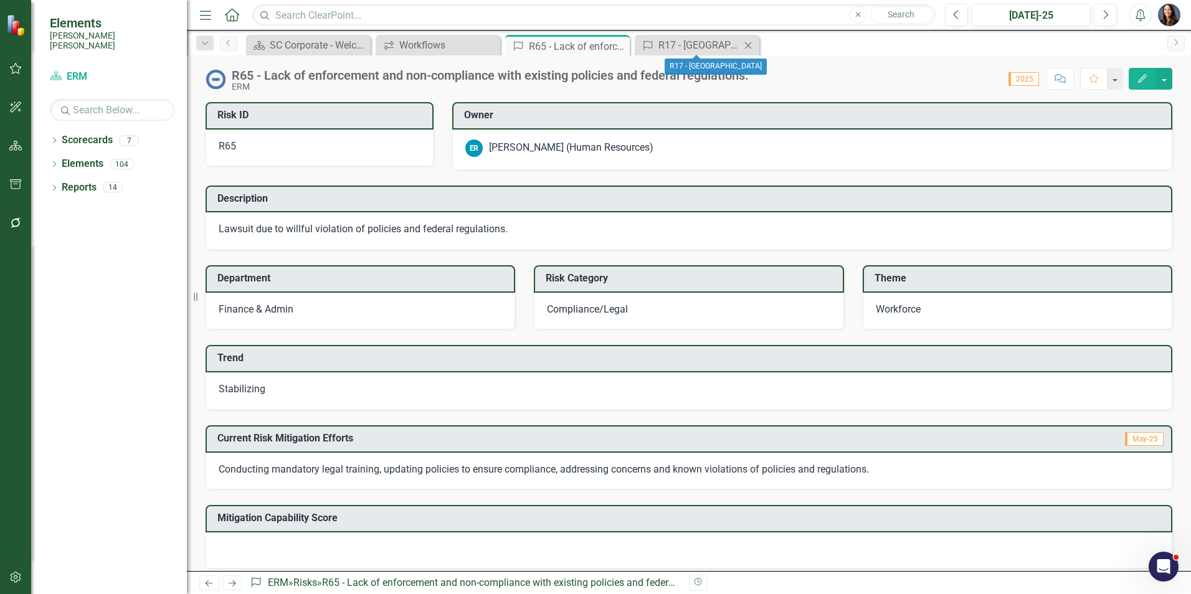
click at [747, 45] on icon "Close" at bounding box center [748, 45] width 12 height 10
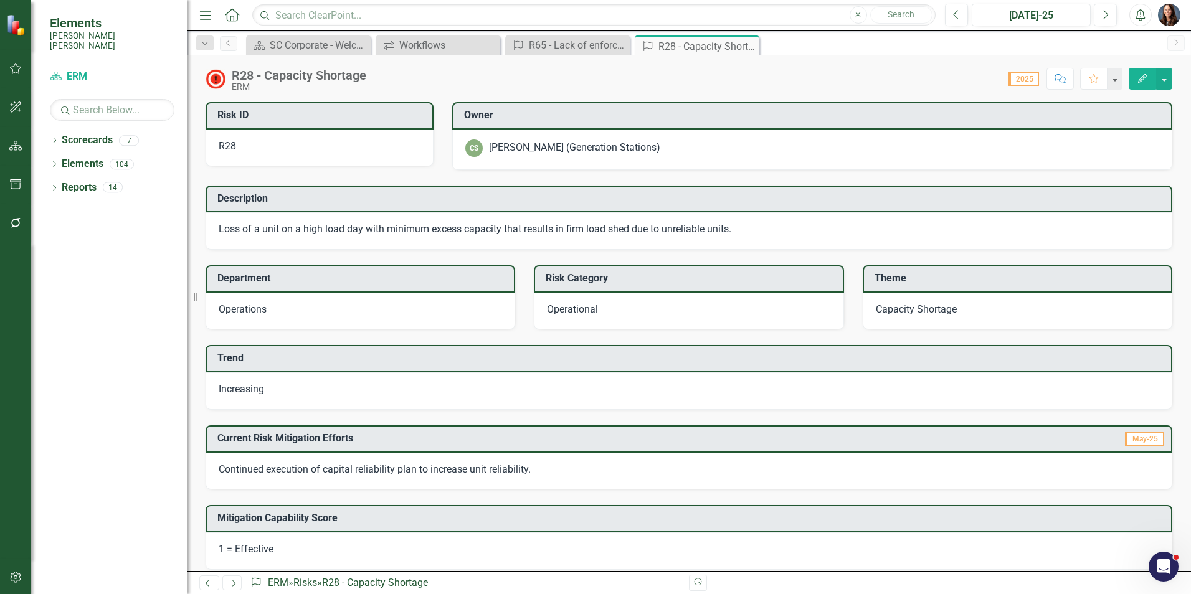
click at [1061, 85] on button "Comment" at bounding box center [1060, 79] width 27 height 22
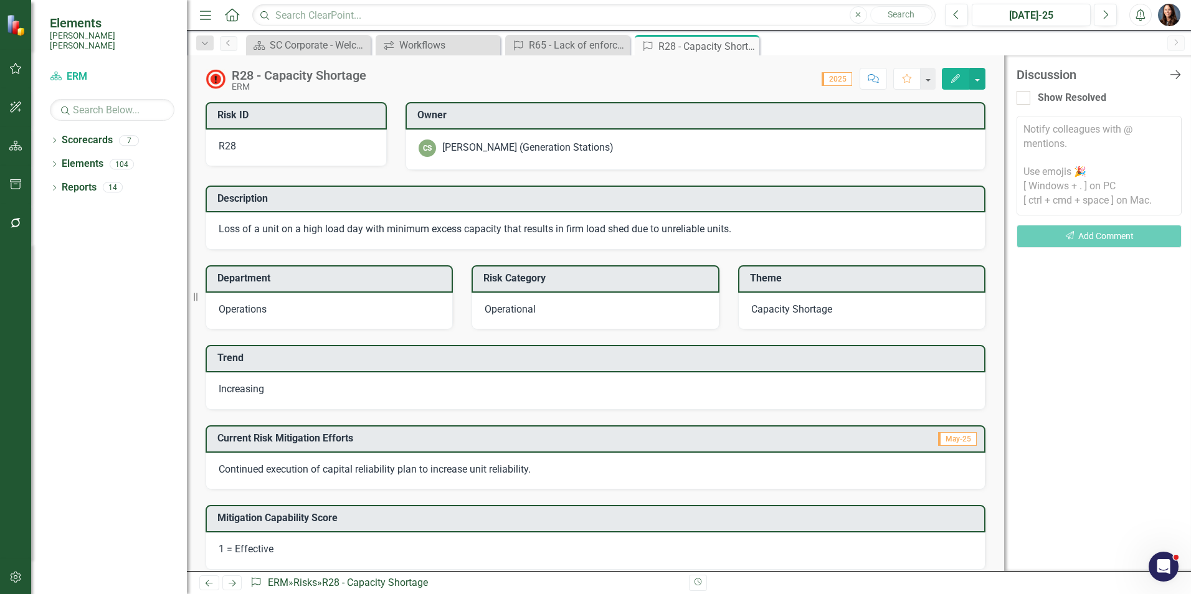
click at [1177, 75] on icon "Close Discussion Bar" at bounding box center [1175, 75] width 16 height 12
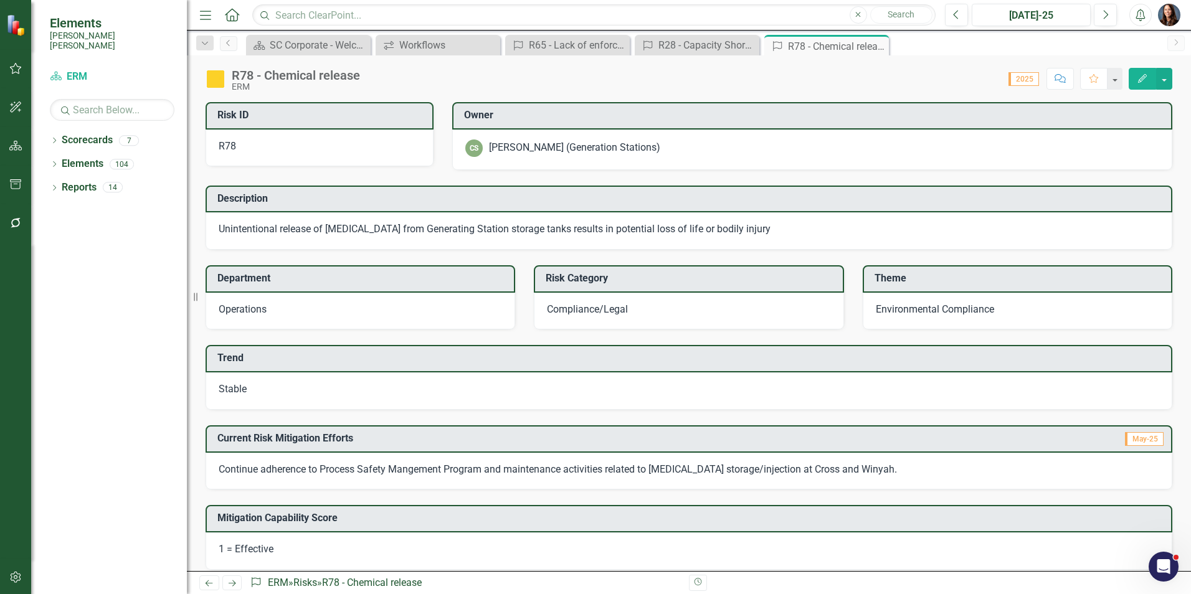
click at [1059, 77] on icon "Comment" at bounding box center [1060, 78] width 11 height 9
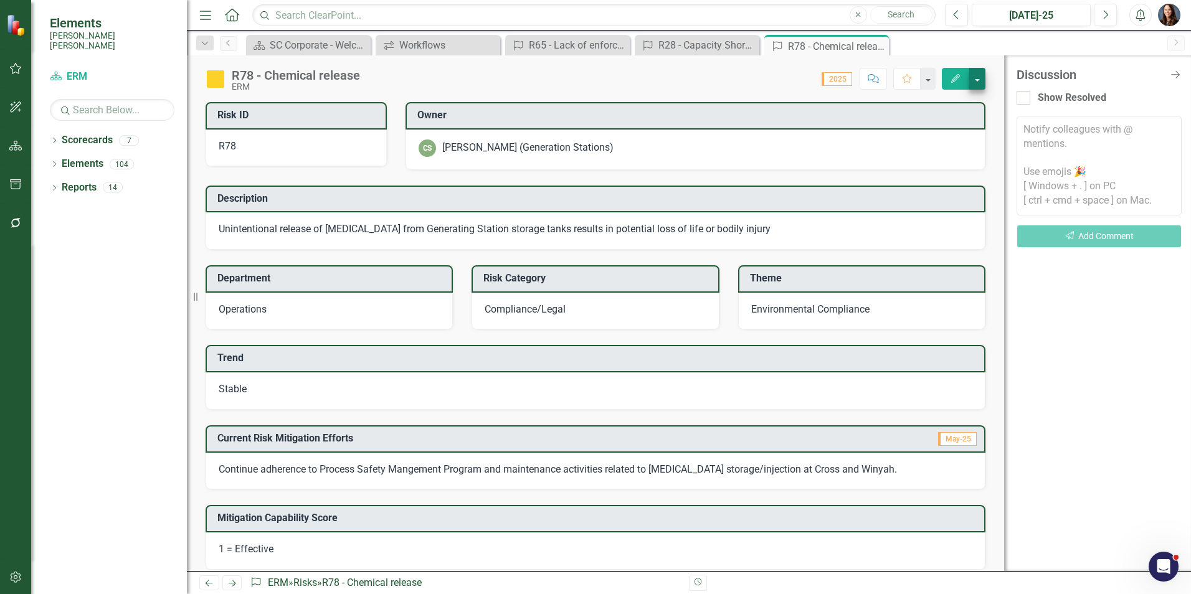
drag, startPoint x: 1176, startPoint y: 73, endPoint x: 1169, endPoint y: 76, distance: 7.5
click at [1175, 74] on icon "Close Discussion Bar" at bounding box center [1175, 75] width 12 height 10
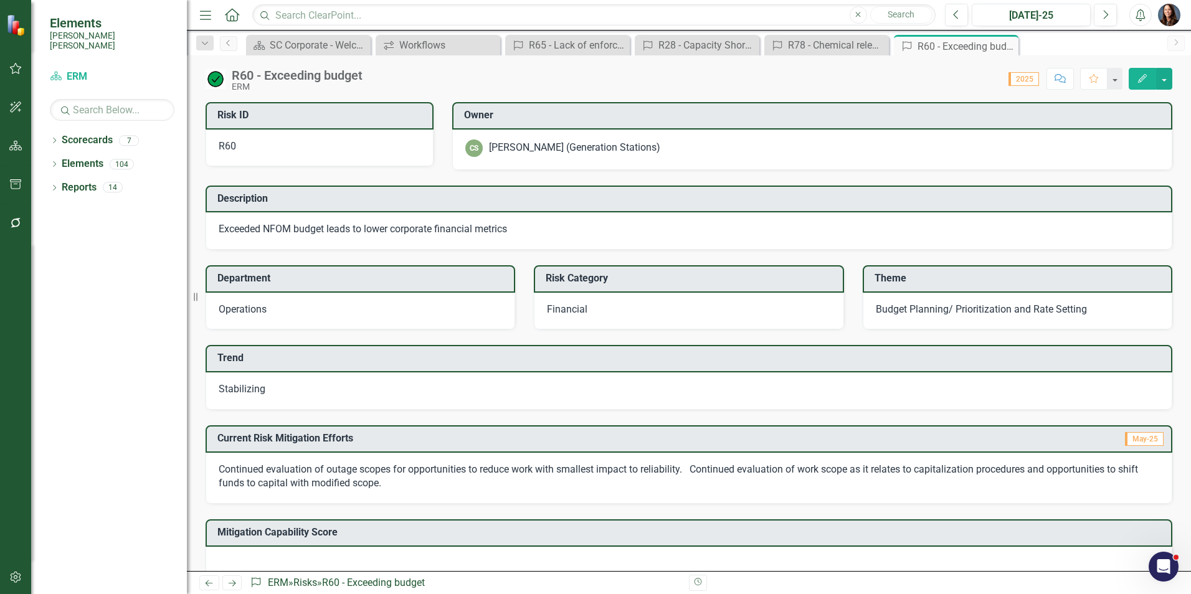
click at [1064, 74] on button "Comment" at bounding box center [1060, 79] width 27 height 22
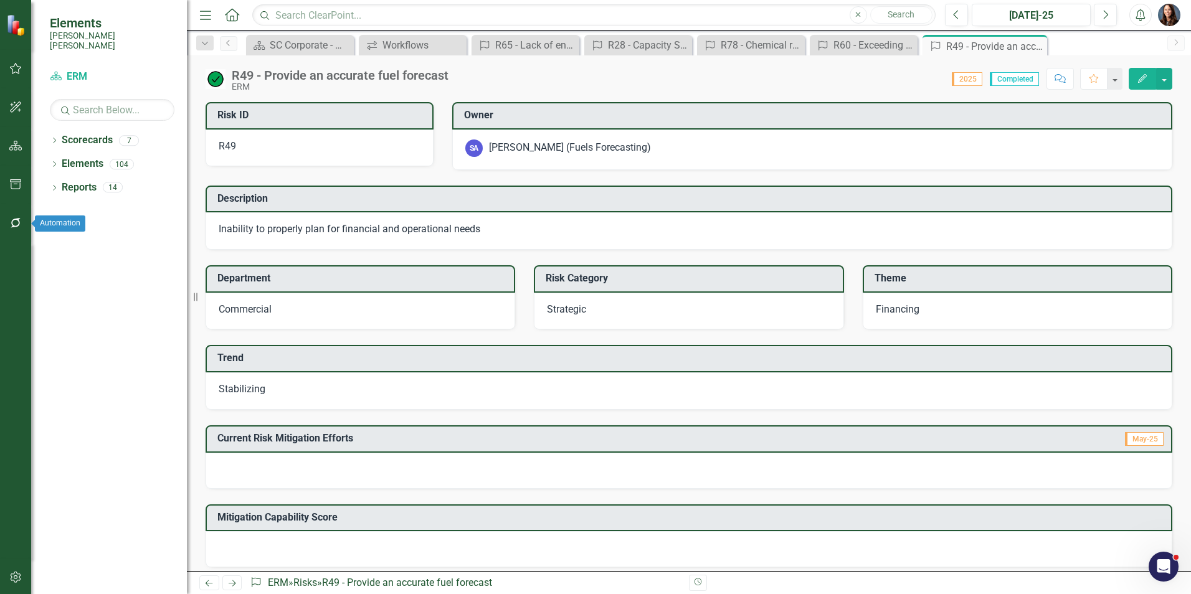
click at [16, 222] on icon "button" at bounding box center [15, 223] width 13 height 10
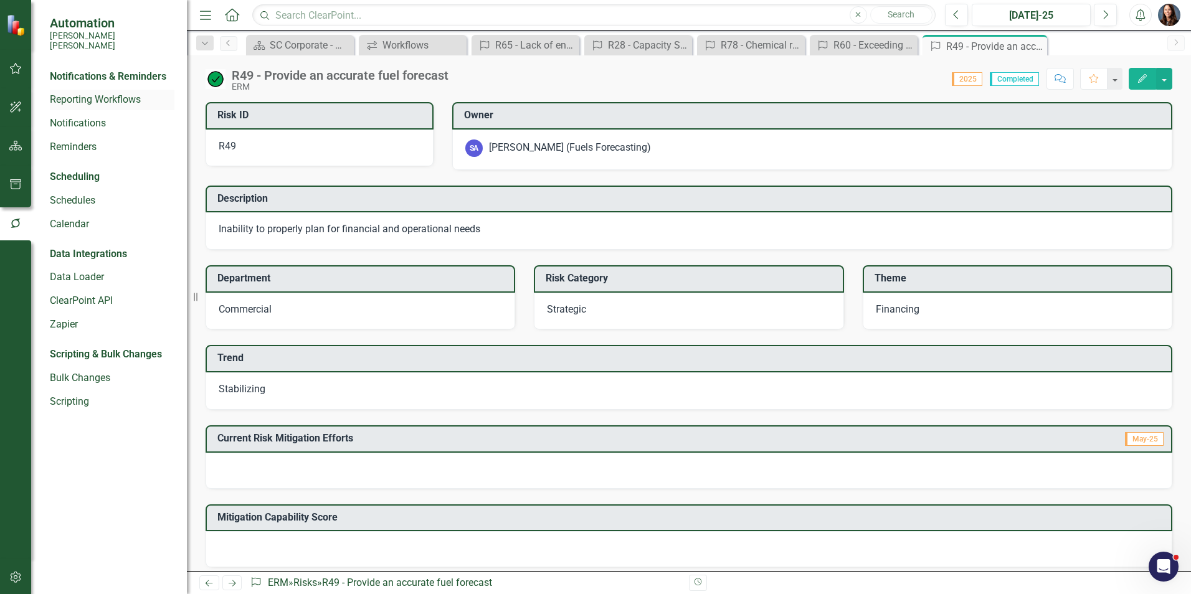
click at [78, 93] on link "Reporting Workflows" at bounding box center [112, 100] width 125 height 14
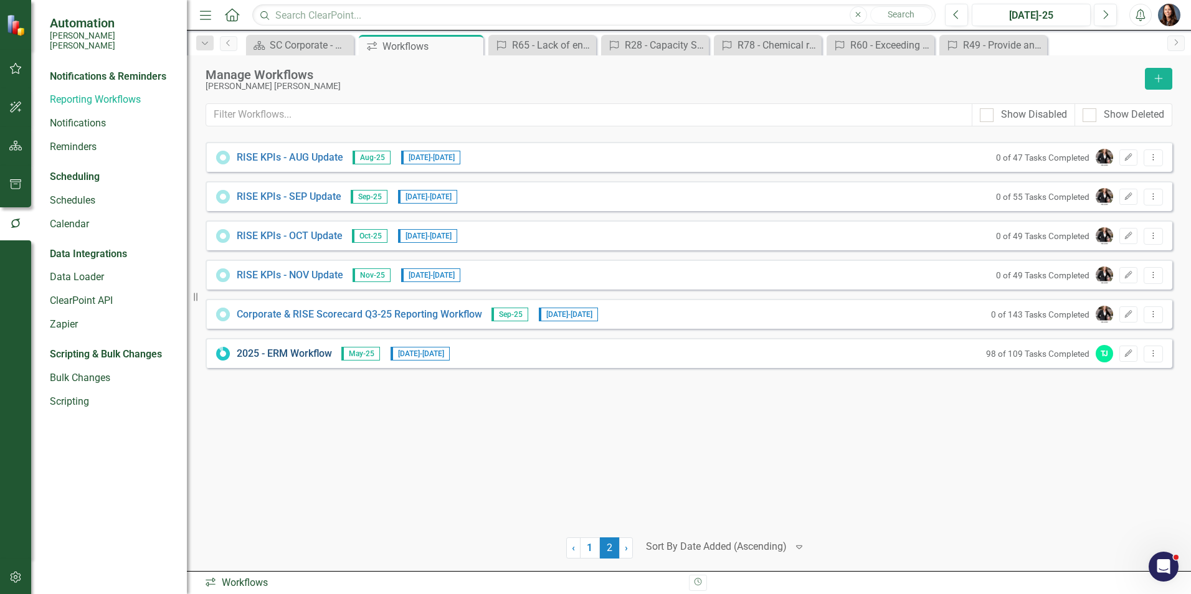
click at [288, 354] on link "2025 - ERM Workflow" at bounding box center [284, 354] width 95 height 14
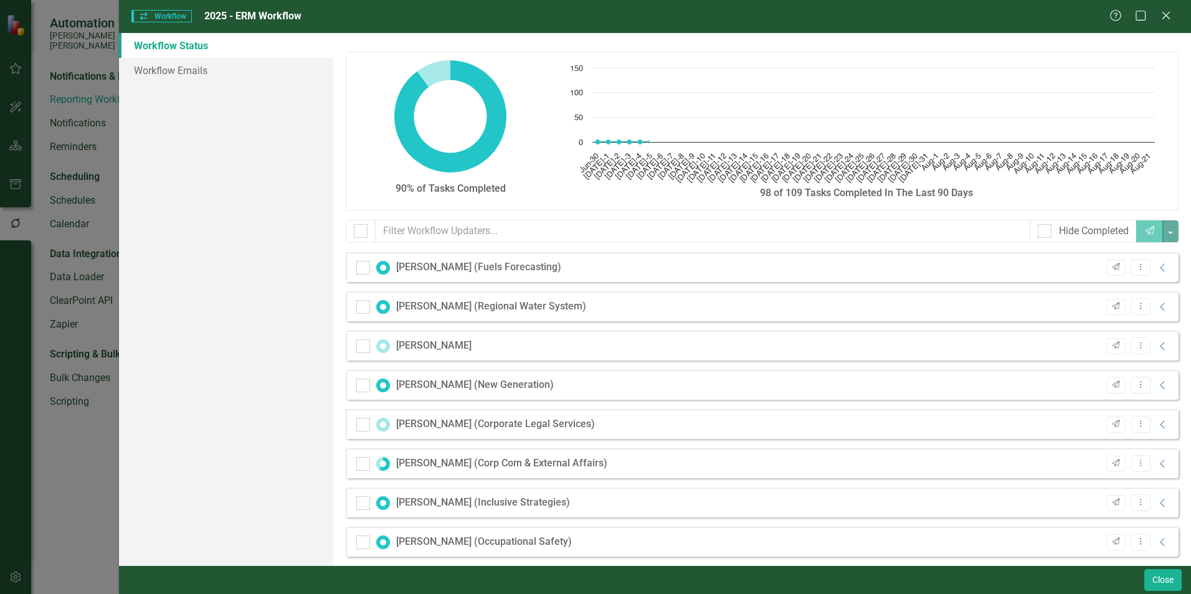
checkbox input "false"
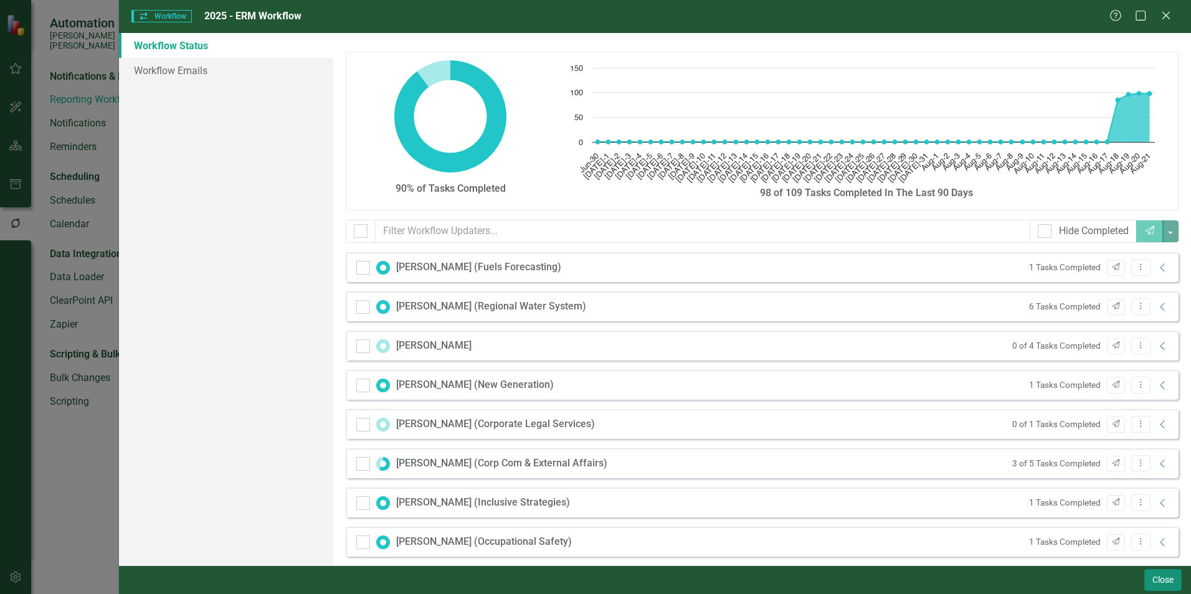
click at [1152, 581] on button "Close" at bounding box center [1162, 580] width 37 height 22
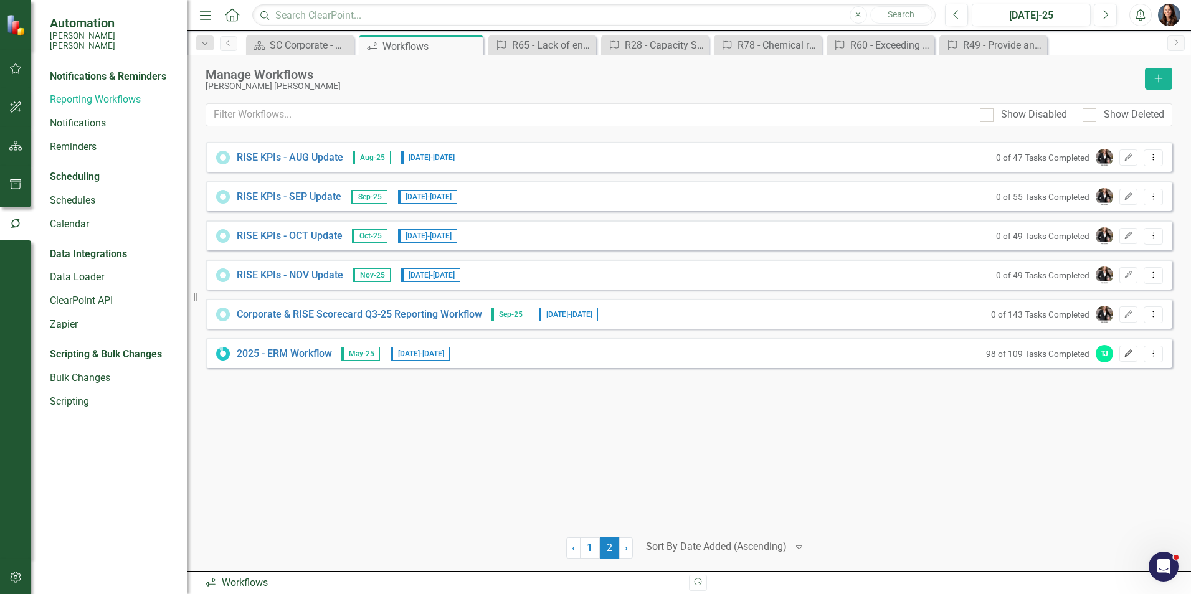
click at [1128, 354] on icon "Edit" at bounding box center [1128, 353] width 9 height 7
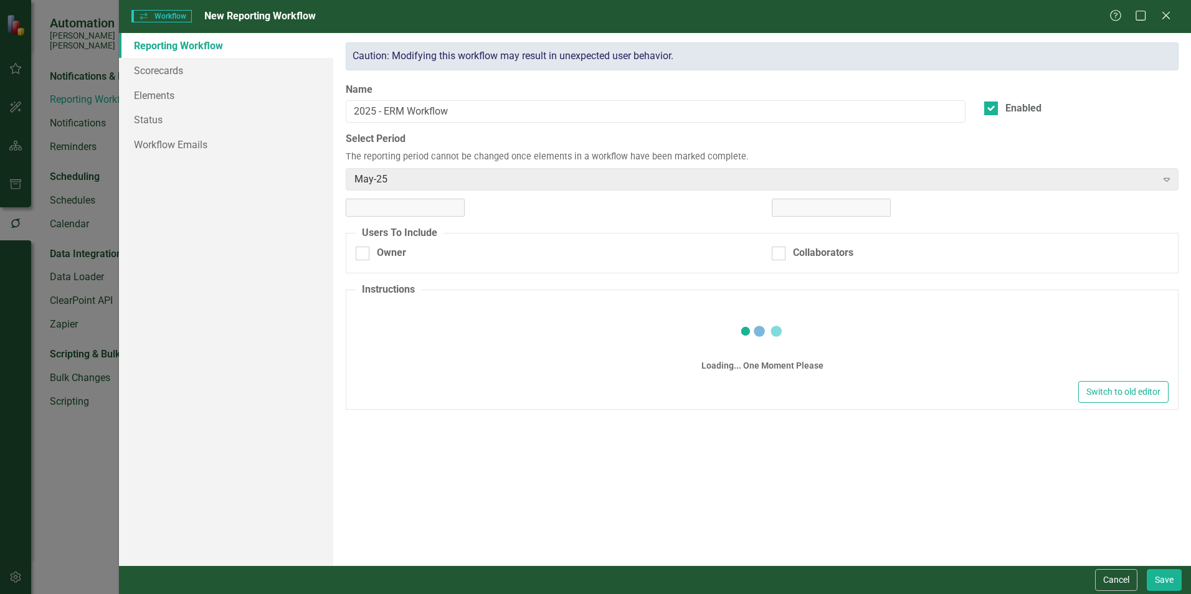
checkbox input "true"
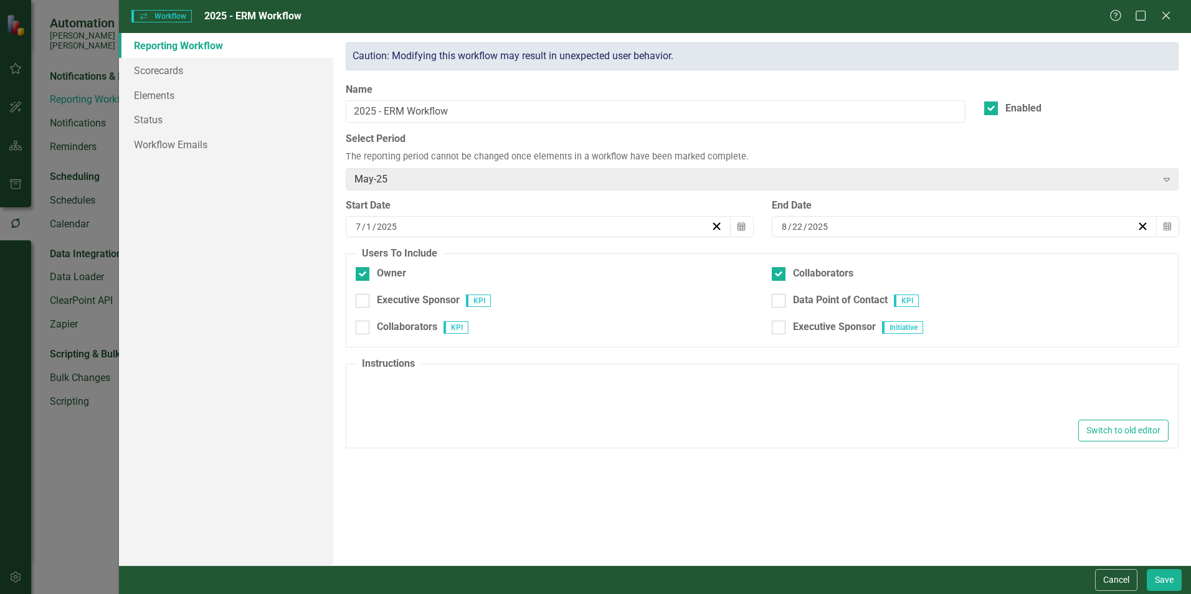
type textarea "<p>Please update the trend, all mitigation information and scores for impact, l…"
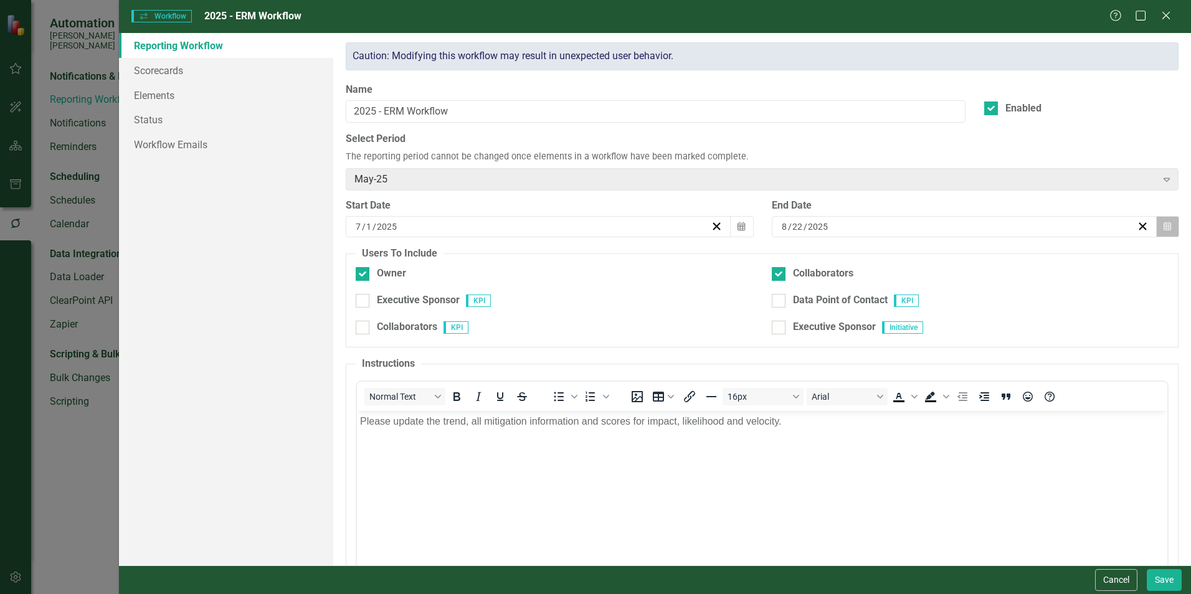
click at [1164, 227] on icon "Calendar" at bounding box center [1167, 226] width 7 height 9
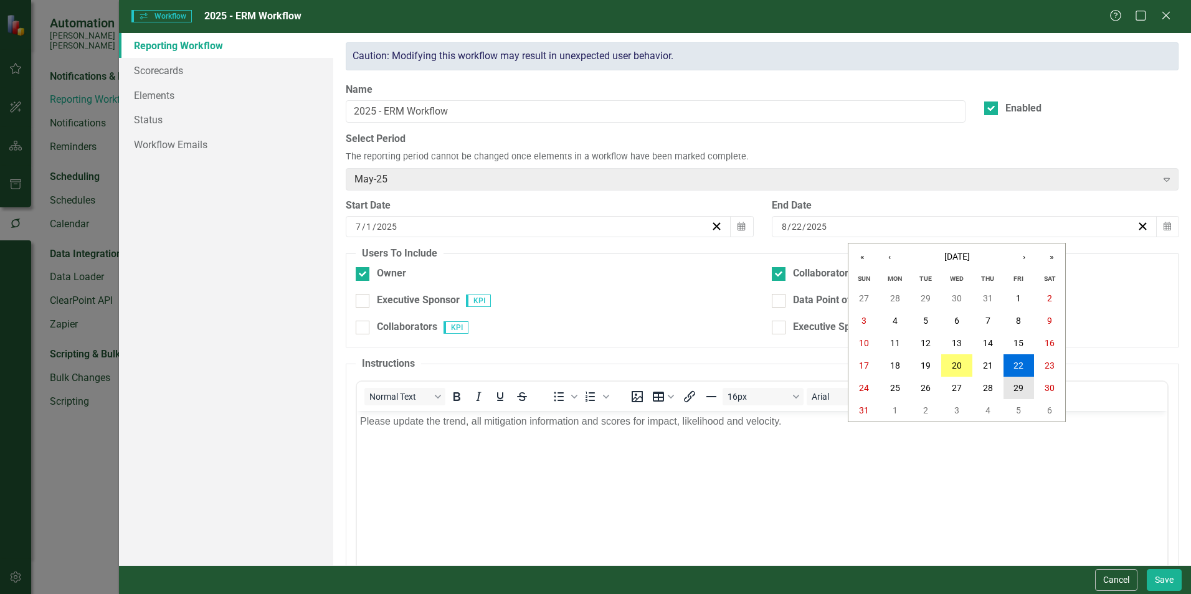
click at [1017, 384] on abbr "29" at bounding box center [1019, 388] width 10 height 10
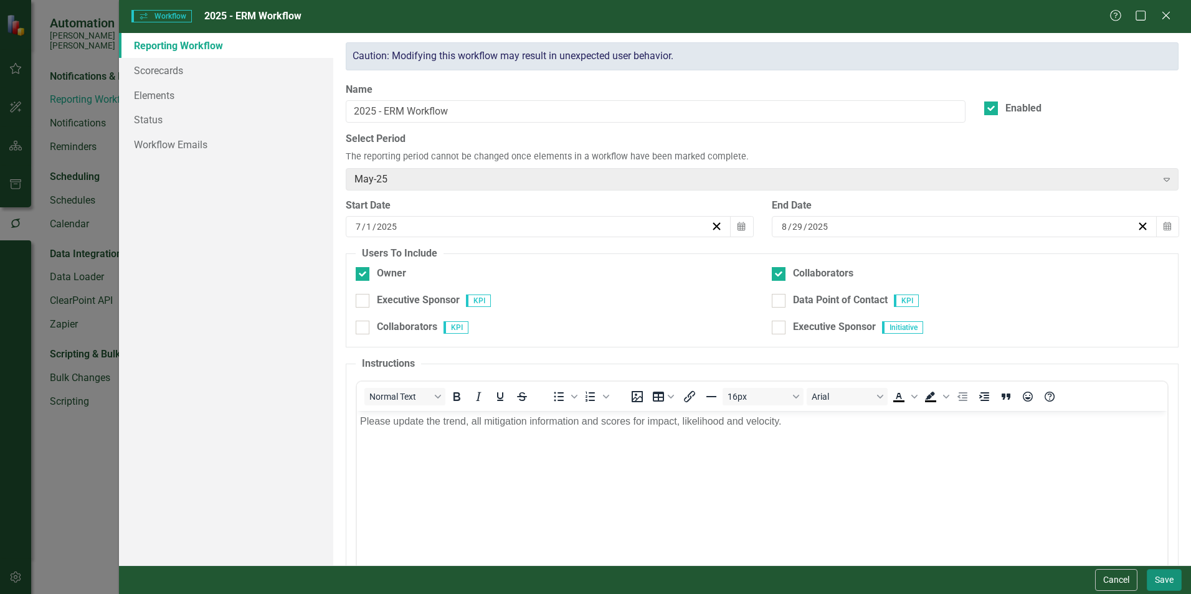
click at [1175, 578] on button "Save" at bounding box center [1164, 580] width 35 height 22
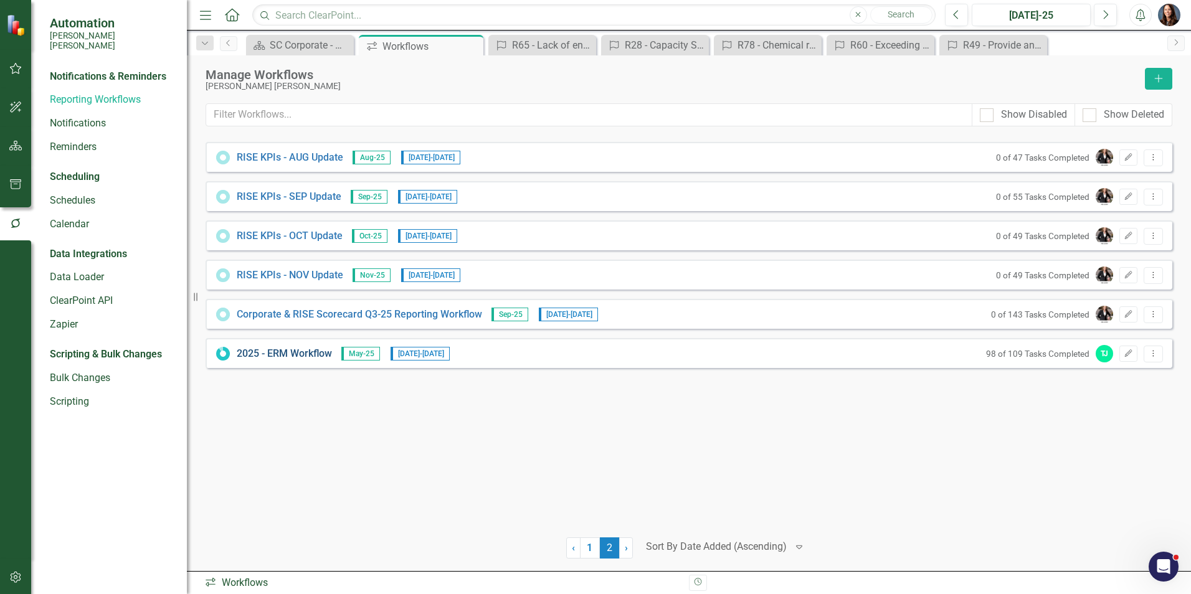
click at [292, 352] on link "2025 - ERM Workflow" at bounding box center [284, 354] width 95 height 14
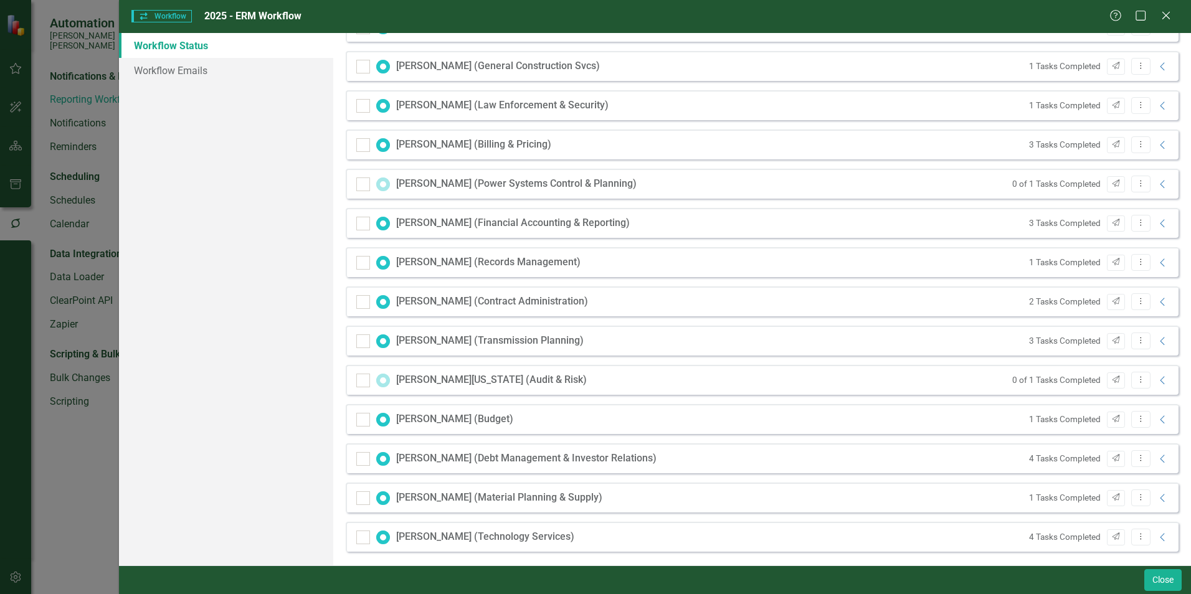
scroll to position [1384, 0]
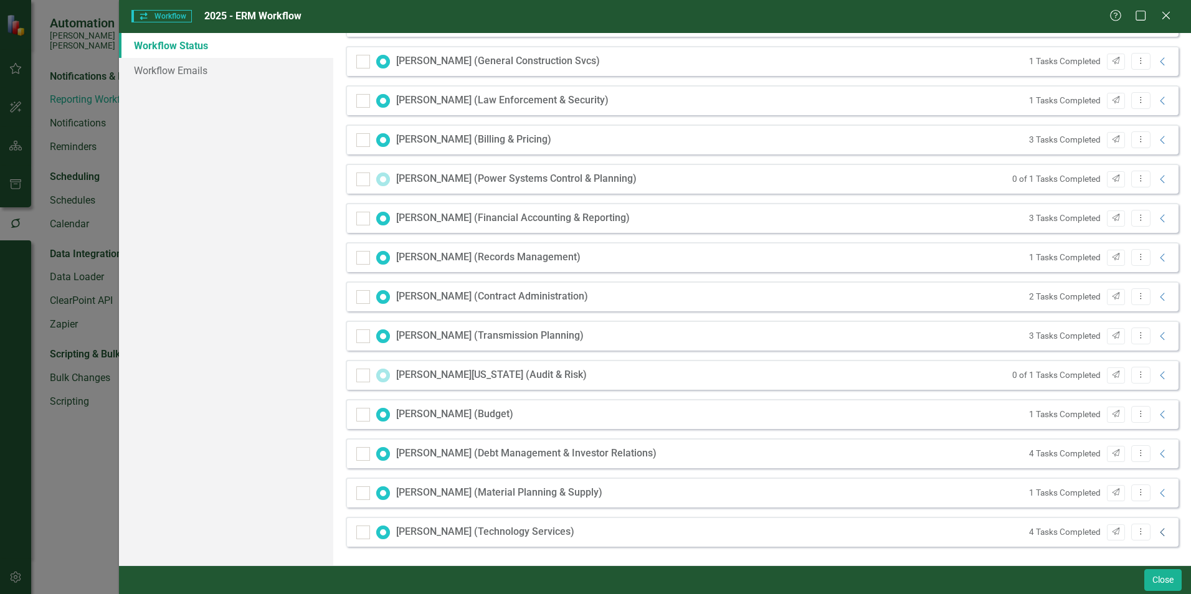
click at [1157, 532] on icon "Collapse" at bounding box center [1163, 533] width 12 height 10
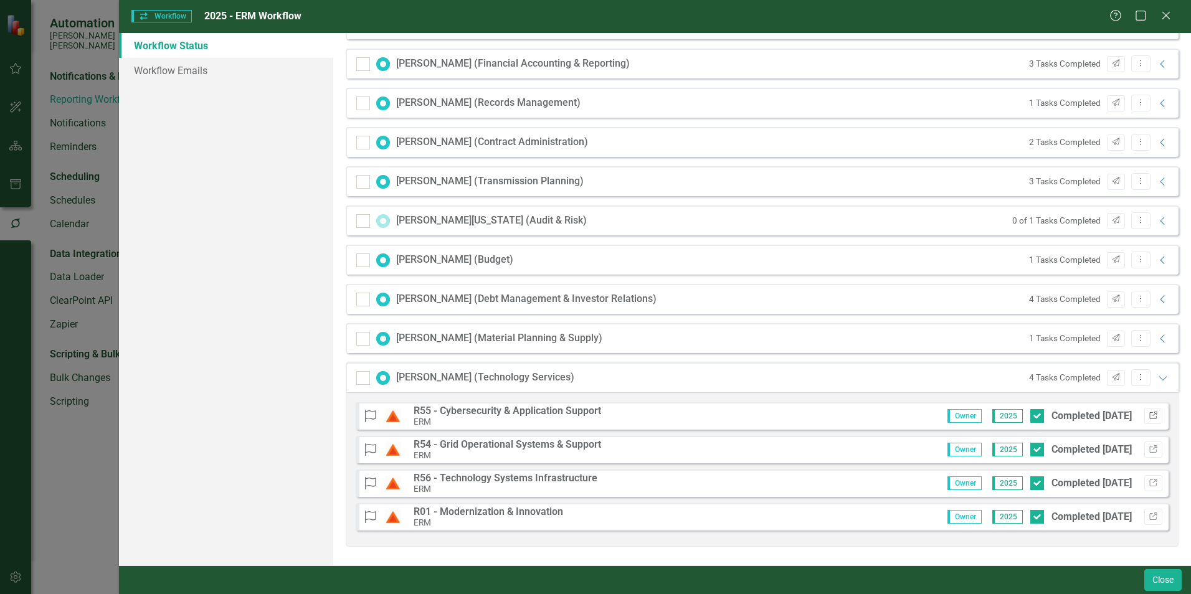
click at [1149, 415] on icon "Link" at bounding box center [1153, 415] width 9 height 7
click at [1149, 448] on icon "Link" at bounding box center [1153, 449] width 9 height 7
click at [1149, 483] on icon "Link" at bounding box center [1153, 483] width 9 height 7
click at [1149, 516] on icon "Link" at bounding box center [1153, 516] width 9 height 7
click at [1157, 340] on icon "Collapse" at bounding box center [1163, 339] width 12 height 10
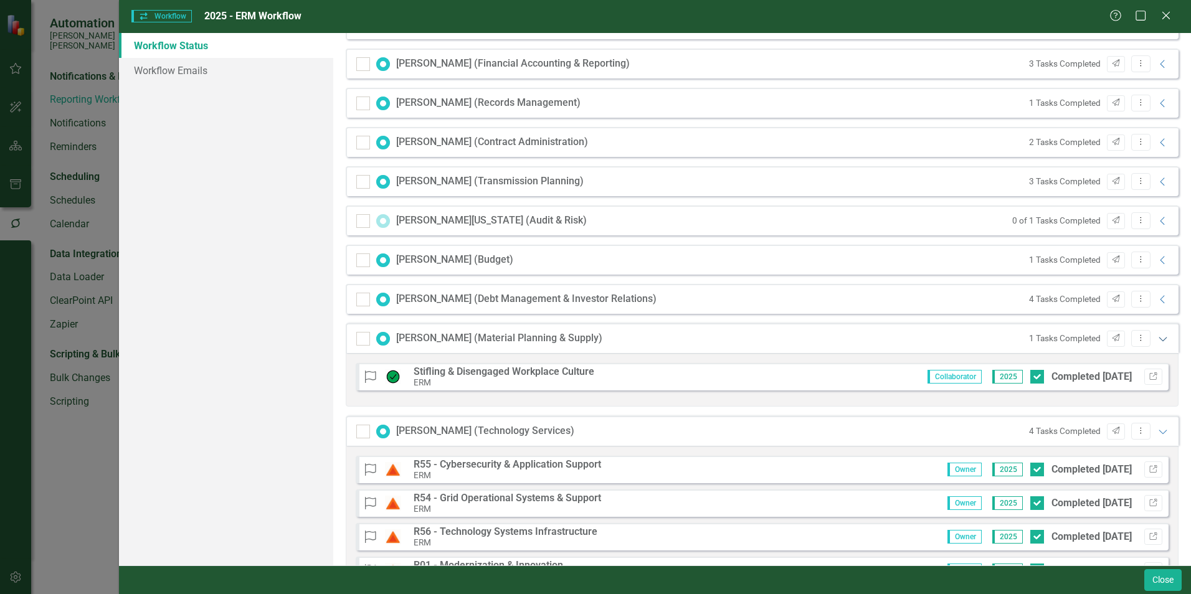
click at [1157, 335] on icon "Expanded" at bounding box center [1163, 339] width 12 height 10
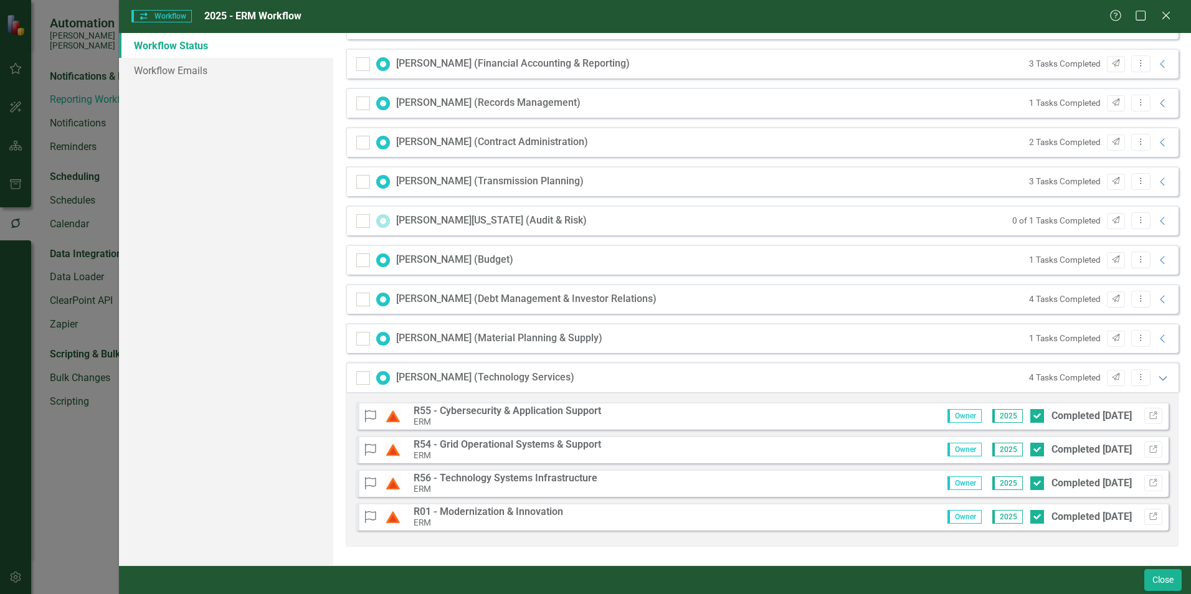
click at [1157, 378] on icon "Expanded" at bounding box center [1163, 378] width 12 height 10
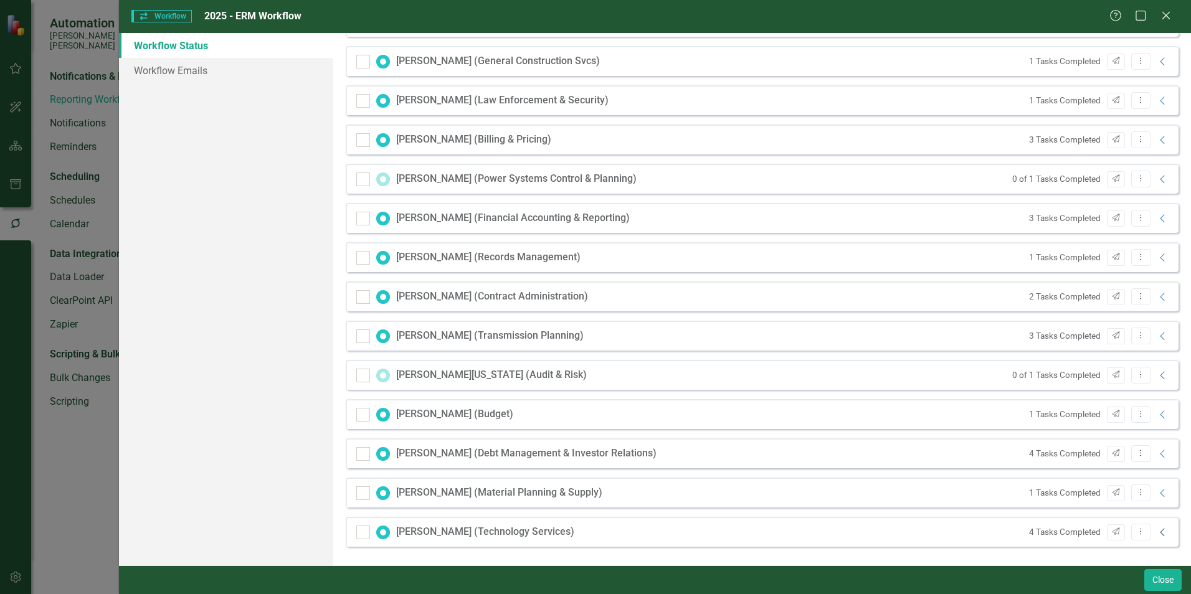
scroll to position [1384, 0]
click at [1157, 454] on icon "Collapse" at bounding box center [1163, 454] width 12 height 10
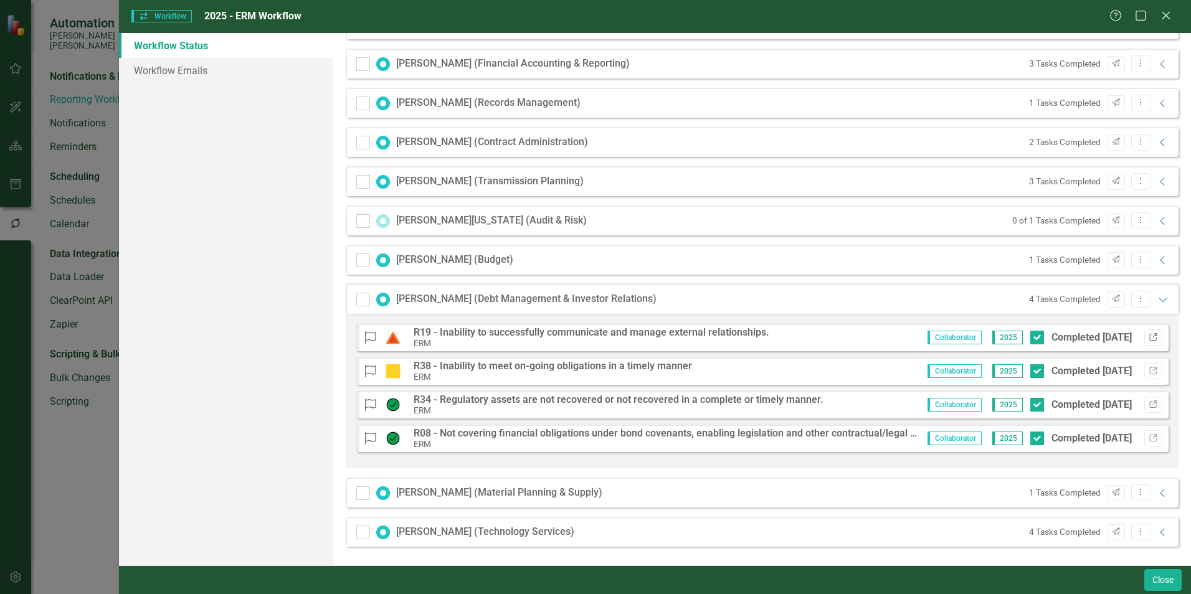
click at [1149, 338] on icon "Link" at bounding box center [1153, 337] width 9 height 7
click at [1149, 403] on icon "Link" at bounding box center [1153, 404] width 9 height 7
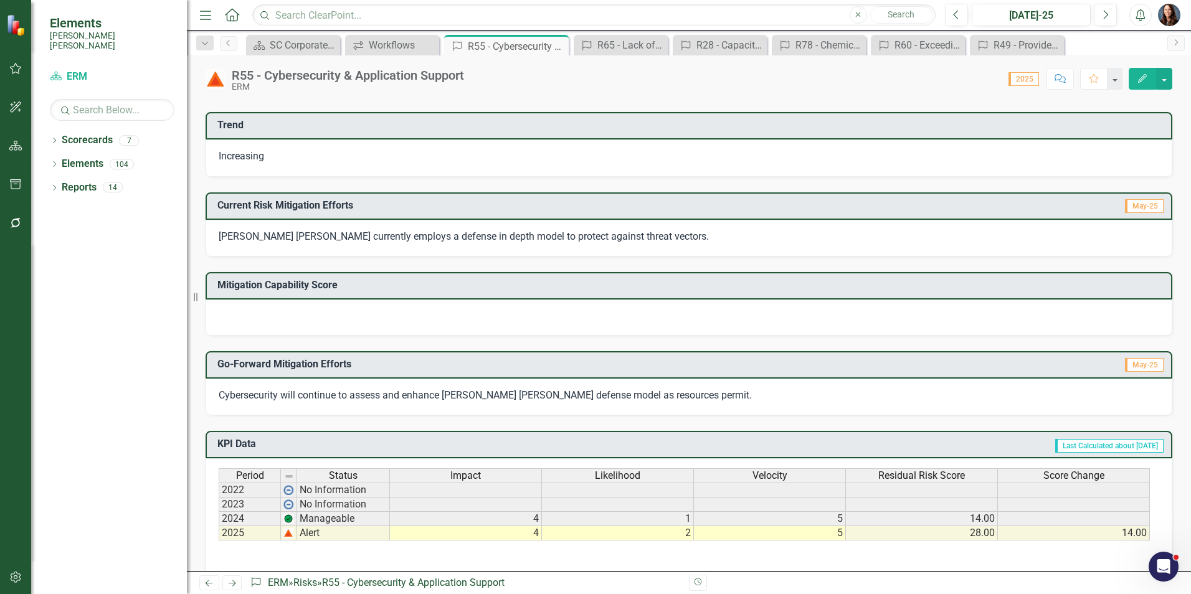
scroll to position [109, 0]
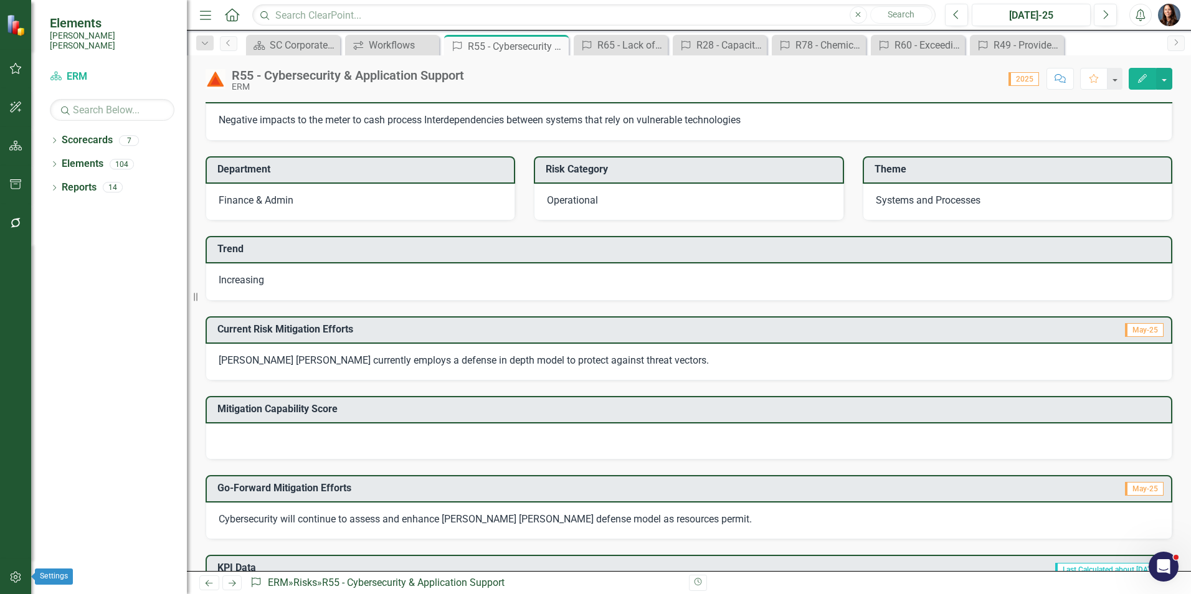
click at [11, 573] on icon "button" at bounding box center [15, 577] width 13 height 10
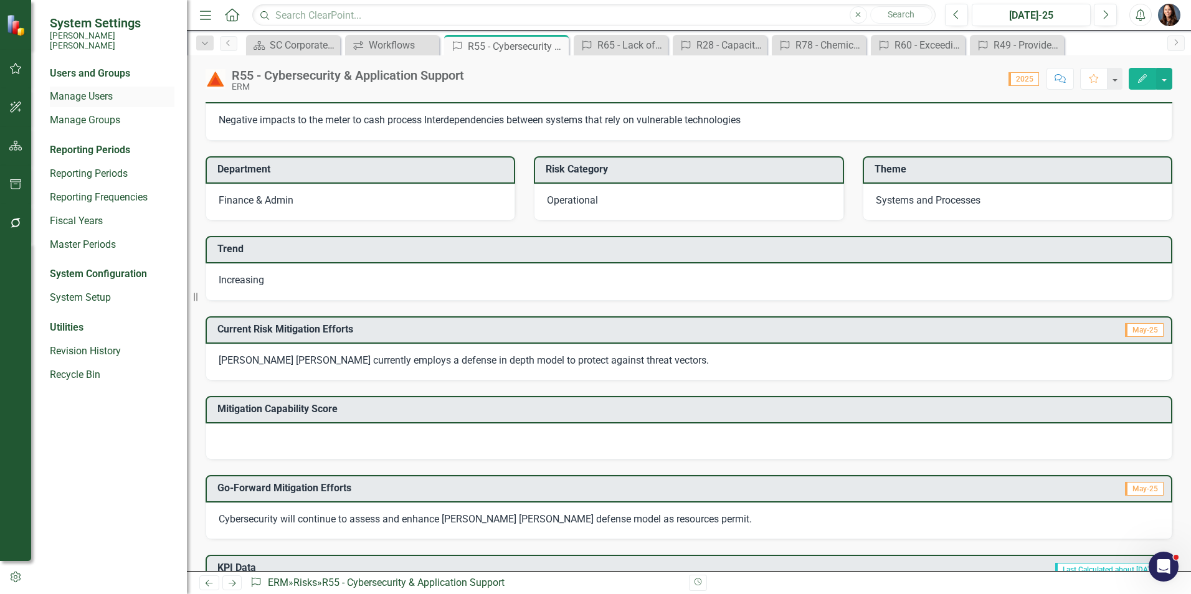
click at [88, 90] on link "Manage Users" at bounding box center [112, 97] width 125 height 14
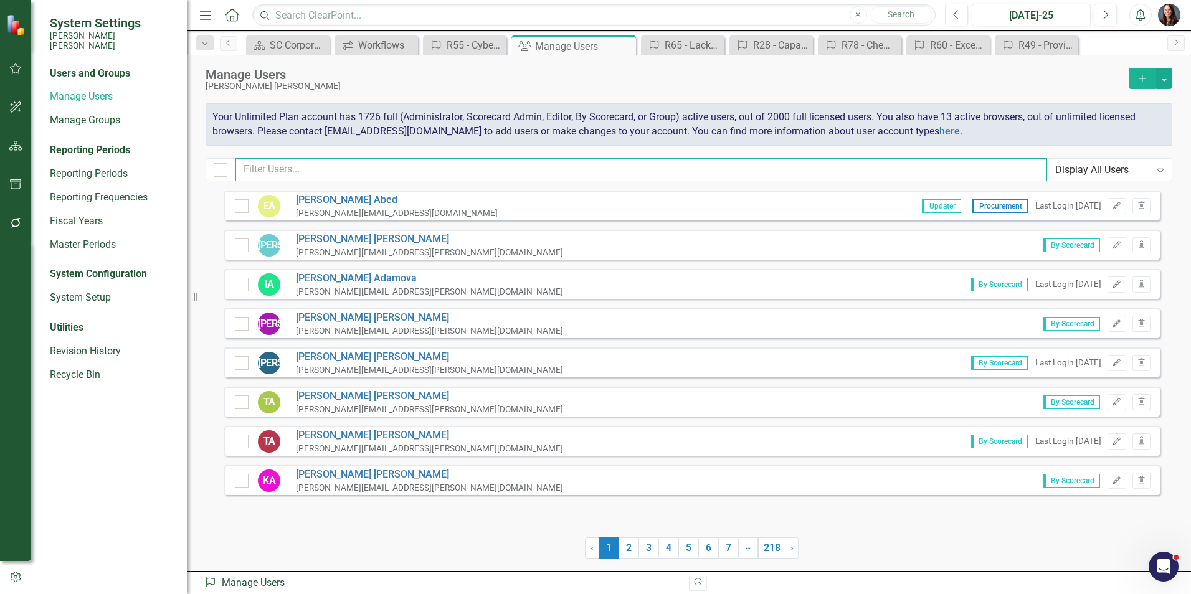
click at [286, 173] on input "text" at bounding box center [641, 169] width 812 height 23
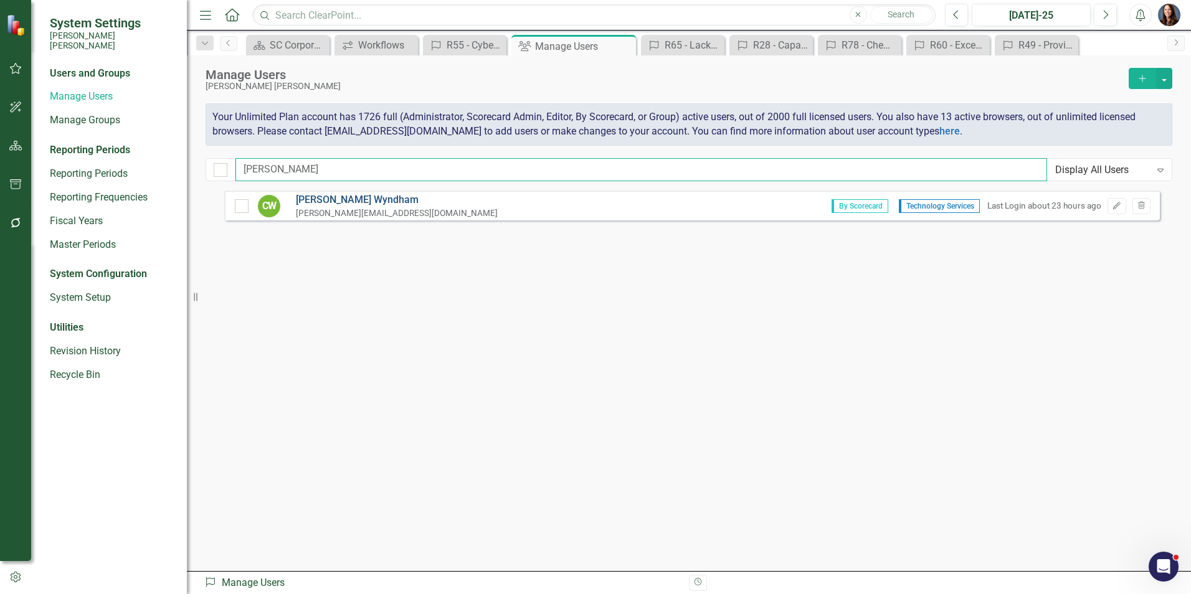
type input "christy"
click at [353, 199] on link "Christy Wyndham" at bounding box center [397, 200] width 202 height 14
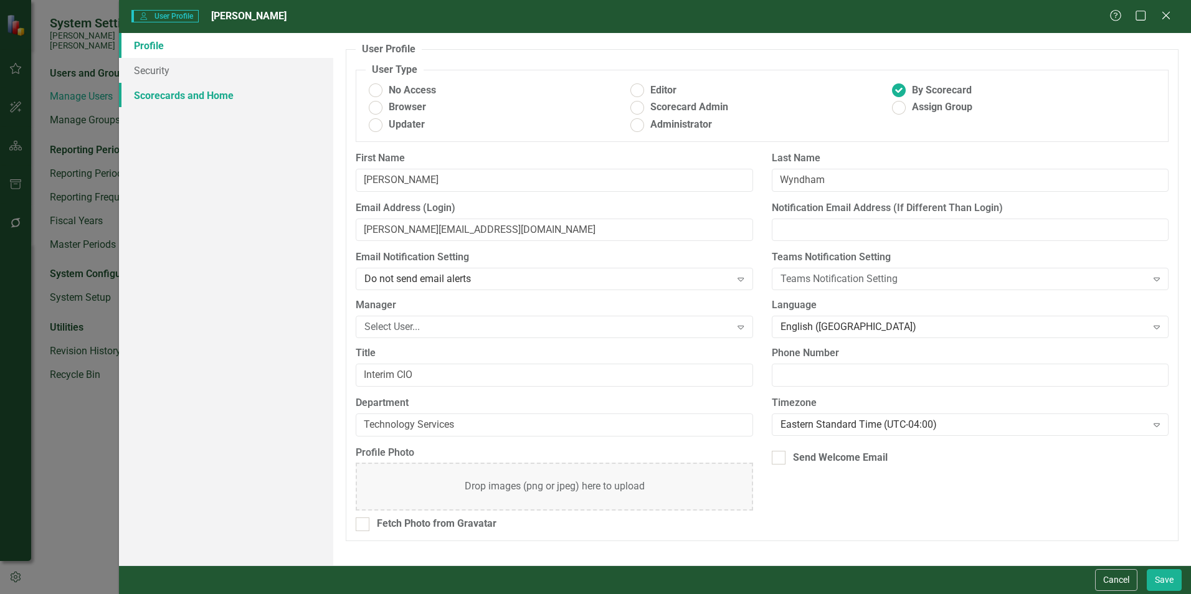
click at [197, 100] on link "Scorecards and Home" at bounding box center [226, 95] width 214 height 25
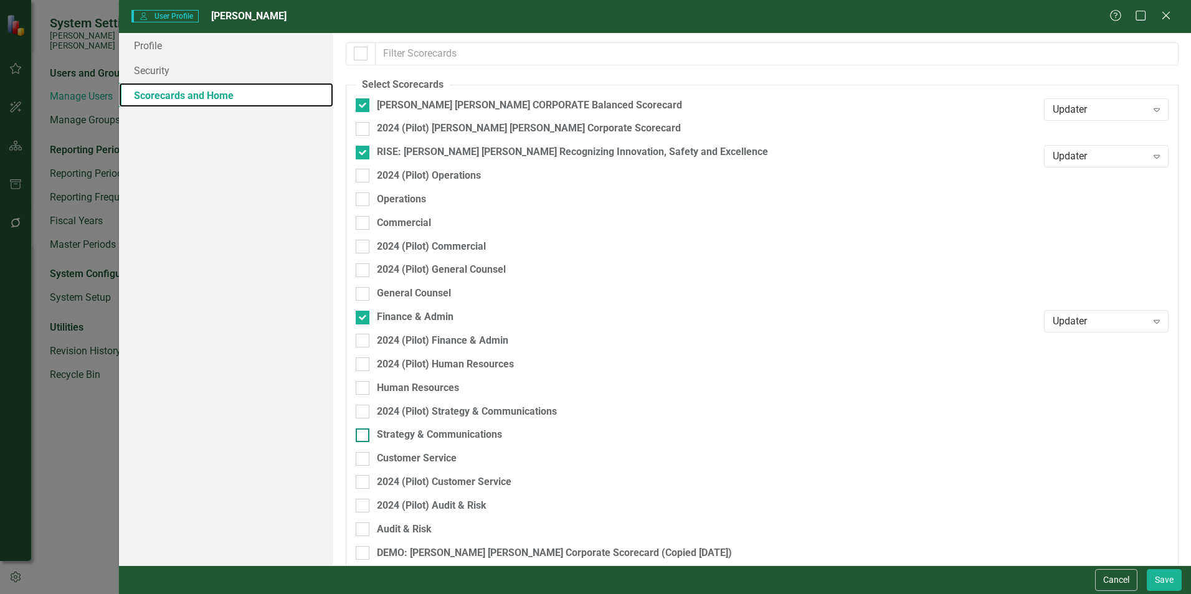
scroll to position [154, 0]
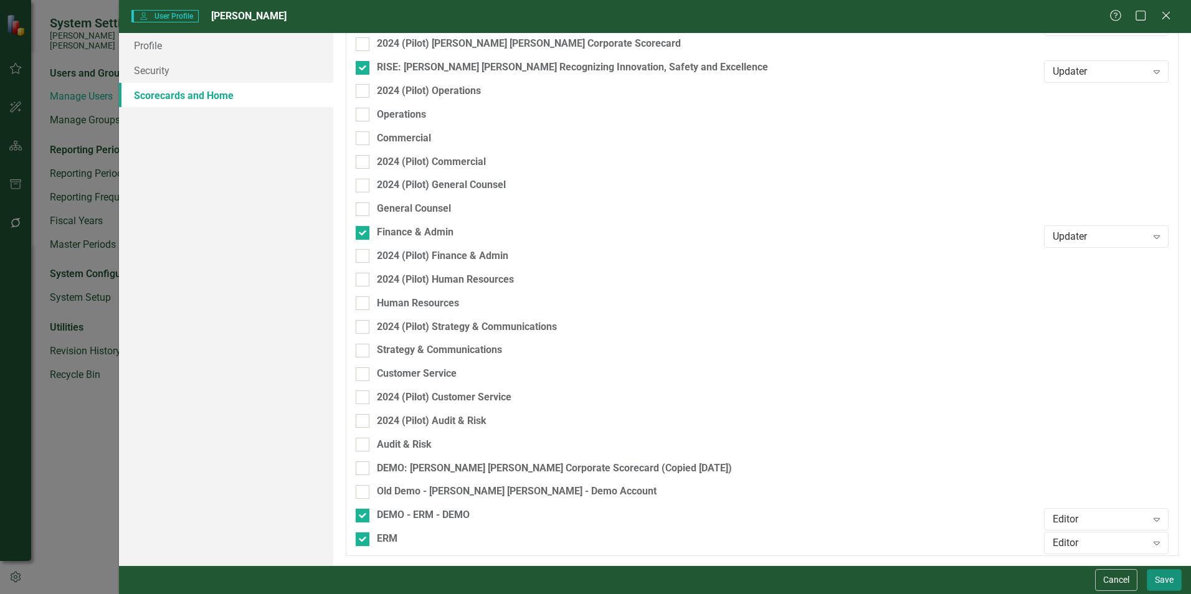
click at [1168, 586] on button "Save" at bounding box center [1164, 580] width 35 height 22
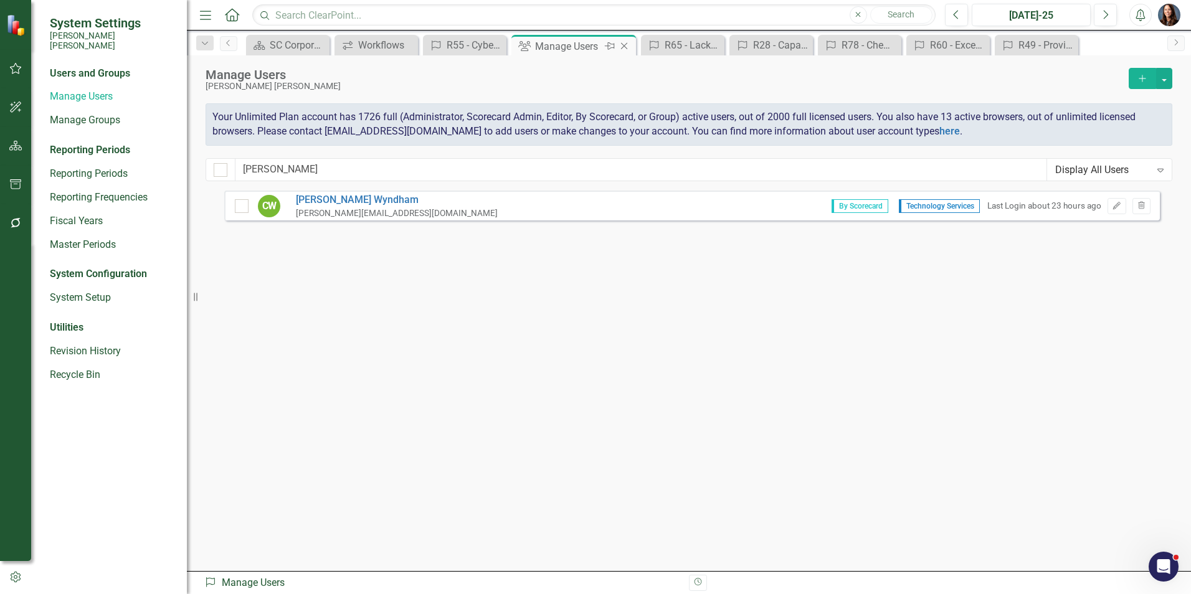
click at [623, 45] on icon "Close" at bounding box center [624, 46] width 12 height 10
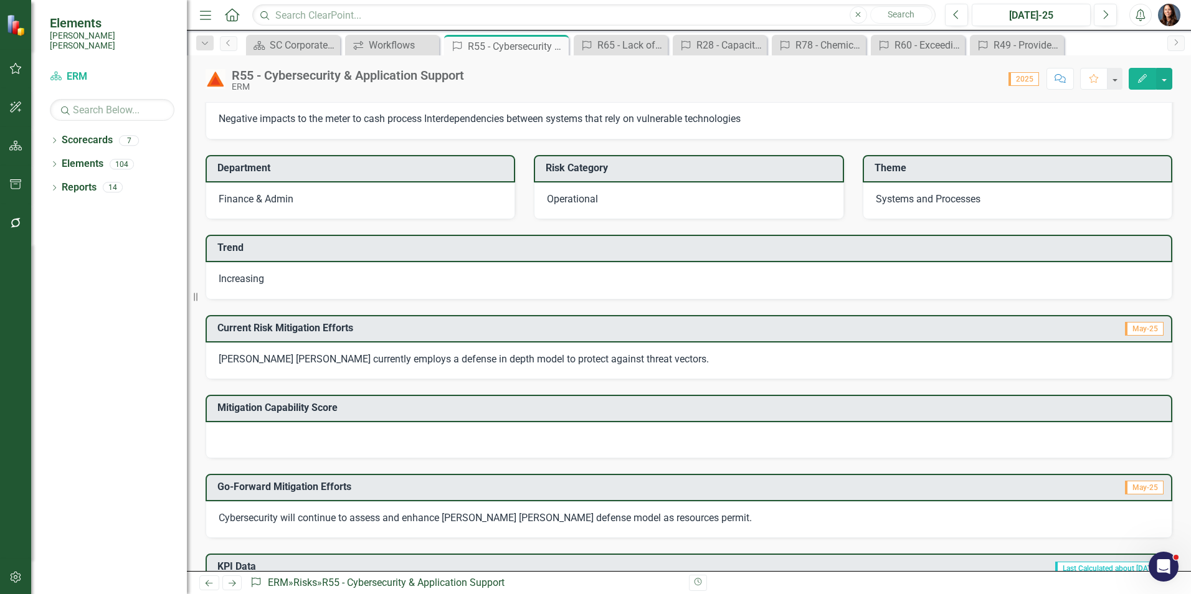
scroll to position [109, 0]
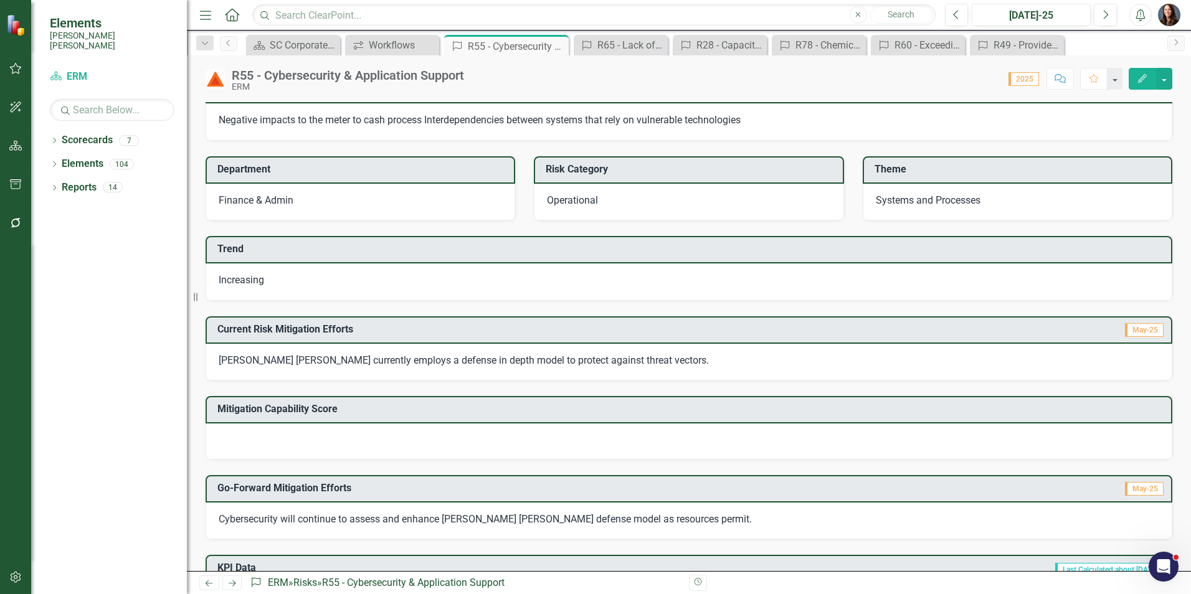
click at [1060, 76] on icon "Comment" at bounding box center [1060, 78] width 11 height 9
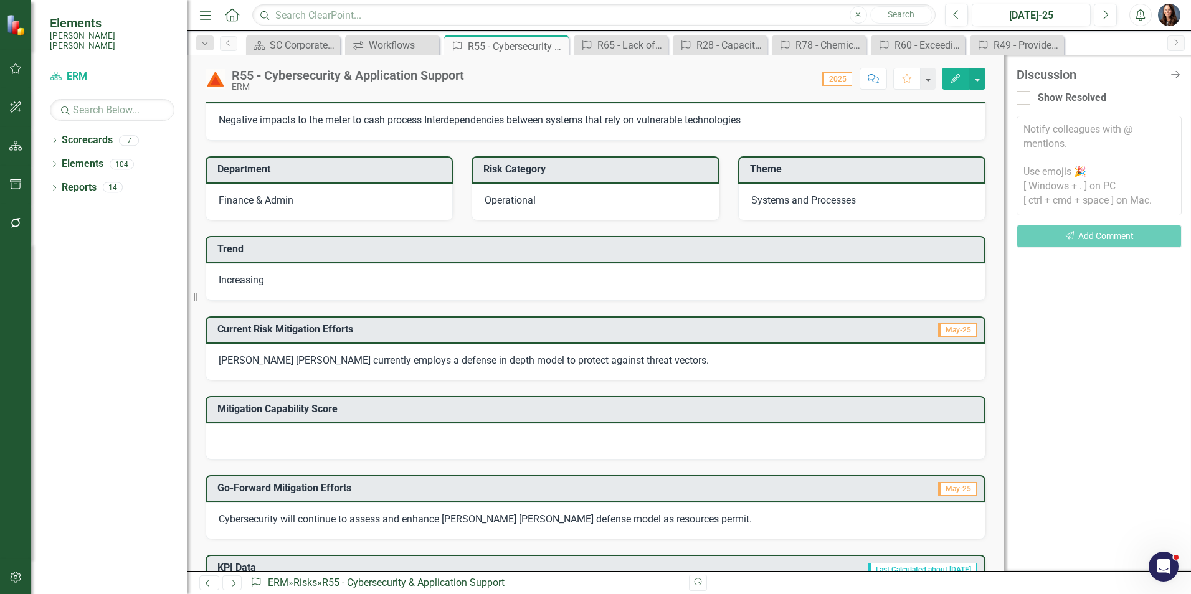
click at [1035, 130] on textarea at bounding box center [1099, 166] width 165 height 100
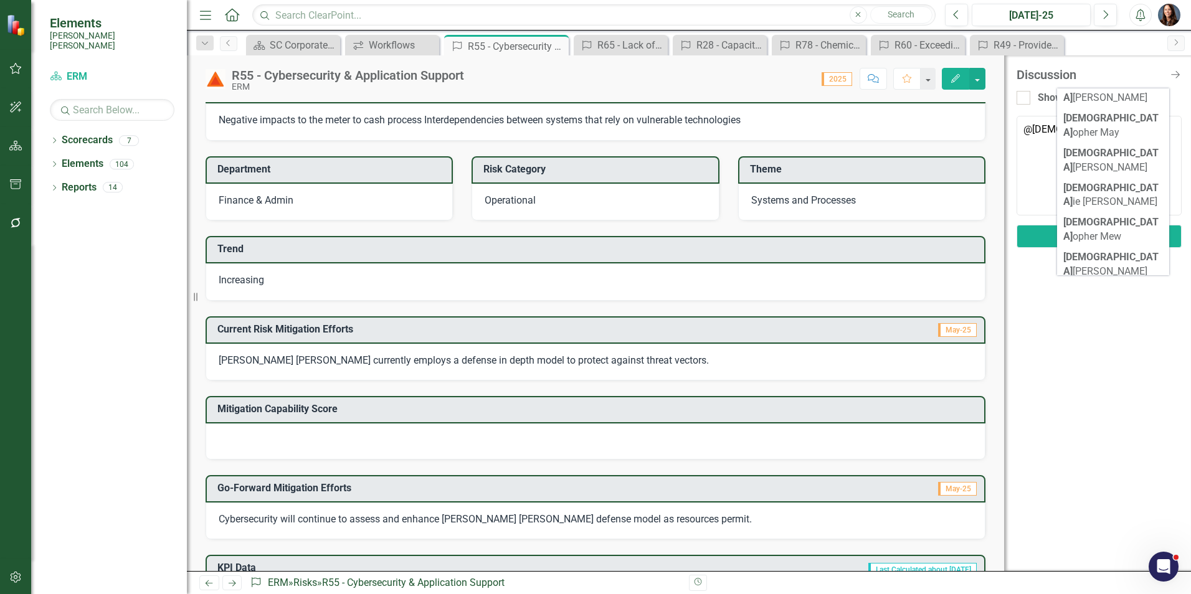
scroll to position [734, 0]
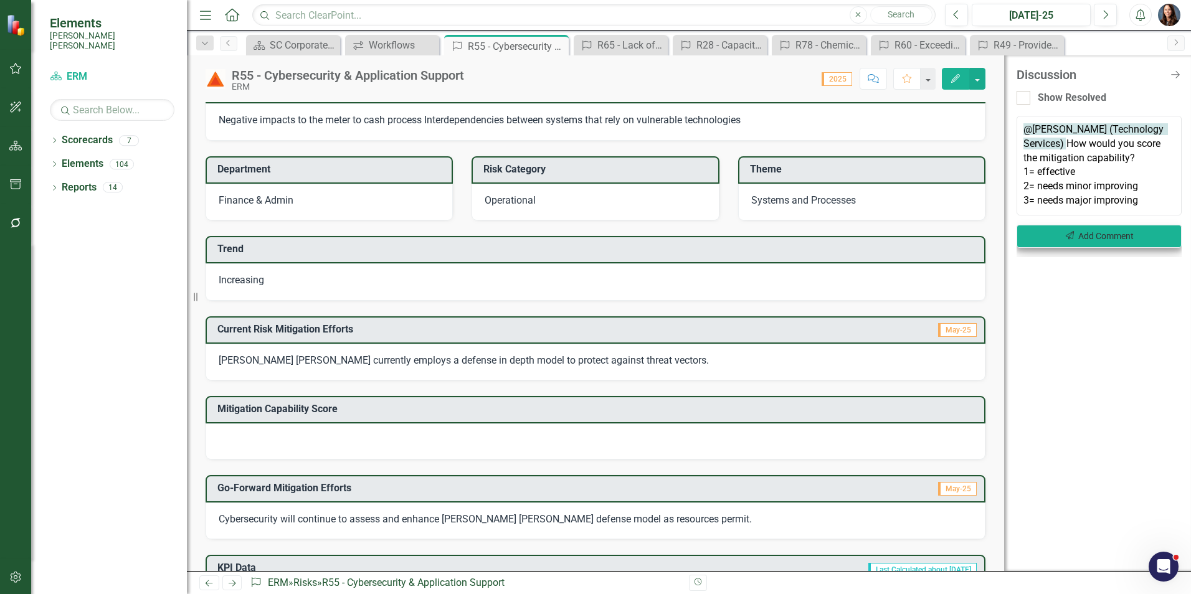
type textarea "@Christy Wyndham (Technology Services) How would you score the mitigation capab…"
click at [1094, 239] on button "Send Add Comment" at bounding box center [1099, 236] width 165 height 23
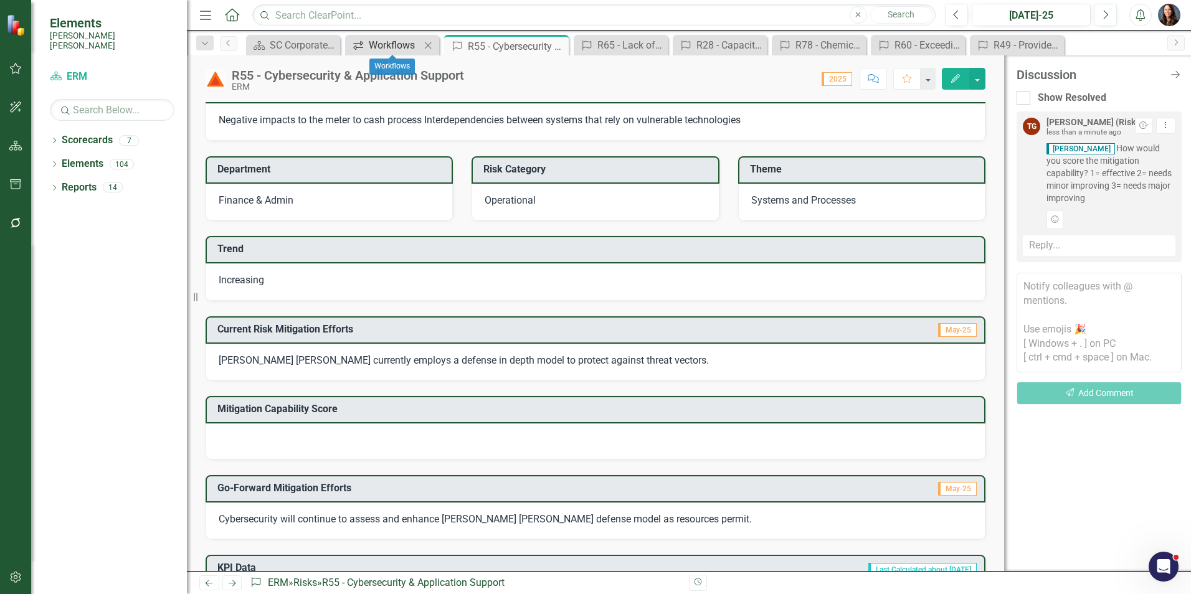
click at [399, 46] on div "Workflows" at bounding box center [395, 45] width 52 height 16
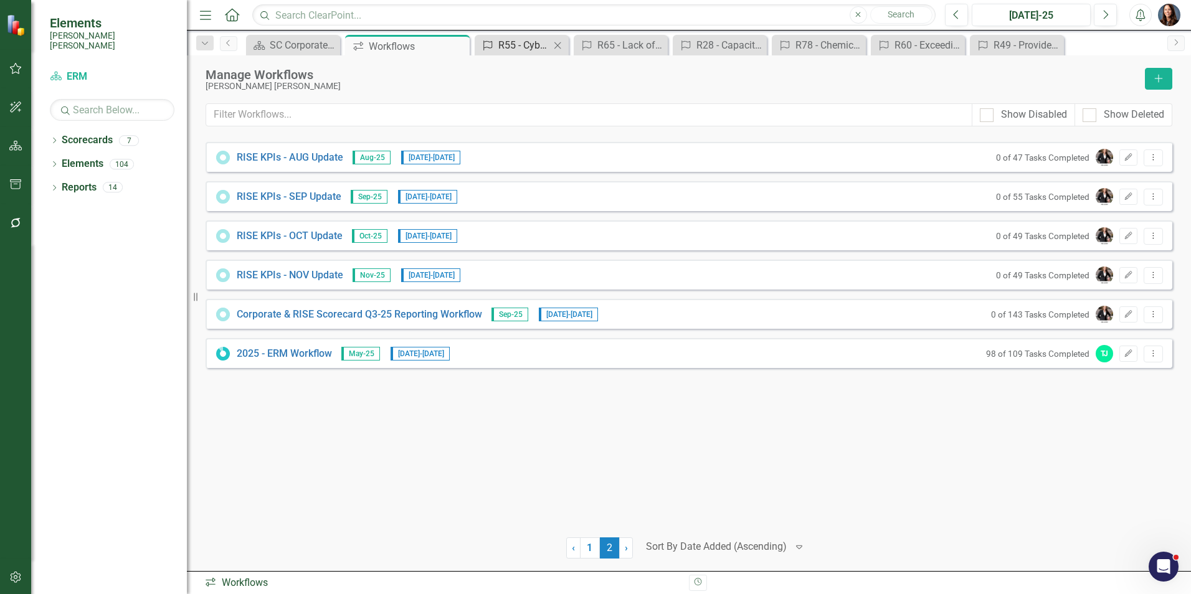
click at [513, 47] on div "R55 - Cybersecurity & Application Support" at bounding box center [524, 45] width 52 height 16
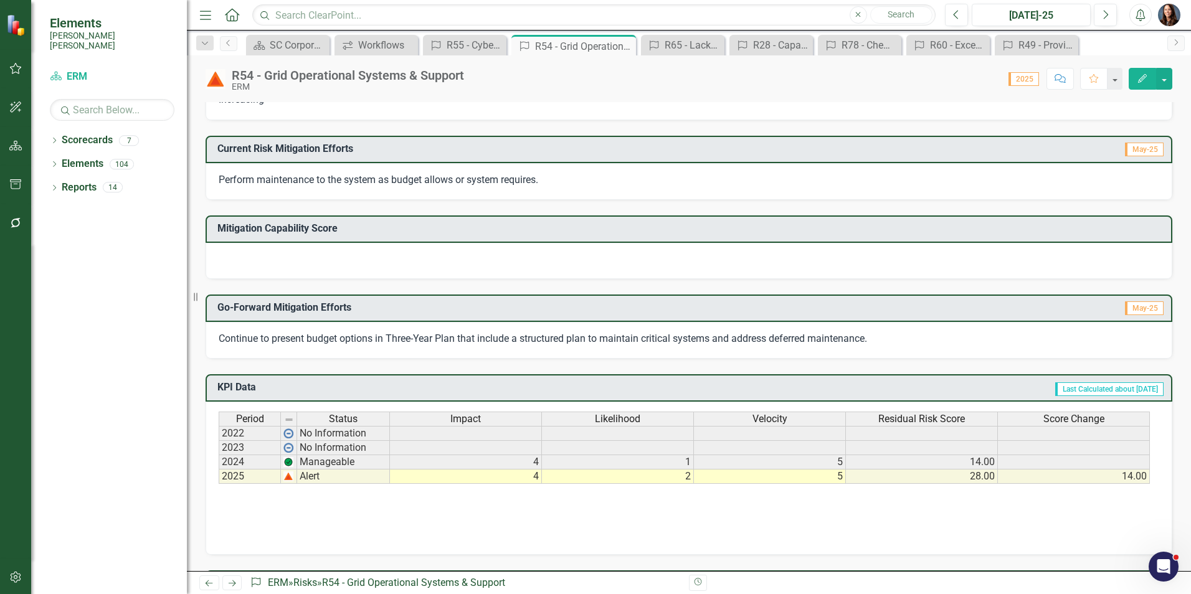
scroll to position [171, 0]
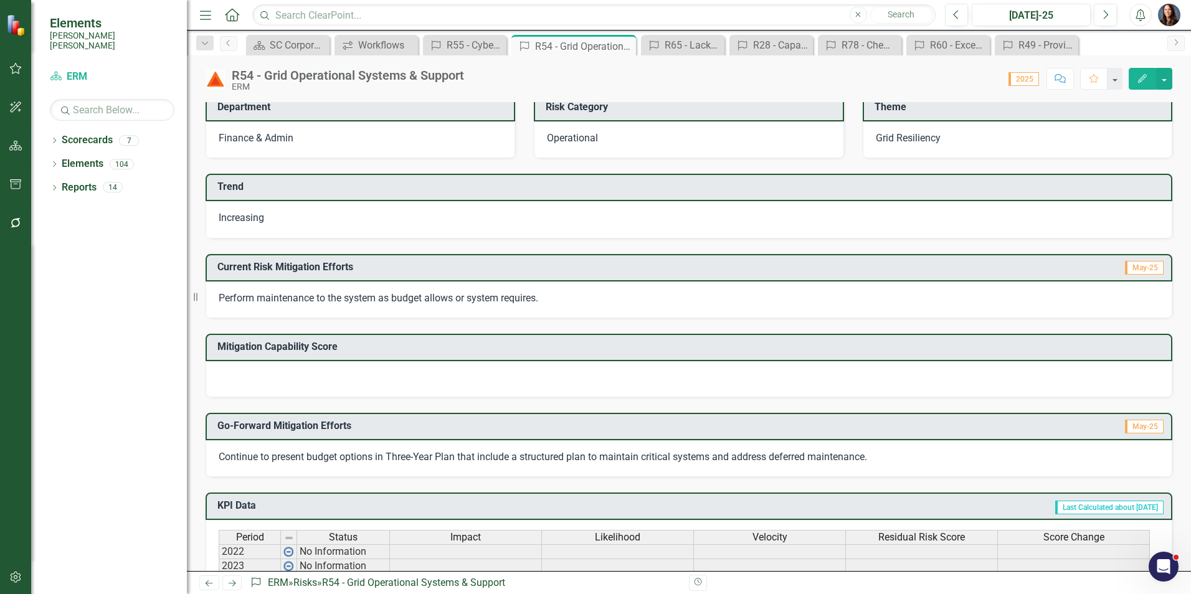
click at [1061, 80] on icon "Comment" at bounding box center [1060, 78] width 11 height 9
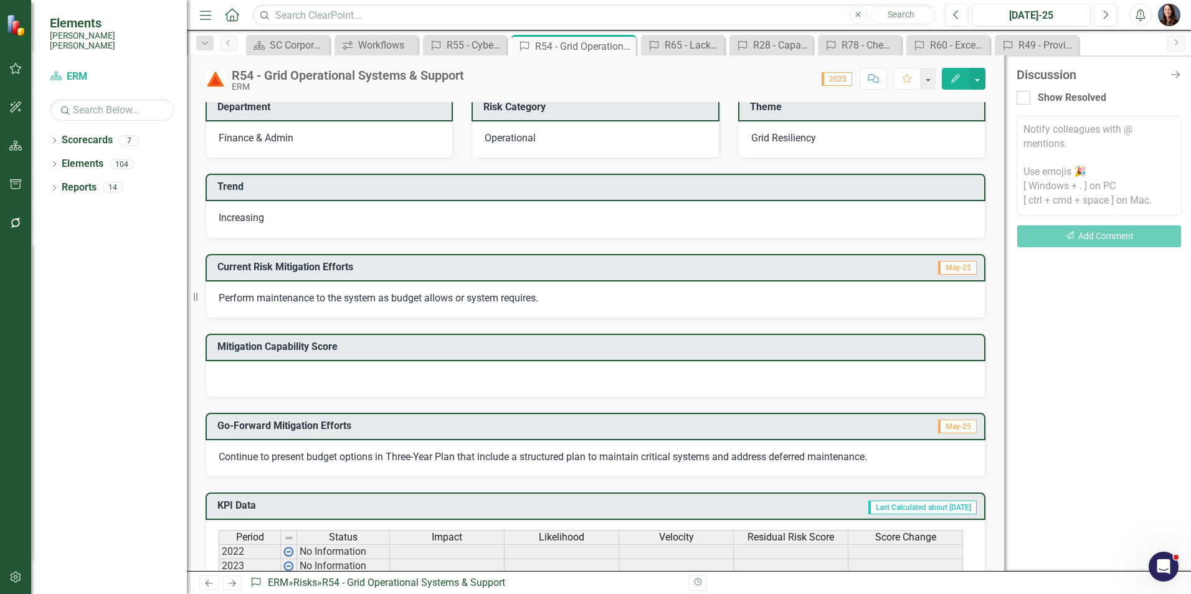
click at [1052, 130] on textarea at bounding box center [1099, 166] width 165 height 100
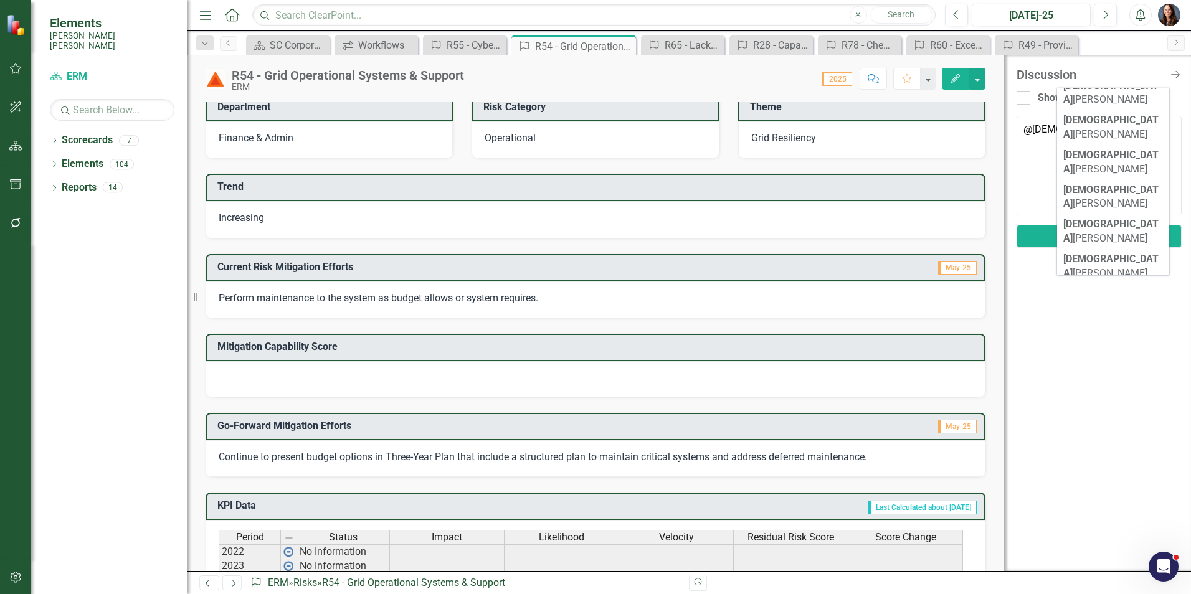
scroll to position [734, 0]
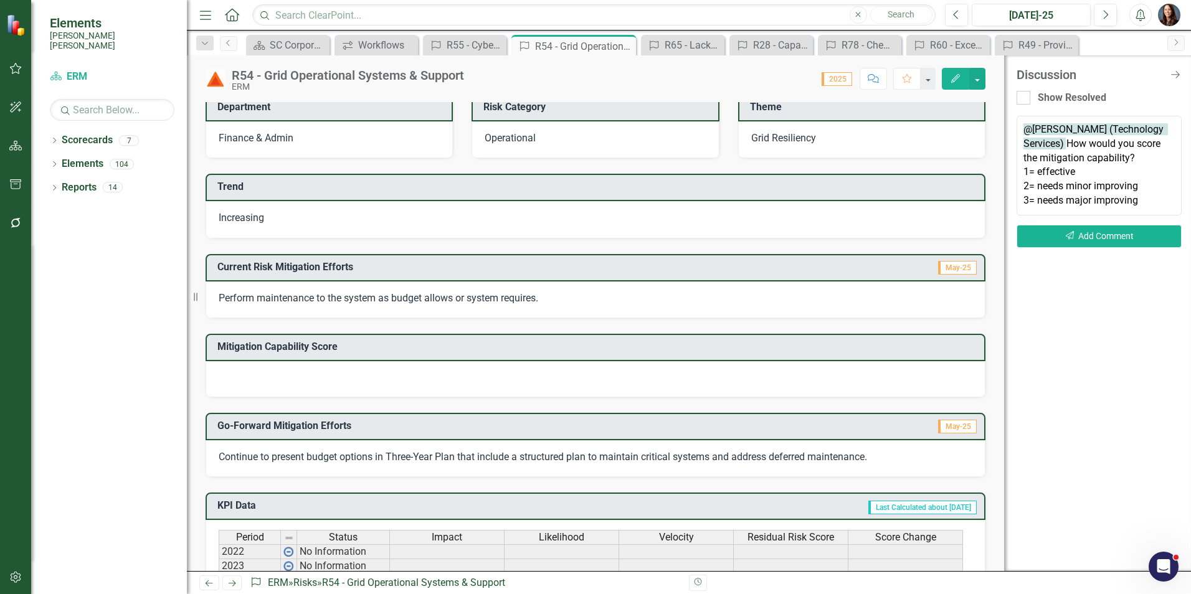
type textarea "@[PERSON_NAME] (Technology Services) How would you score the mitigation capabil…"
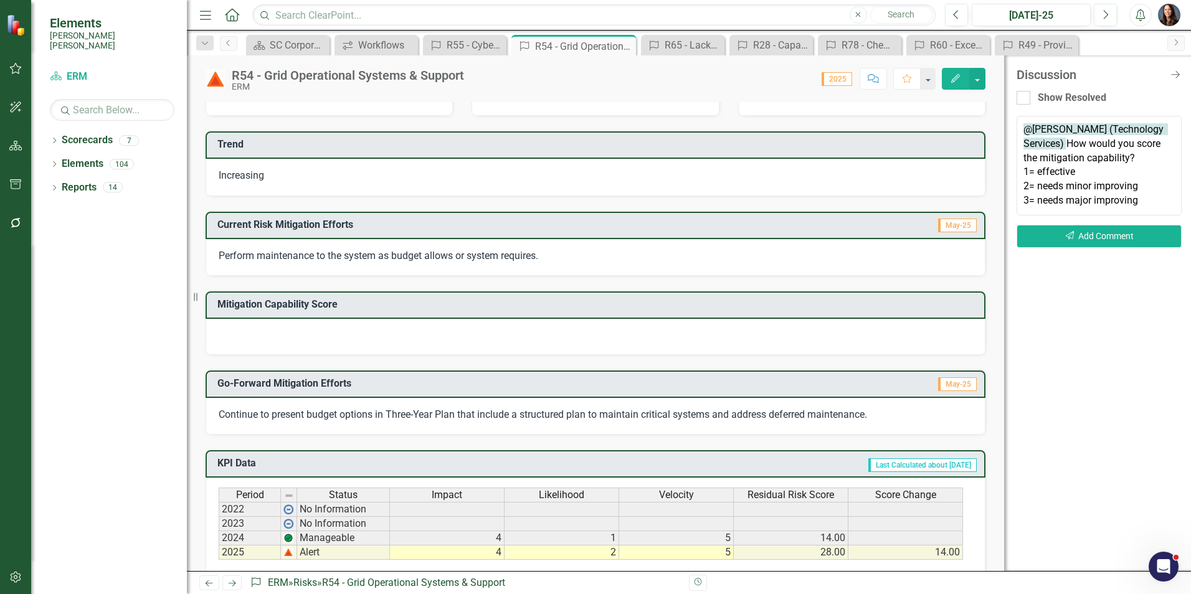
scroll to position [234, 0]
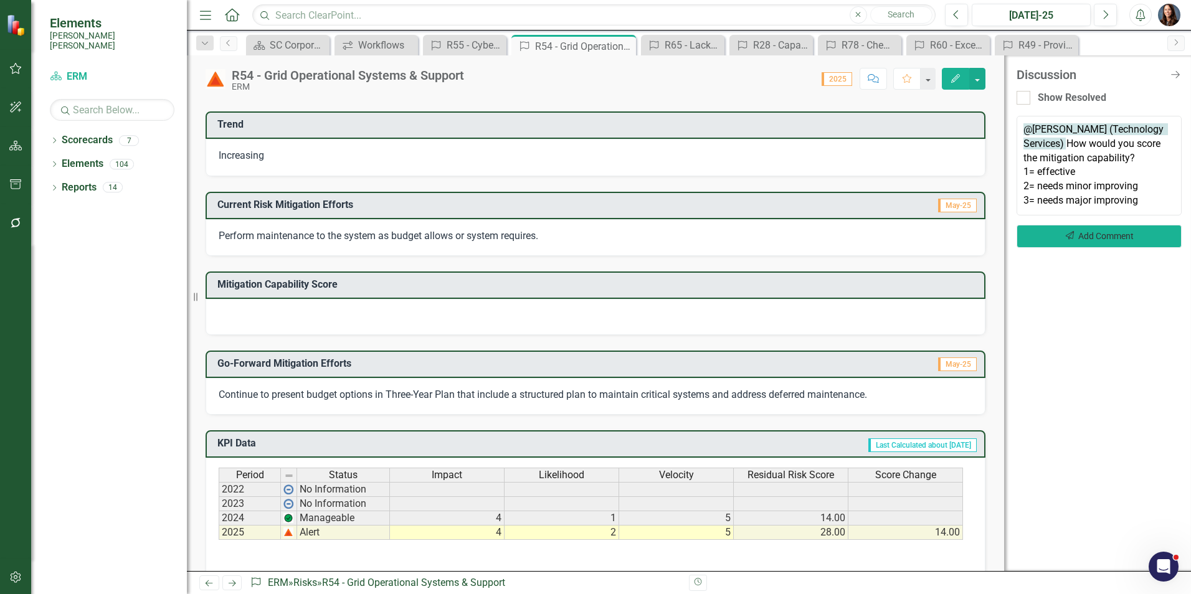
click at [1070, 238] on icon "button" at bounding box center [1070, 235] width 9 height 9
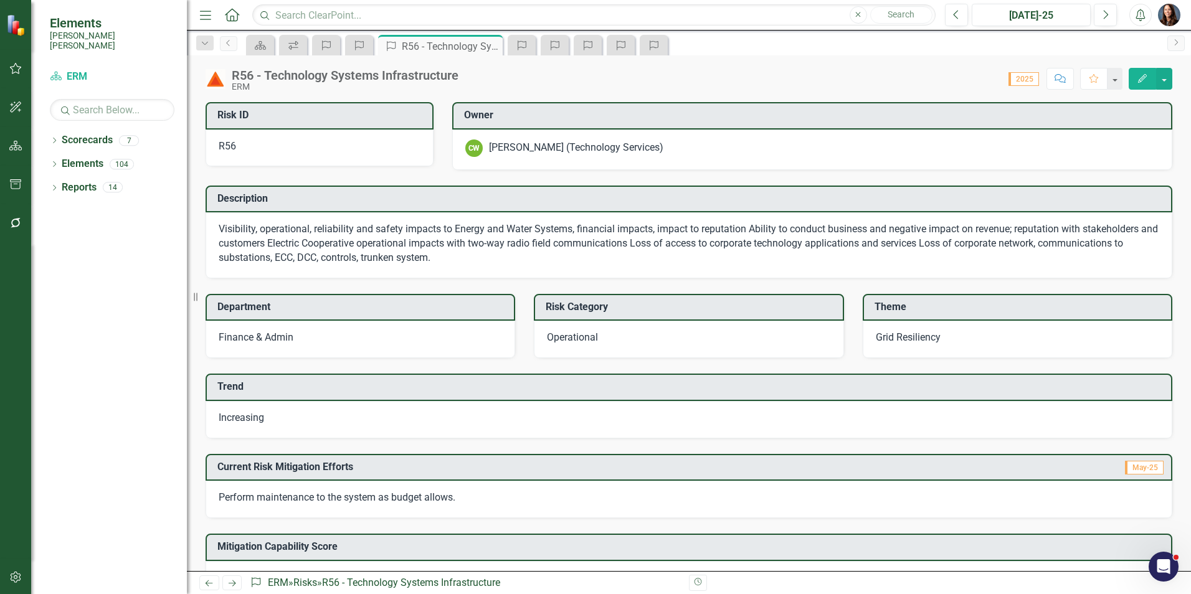
click at [1065, 79] on icon "Comment" at bounding box center [1060, 78] width 11 height 9
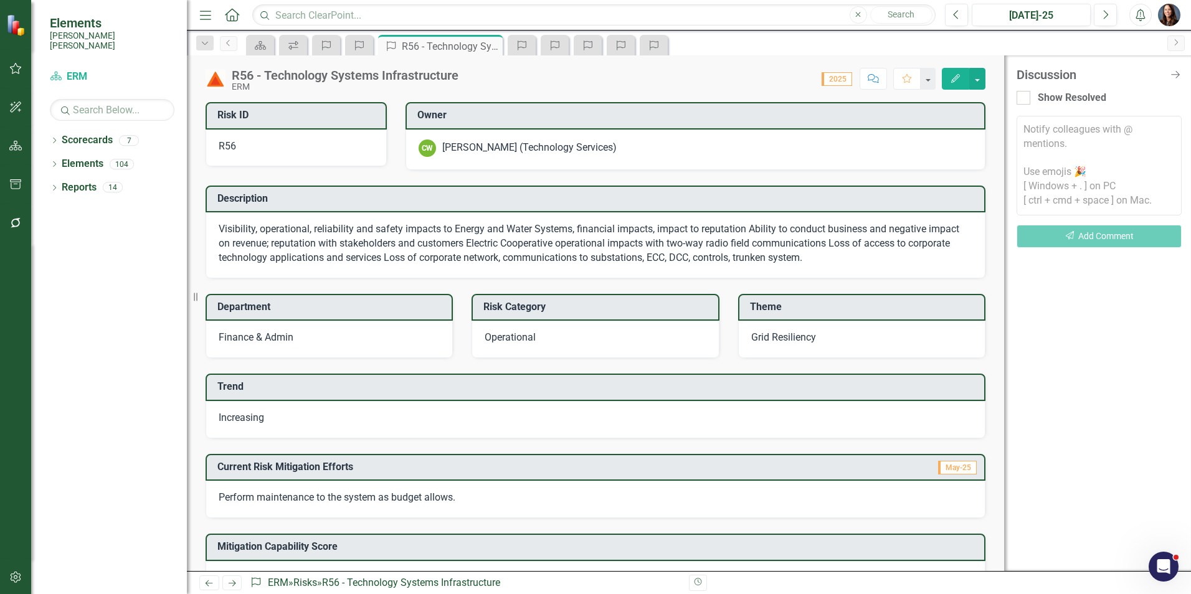
click at [1051, 132] on textarea at bounding box center [1099, 166] width 165 height 100
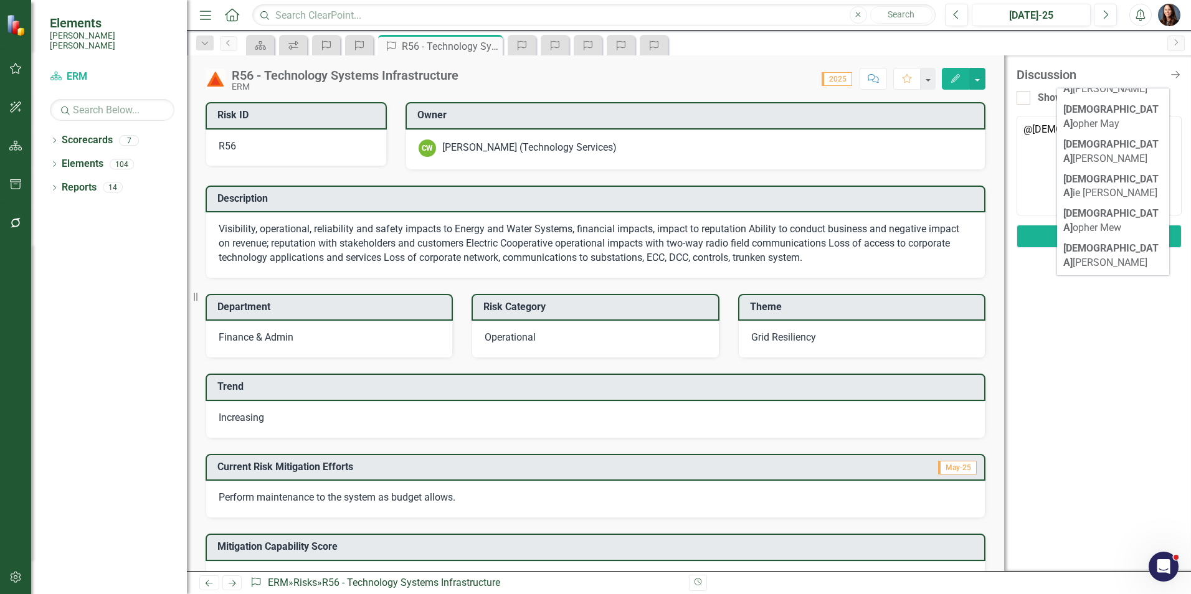
scroll to position [734, 0]
click at [1083, 586] on b "[DEMOGRAPHIC_DATA]" at bounding box center [1110, 599] width 95 height 26
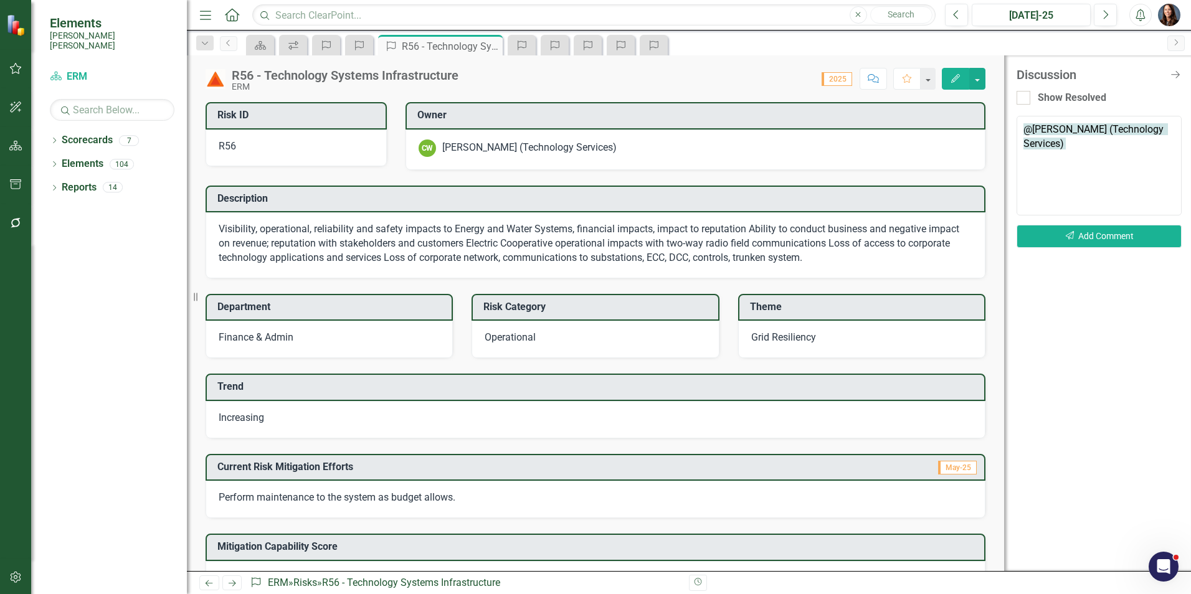
click at [1073, 145] on textarea "@[PERSON_NAME] (Technology Services)" at bounding box center [1099, 166] width 165 height 100
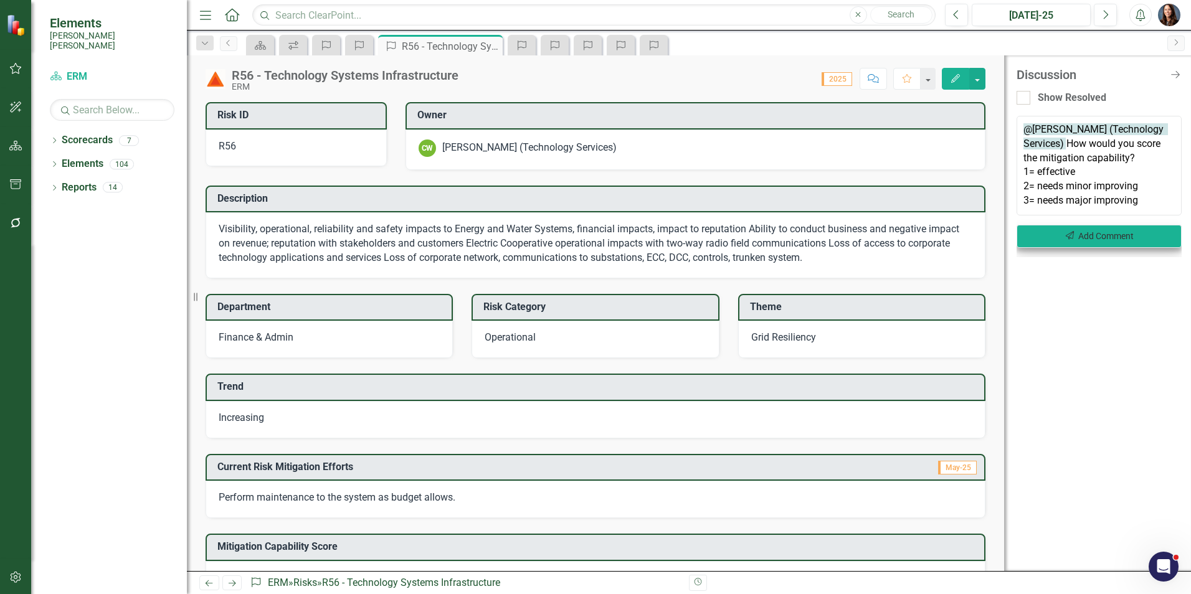
type textarea "@[PERSON_NAME] (Technology Services) How would you score the mitigation capabil…"
click at [1080, 239] on button "Send Add Comment" at bounding box center [1099, 236] width 165 height 23
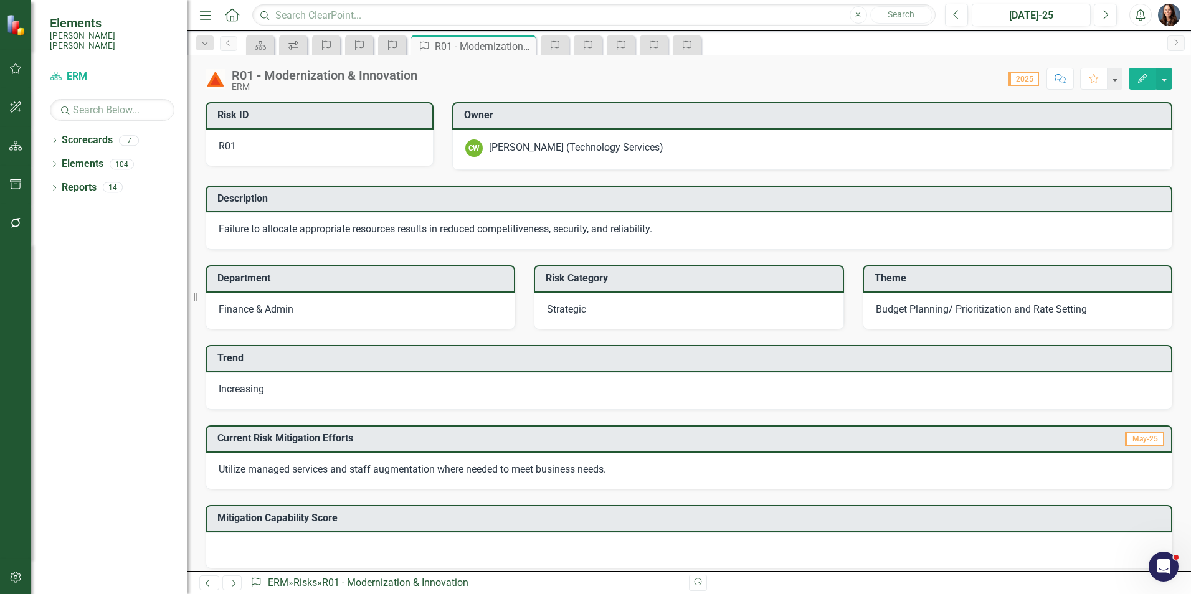
click at [1058, 77] on icon "Comment" at bounding box center [1060, 78] width 11 height 9
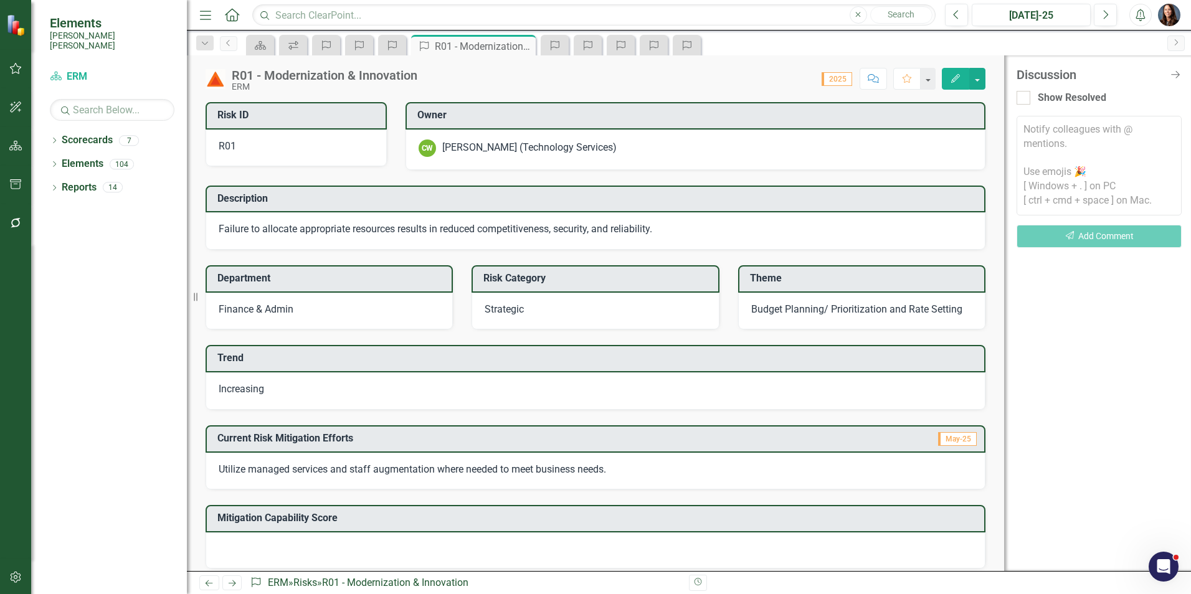
click at [1035, 139] on textarea at bounding box center [1099, 166] width 165 height 100
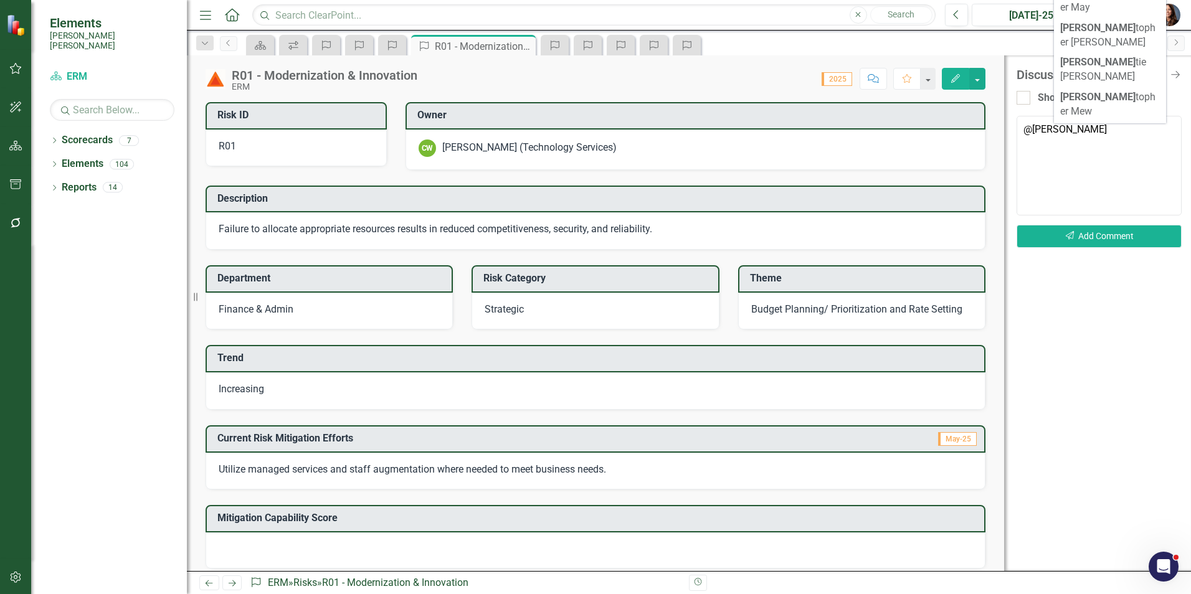
scroll to position [1143, 0]
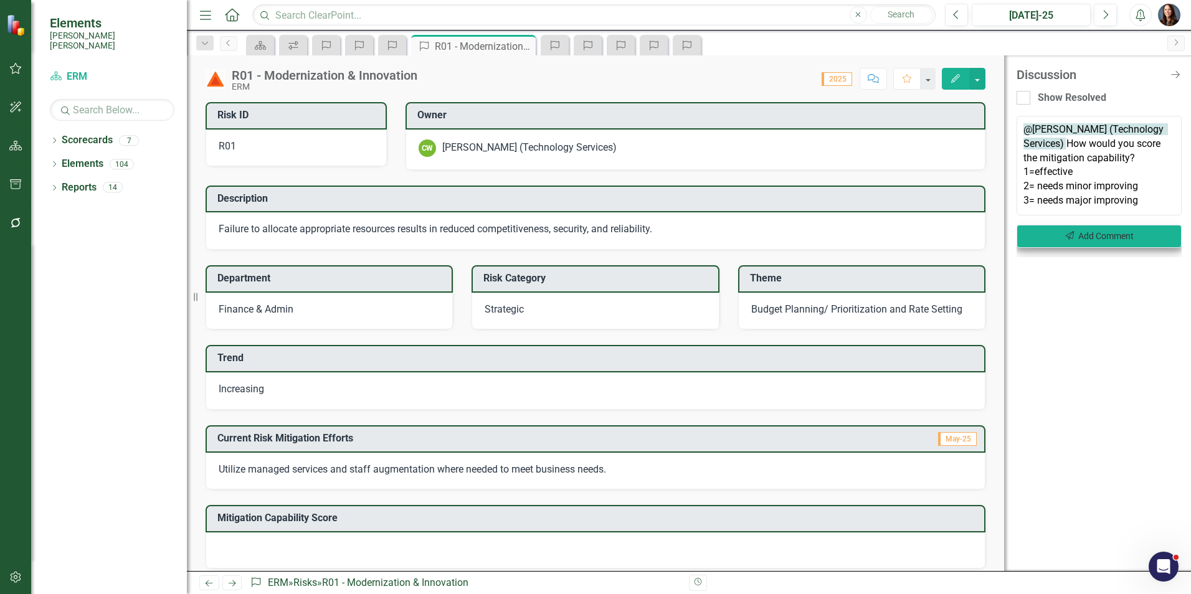
type textarea "@[PERSON_NAME] (Technology Services) How would you score the mitigation capabil…"
click at [1103, 234] on button "Send Add Comment" at bounding box center [1099, 236] width 165 height 23
